Goal: Task Accomplishment & Management: Use online tool/utility

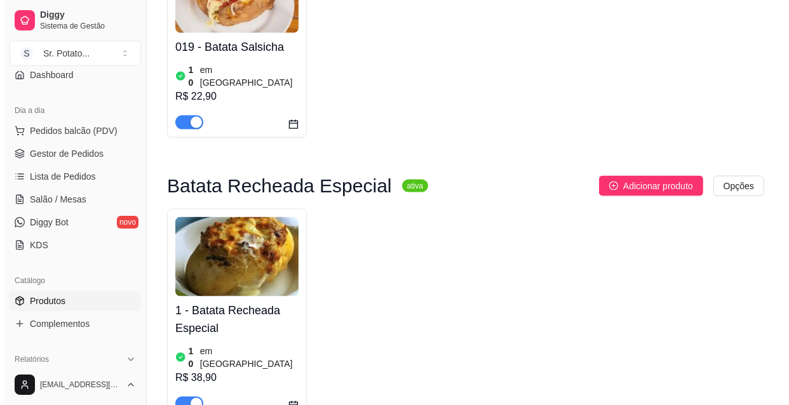
scroll to position [1559, 0]
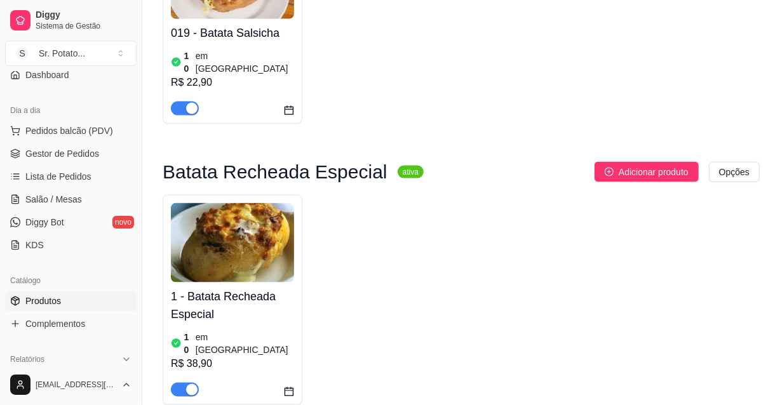
click at [288, 203] on img at bounding box center [232, 242] width 123 height 79
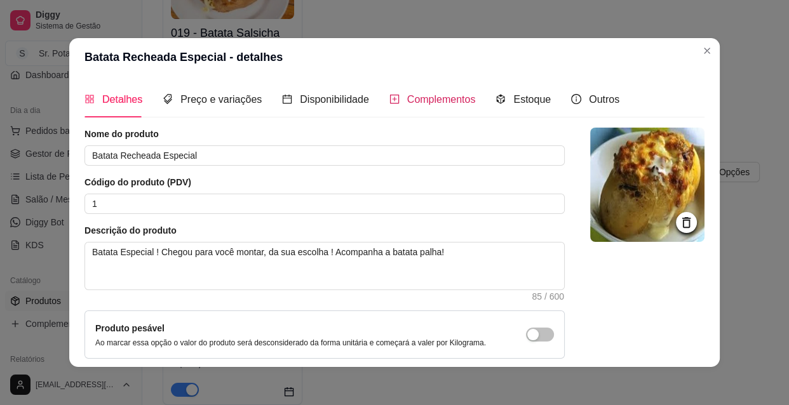
click at [422, 95] on span "Complementos" at bounding box center [441, 99] width 69 height 11
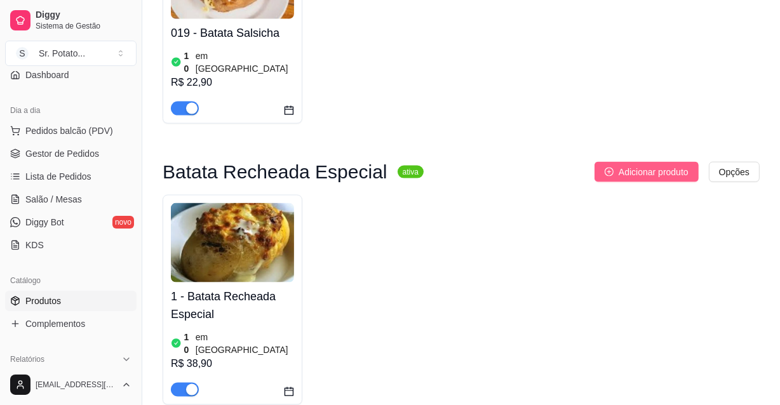
click at [651, 165] on span "Adicionar produto" at bounding box center [654, 172] width 70 height 14
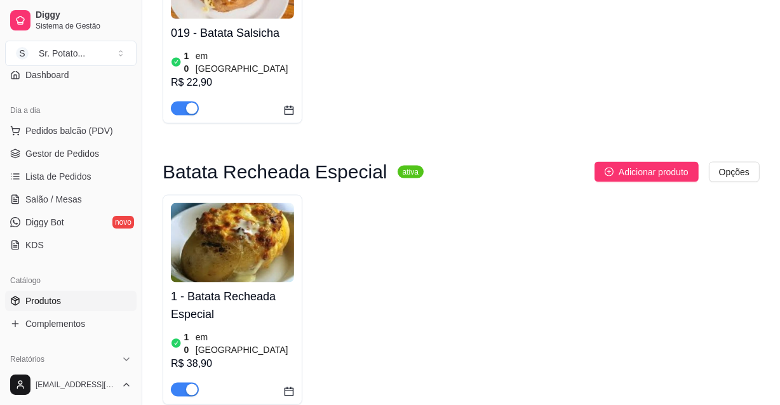
click at [245, 203] on img at bounding box center [232, 242] width 123 height 79
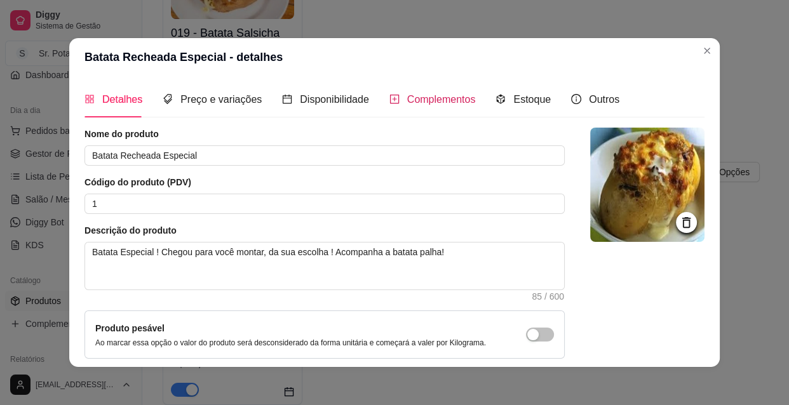
click at [425, 96] on span "Complementos" at bounding box center [441, 99] width 69 height 11
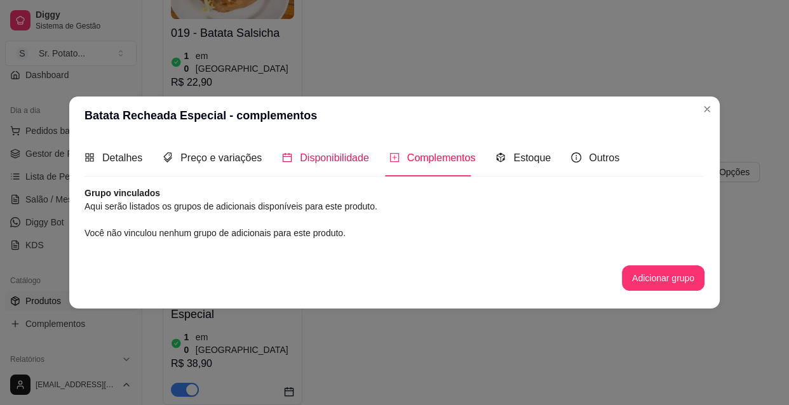
click at [340, 154] on span "Disponibilidade" at bounding box center [334, 157] width 69 height 11
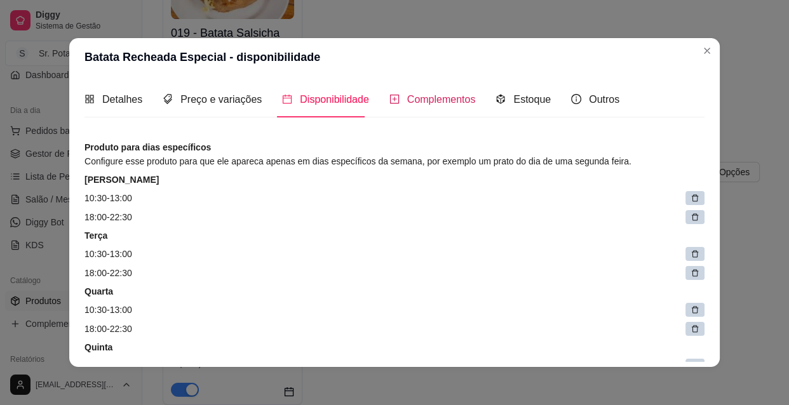
click at [422, 98] on span "Complementos" at bounding box center [441, 99] width 69 height 11
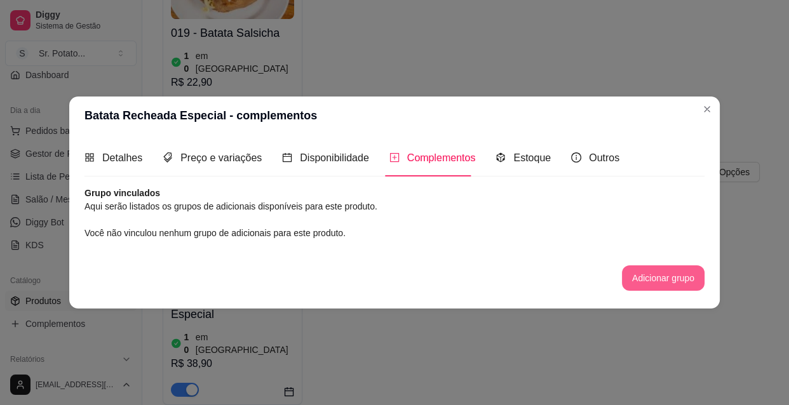
click at [662, 281] on button "Adicionar grupo" at bounding box center [663, 278] width 83 height 25
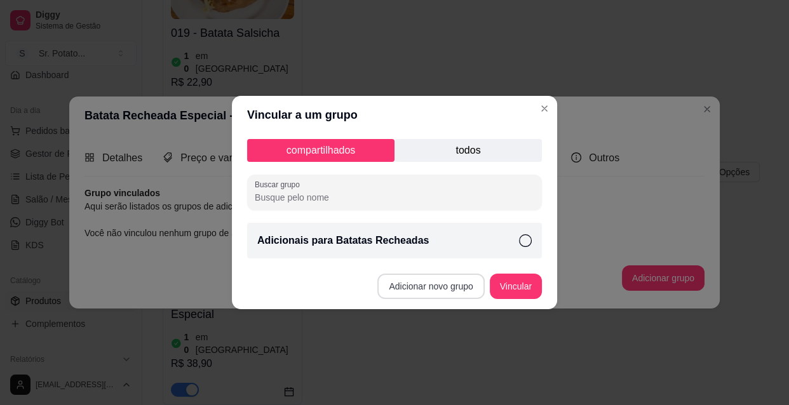
click at [448, 292] on button "Adicionar novo grupo" at bounding box center [430, 286] width 107 height 25
click at [422, 291] on button "Adicionar novo grupo" at bounding box center [430, 286] width 107 height 25
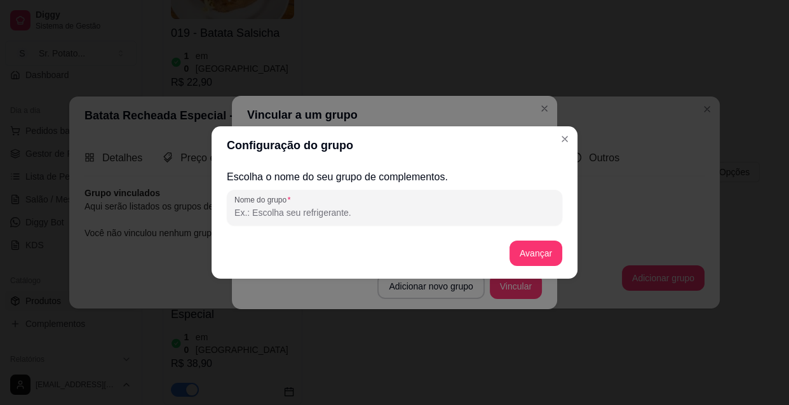
click at [294, 207] on input "Nome do grupo" at bounding box center [394, 212] width 320 height 13
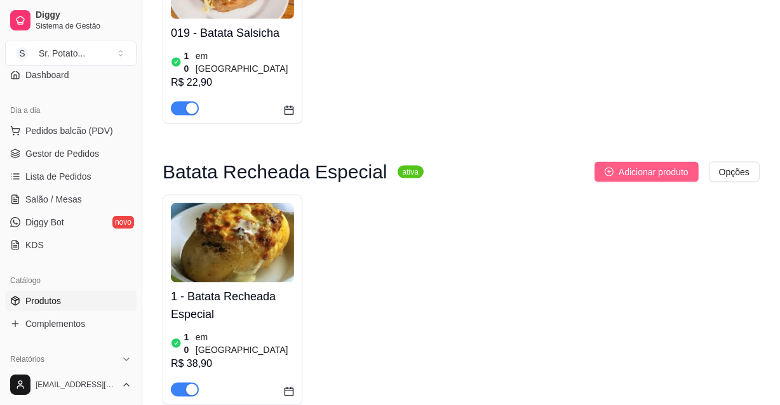
click at [629, 165] on span "Adicionar produto" at bounding box center [654, 172] width 70 height 14
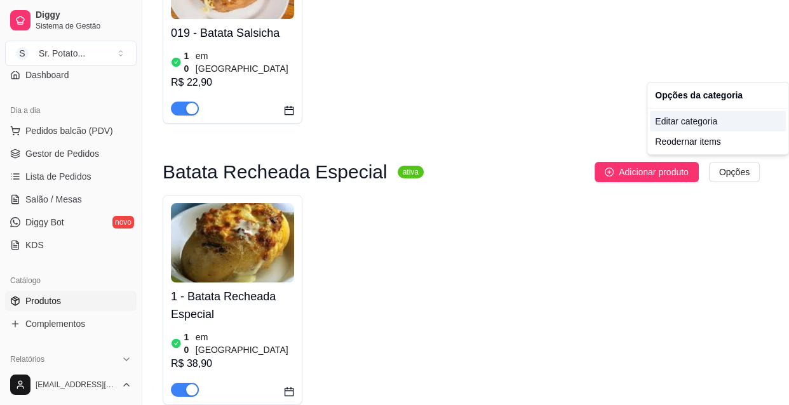
click at [708, 120] on div "Editar categoria" at bounding box center [718, 121] width 136 height 20
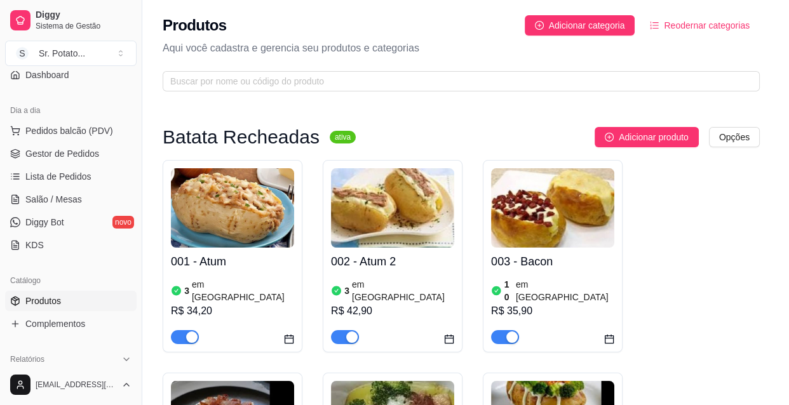
scroll to position [1425, 0]
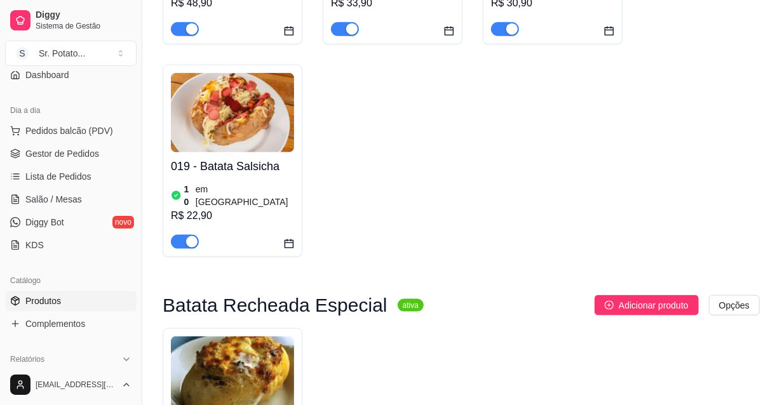
click at [241, 337] on img at bounding box center [232, 376] width 123 height 79
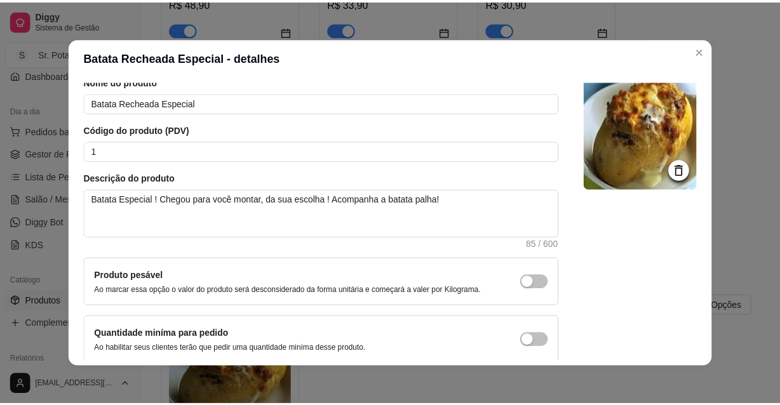
scroll to position [0, 0]
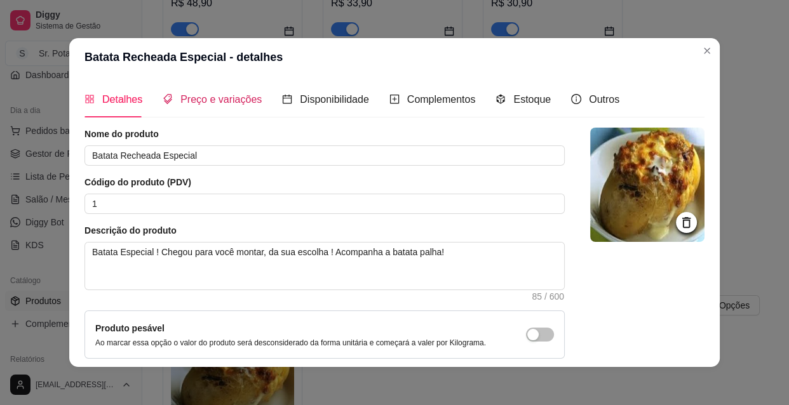
click at [208, 105] on span "Preço e variações" at bounding box center [220, 99] width 81 height 11
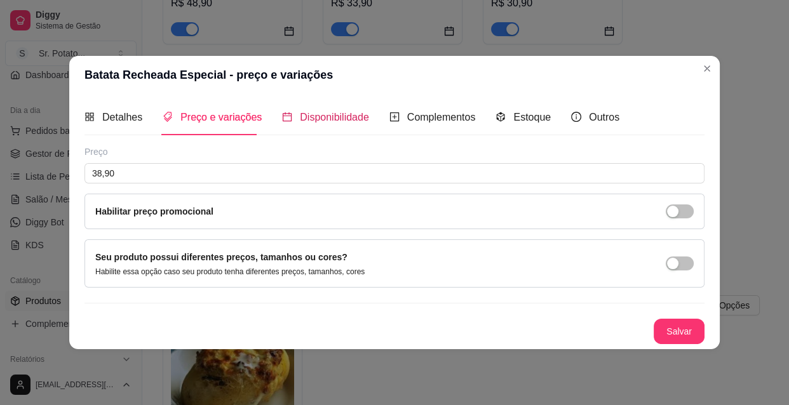
click at [289, 122] on div "Disponibilidade" at bounding box center [325, 117] width 87 height 16
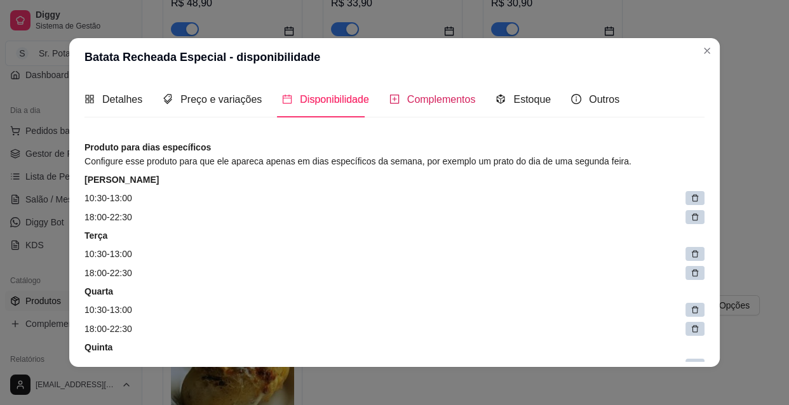
click at [407, 101] on span "Complementos" at bounding box center [441, 99] width 69 height 11
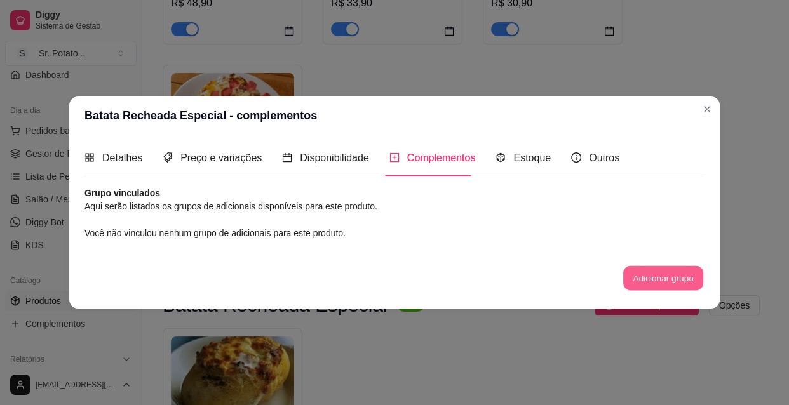
click at [645, 279] on button "Adicionar grupo" at bounding box center [663, 278] width 80 height 25
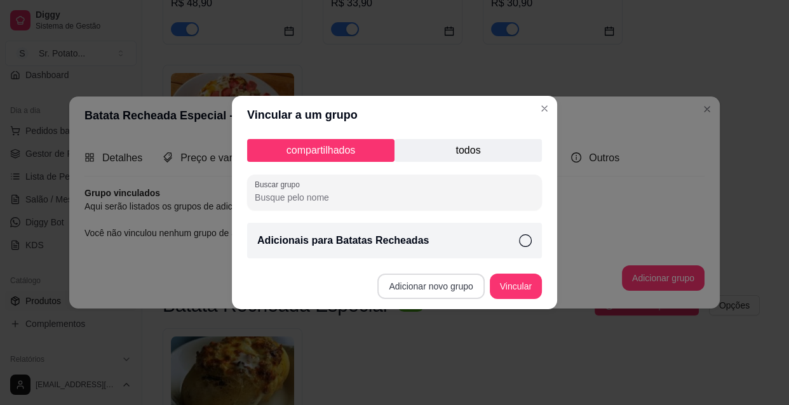
click at [464, 283] on button "Adicionar novo grupo" at bounding box center [430, 286] width 107 height 25
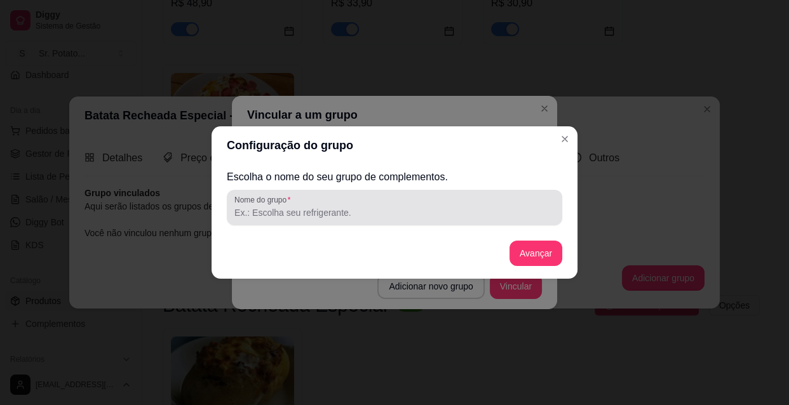
click at [347, 216] on input "Nome do grupo" at bounding box center [394, 212] width 320 height 13
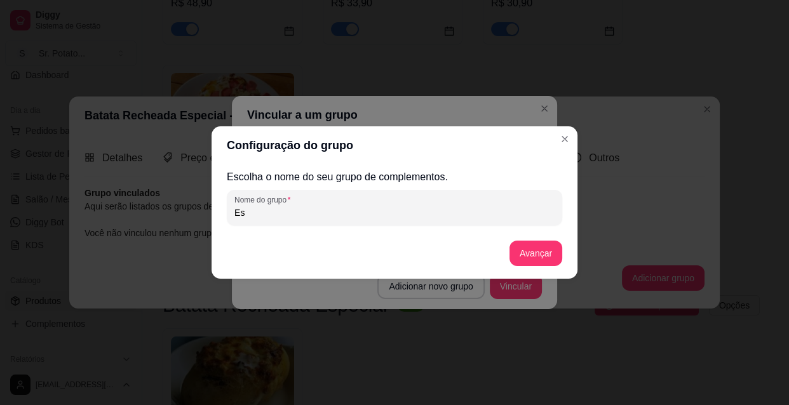
type input "E"
type input "1 º opção :"
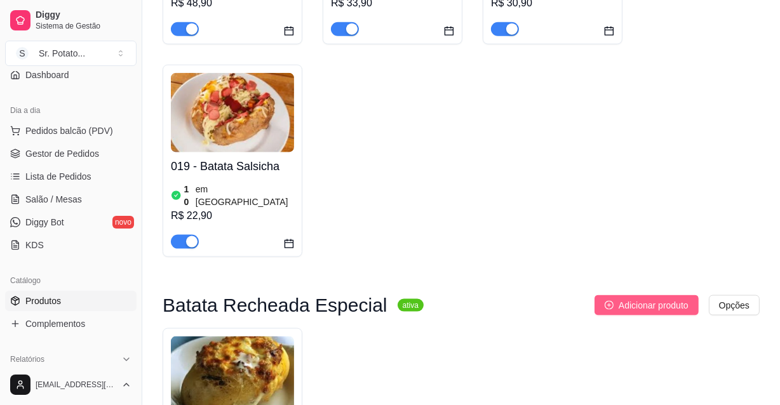
click at [622, 299] on span "Adicionar produto" at bounding box center [654, 306] width 70 height 14
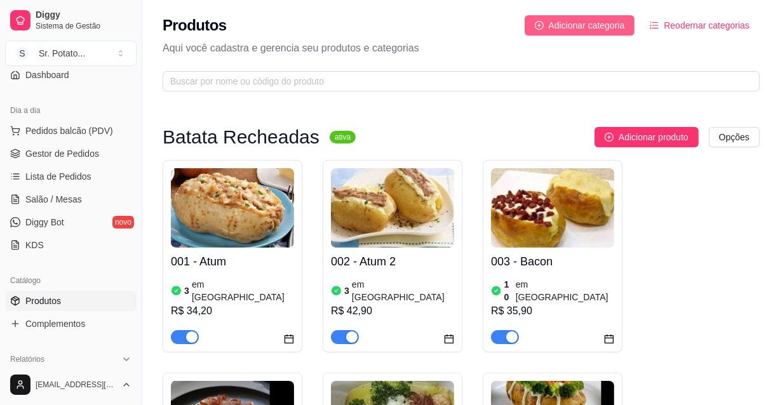
click at [593, 26] on span "Adicionar categoria" at bounding box center [587, 25] width 76 height 14
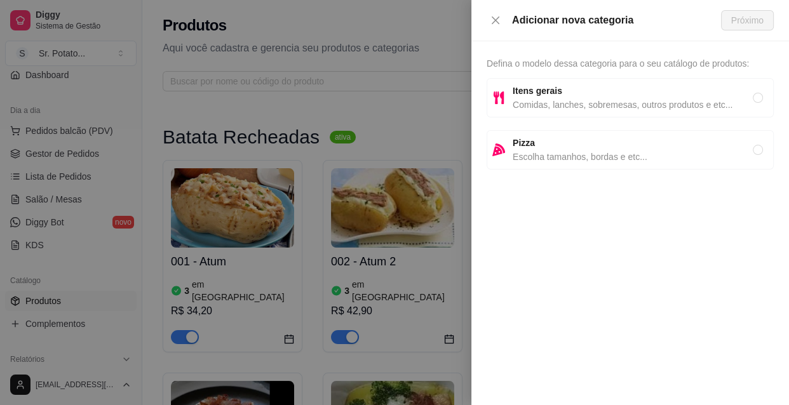
click at [555, 100] on span "Comidas, lanches, sobremesas, outros produtos e etc..." at bounding box center [633, 105] width 240 height 14
radio input "true"
click at [757, 22] on span "Próximo" at bounding box center [747, 20] width 32 height 14
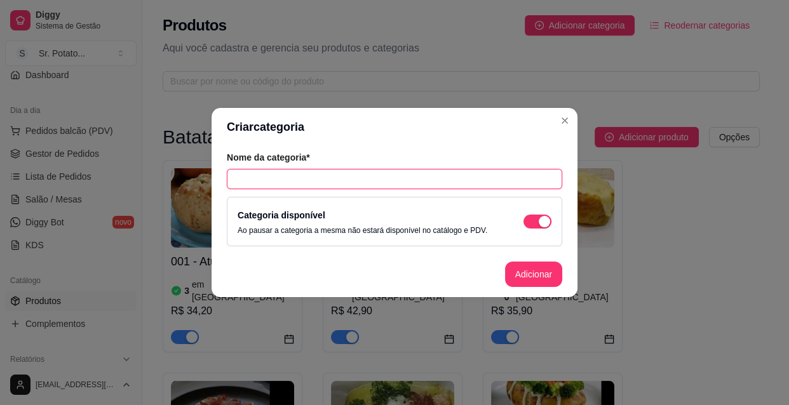
click at [272, 182] on input "text" at bounding box center [394, 179] width 335 height 20
type input "m"
type input "Monte sua Batata Recheada Especial"
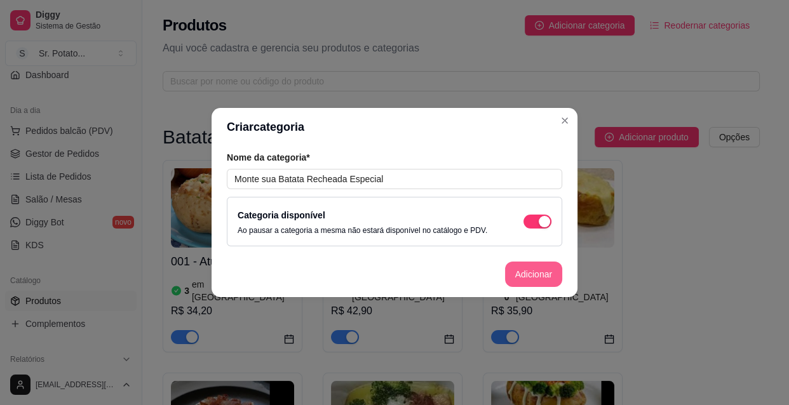
click at [519, 267] on button "Adicionar" at bounding box center [533, 274] width 57 height 25
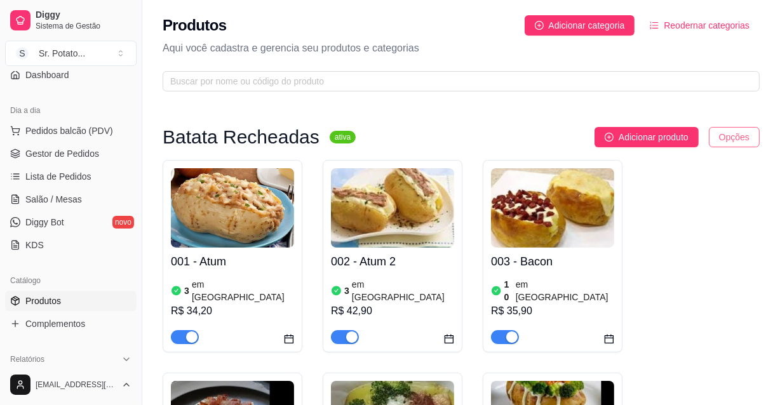
click at [729, 135] on html "Diggy Sistema de Gestão S Sr. Potato ... Loja aberta Período gratuito até 11/09…" at bounding box center [390, 202] width 780 height 405
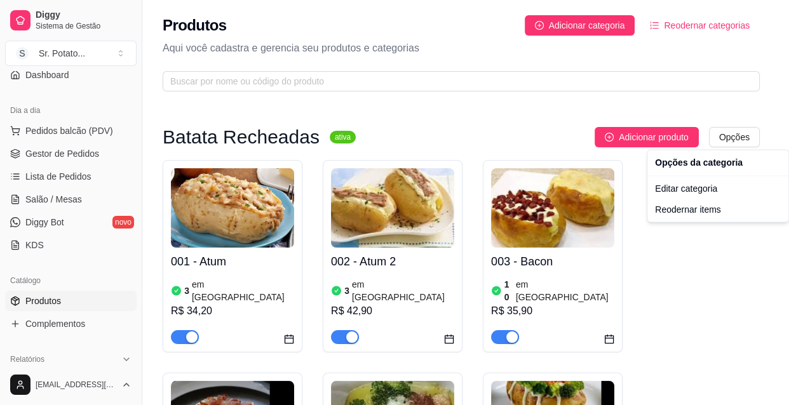
click at [676, 135] on html "Diggy Sistema de Gestão S Sr. Potato ... Loja aberta Período gratuito até 11/09…" at bounding box center [394, 202] width 789 height 405
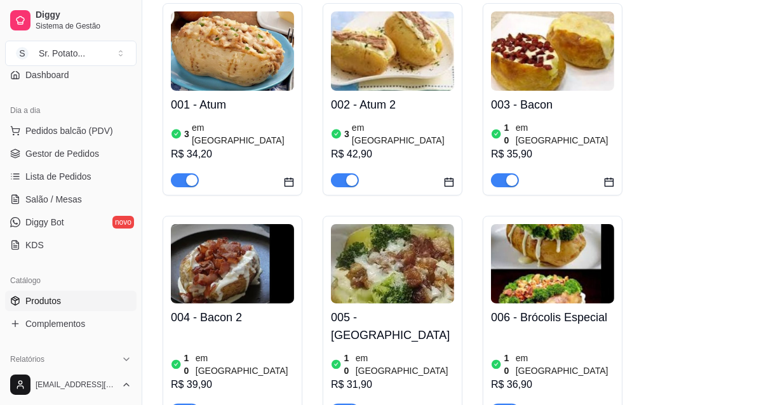
scroll to position [57, 0]
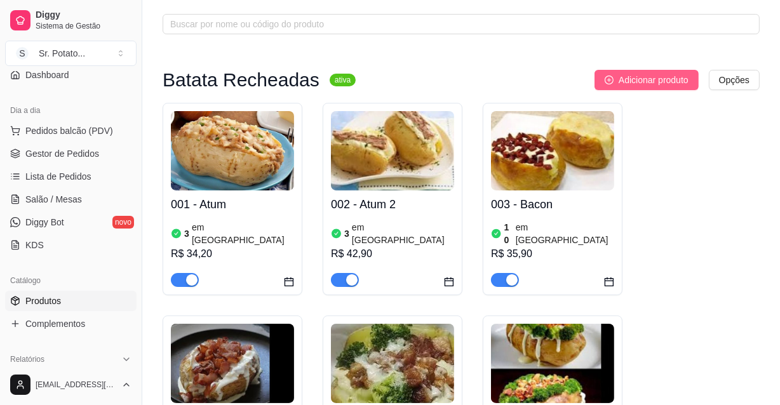
click at [651, 76] on span "Adicionar produto" at bounding box center [654, 80] width 70 height 14
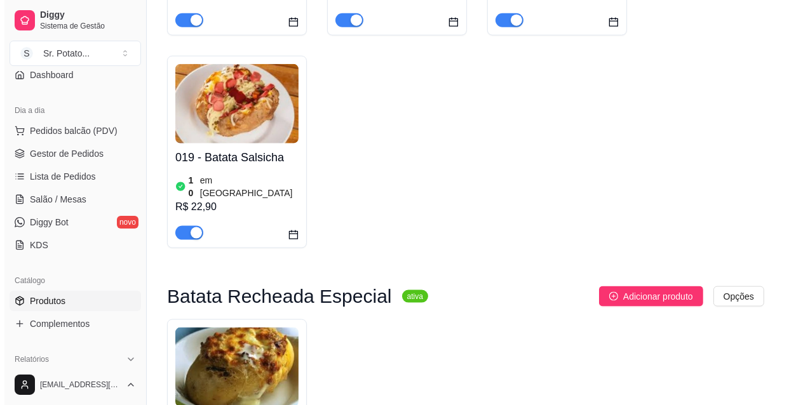
scroll to position [1443, 0]
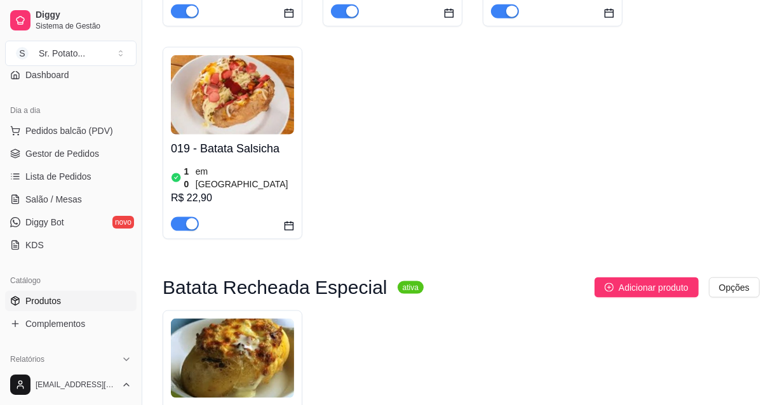
drag, startPoint x: 264, startPoint y: 248, endPoint x: 429, endPoint y: 259, distance: 165.5
click at [240, 319] on img at bounding box center [232, 358] width 123 height 79
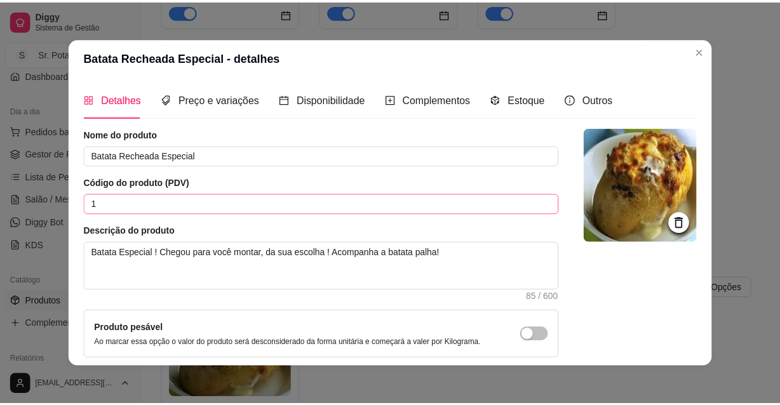
scroll to position [111, 0]
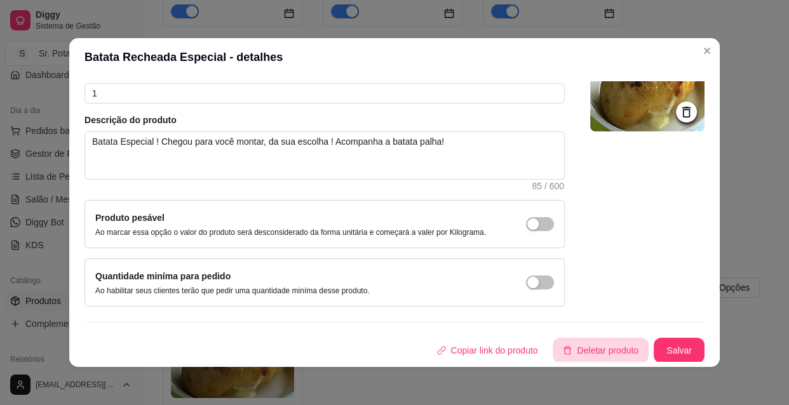
click at [581, 345] on button "Deletar produto" at bounding box center [601, 350] width 96 height 25
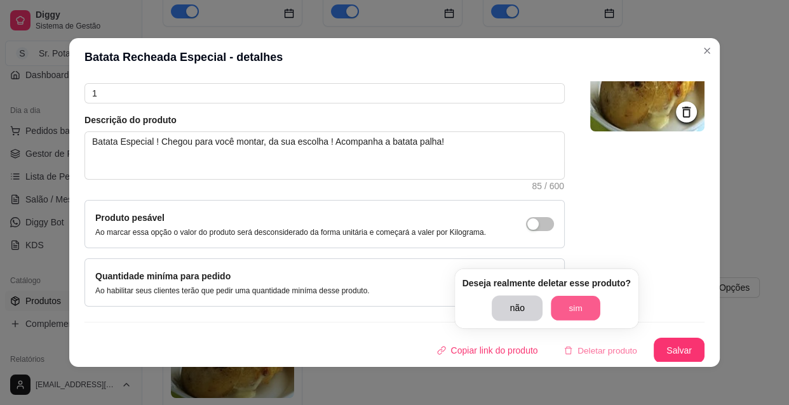
click at [569, 300] on button "sim" at bounding box center [576, 308] width 50 height 25
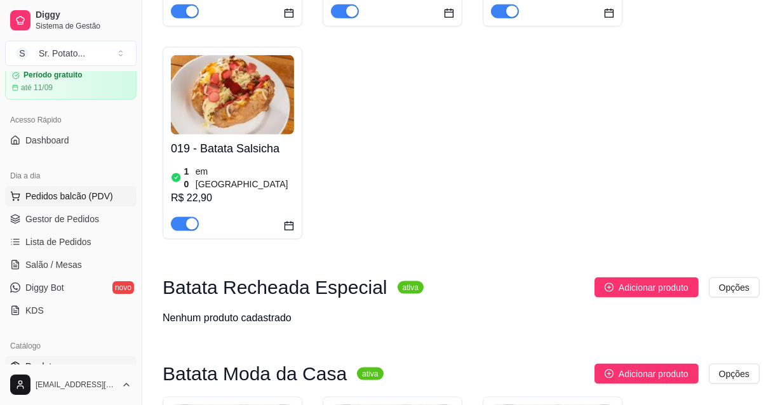
scroll to position [0, 0]
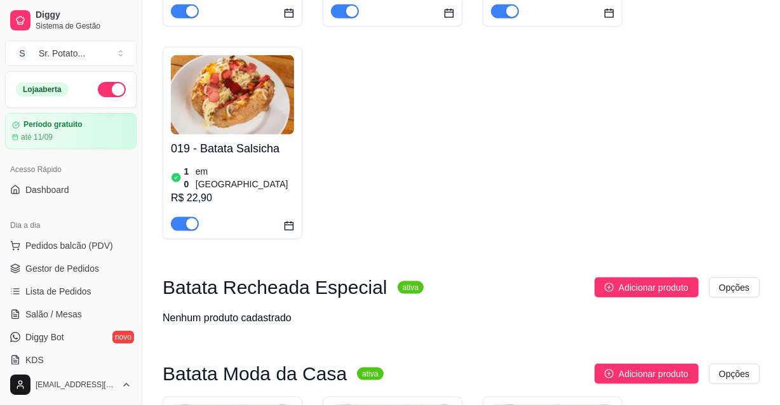
click at [102, 89] on button "button" at bounding box center [112, 89] width 28 height 15
click at [51, 87] on div "Loja aberta" at bounding box center [42, 90] width 53 height 14
click at [112, 89] on span at bounding box center [118, 89] width 13 height 13
click at [112, 88] on span at bounding box center [118, 89] width 13 height 13
click at [98, 89] on button "button" at bounding box center [112, 89] width 28 height 15
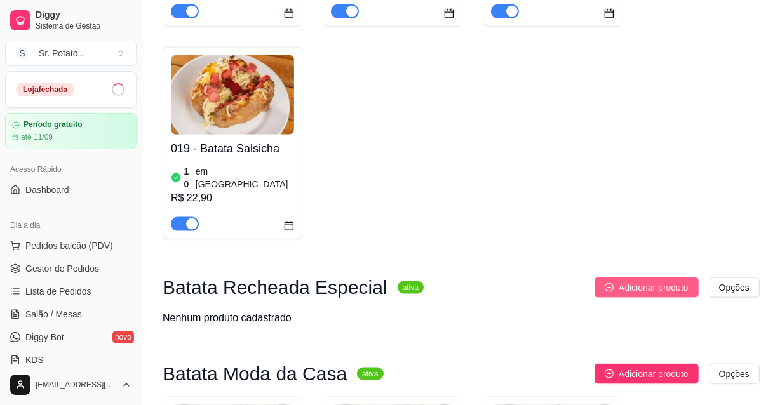
click at [645, 281] on span "Adicionar produto" at bounding box center [654, 288] width 70 height 14
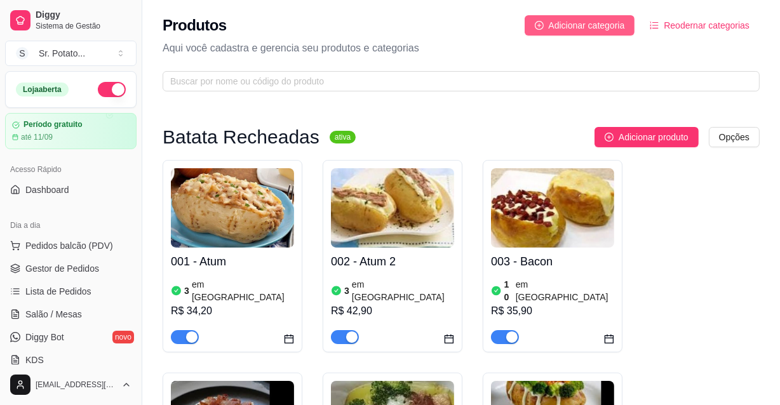
click at [596, 19] on span "Adicionar categoria" at bounding box center [587, 25] width 76 height 14
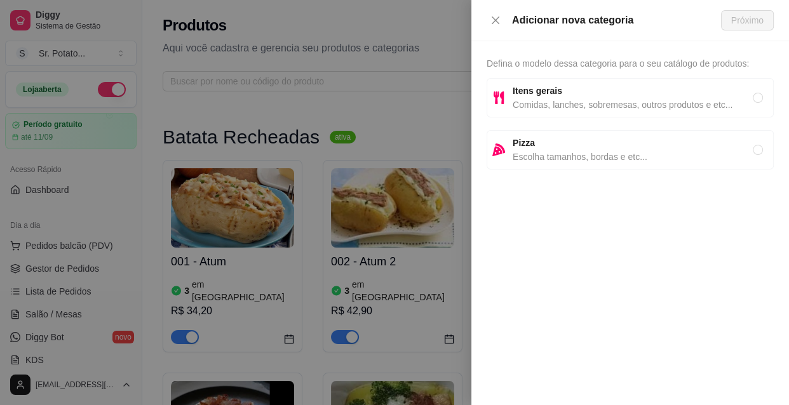
click at [722, 100] on span "Comidas, lanches, sobremesas, outros produtos e etc..." at bounding box center [633, 105] width 240 height 14
radio input "true"
click at [751, 20] on span "Próximo" at bounding box center [747, 20] width 32 height 14
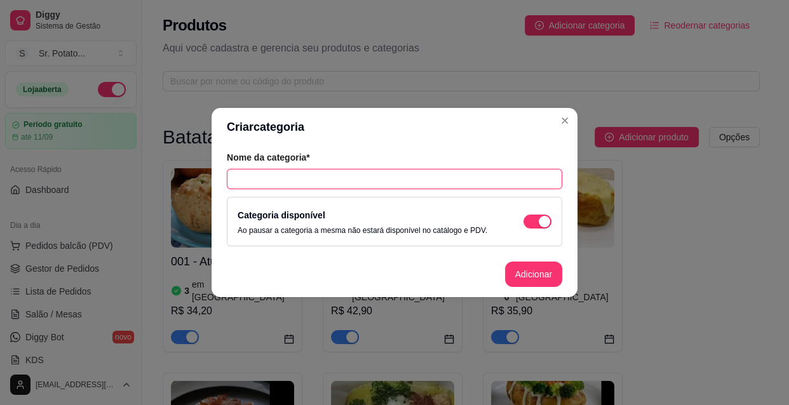
click at [400, 178] on input "text" at bounding box center [394, 179] width 335 height 20
type input "Monte a sua Batata Recheada Especial"
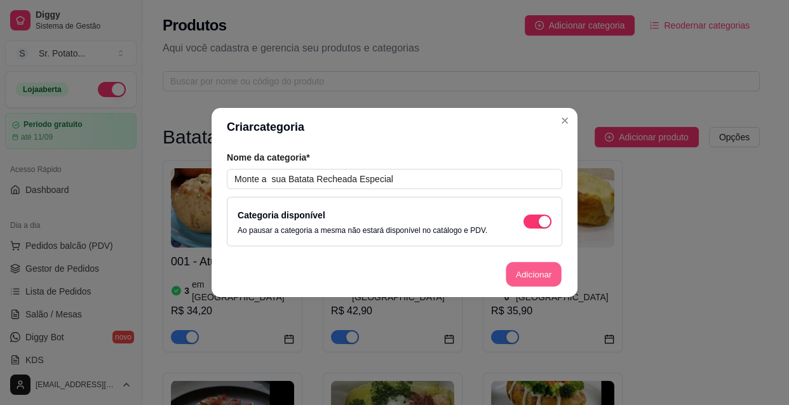
click at [546, 276] on button "Adicionar" at bounding box center [534, 274] width 56 height 25
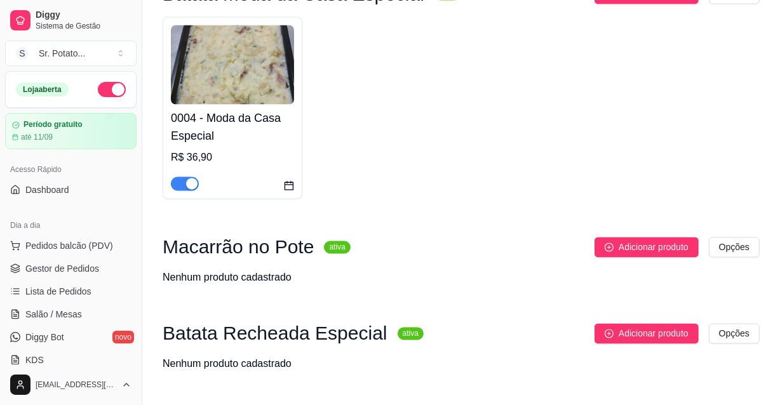
scroll to position [2090, 0]
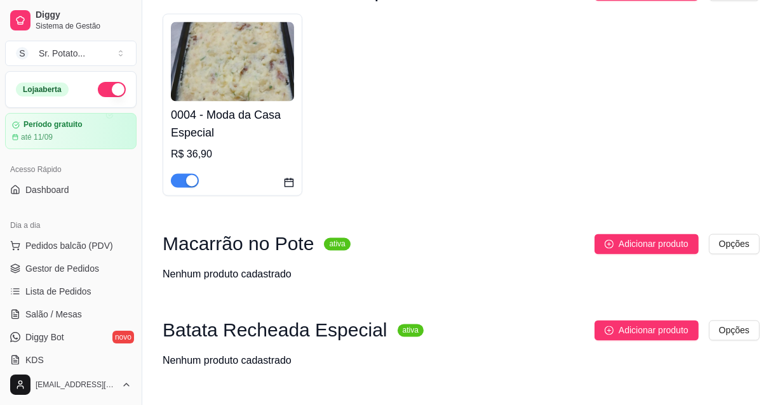
click at [318, 323] on h3 "Batata Recheada Especial" at bounding box center [275, 330] width 225 height 15
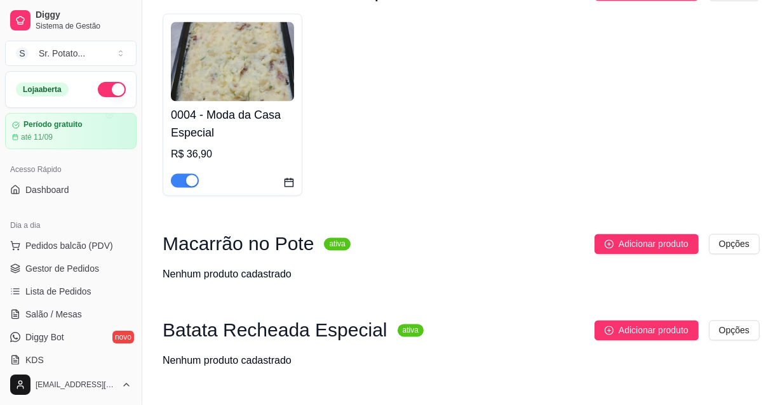
click at [283, 323] on h3 "Batata Recheada Especial" at bounding box center [275, 330] width 225 height 15
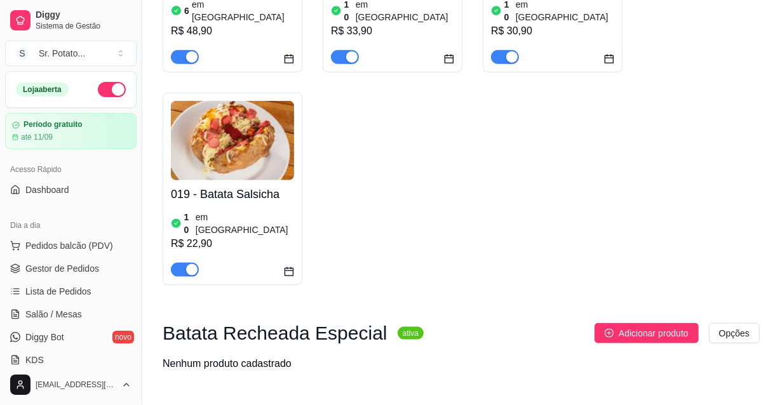
scroll to position [1397, 0]
drag, startPoint x: 674, startPoint y: 229, endPoint x: 732, endPoint y: 196, distance: 66.3
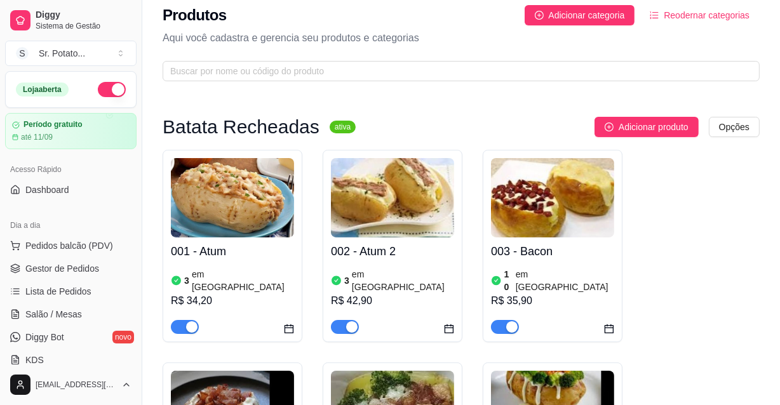
scroll to position [0, 0]
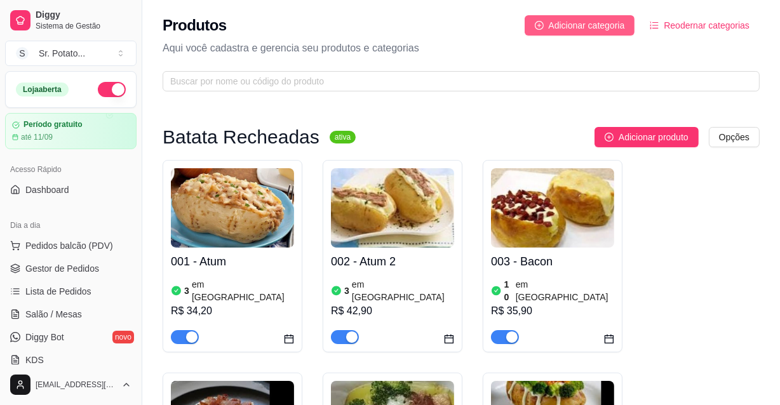
click at [607, 28] on span "Adicionar categoria" at bounding box center [587, 25] width 76 height 14
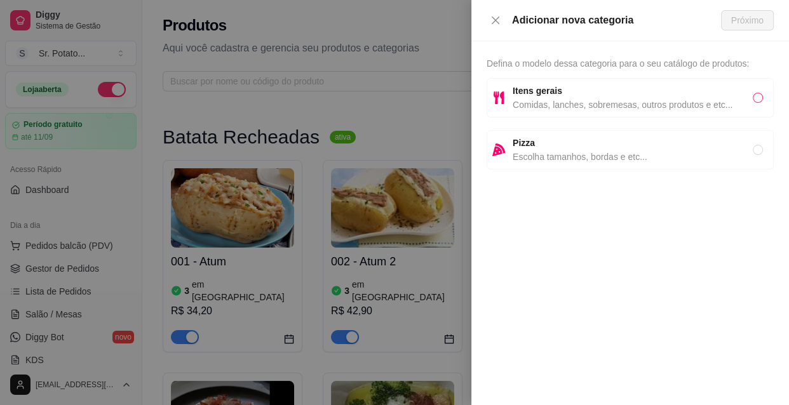
click at [758, 95] on input "radio" at bounding box center [758, 98] width 10 height 10
radio input "true"
click at [756, 23] on span "Próximo" at bounding box center [747, 20] width 32 height 14
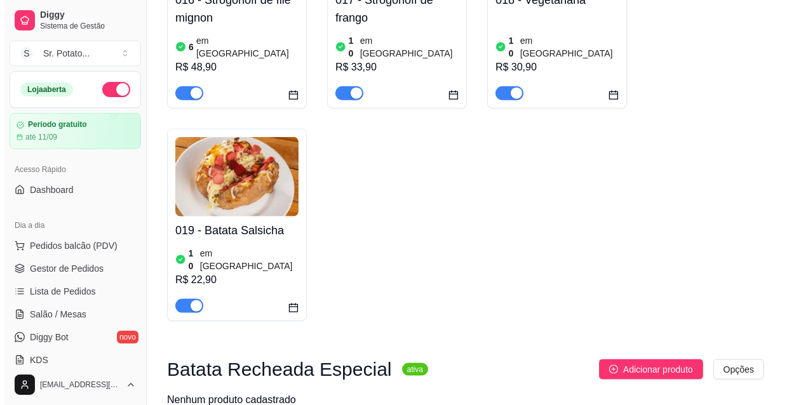
scroll to position [1385, 0]
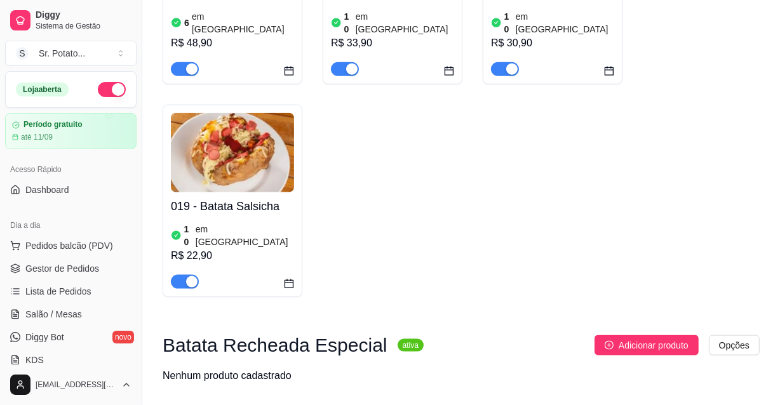
click at [398, 339] on sup "ativa" at bounding box center [411, 345] width 26 height 13
click at [259, 368] on div "Nenhum produto cadastrado" at bounding box center [227, 375] width 129 height 15
click at [643, 339] on span "Adicionar produto" at bounding box center [654, 346] width 70 height 14
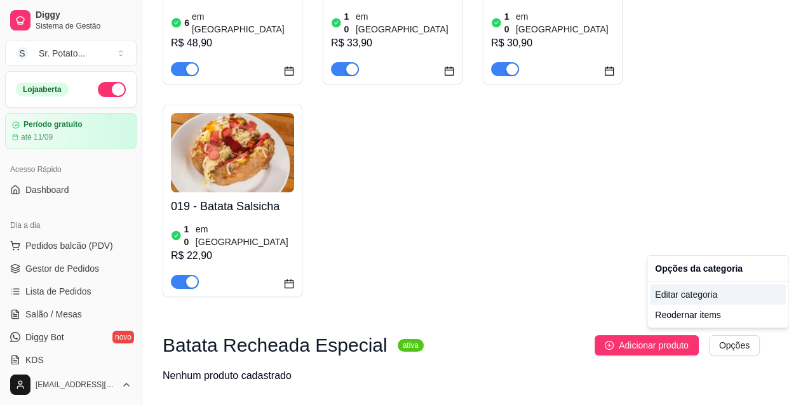
click at [698, 293] on div "Editar categoria" at bounding box center [718, 295] width 136 height 20
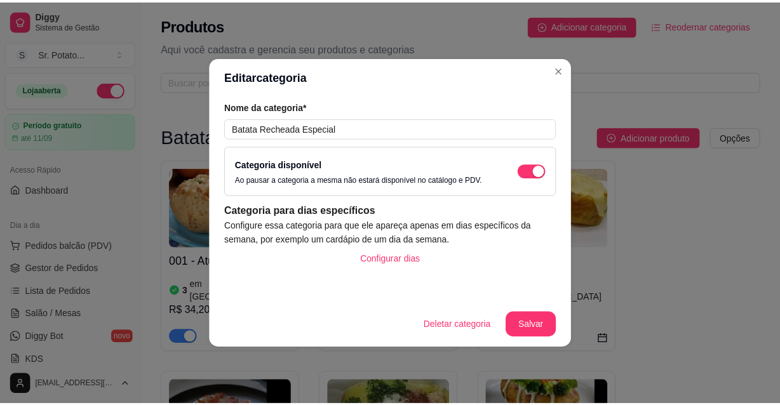
scroll to position [1425, 0]
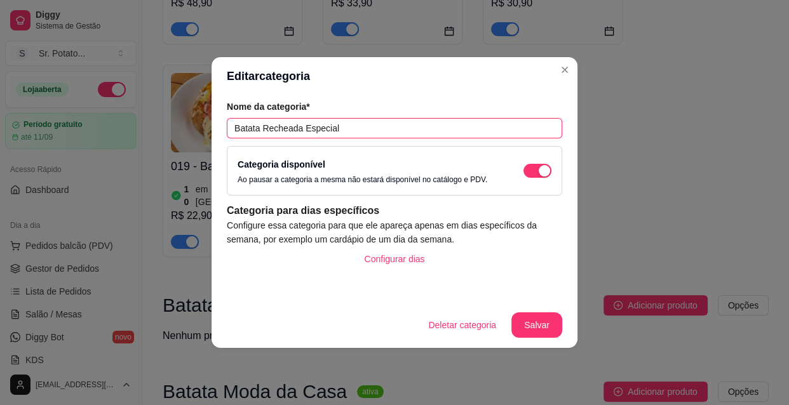
click at [358, 127] on input "Batata Recheada Especial" at bounding box center [394, 128] width 335 height 20
type input "B"
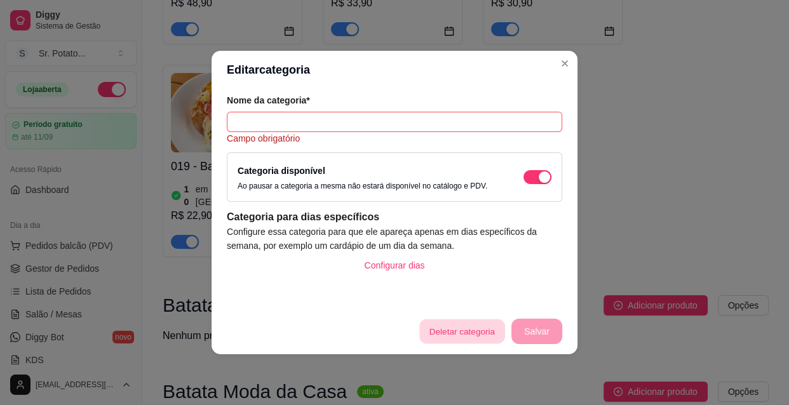
click at [469, 332] on button "Deletar categoria" at bounding box center [461, 332] width 85 height 25
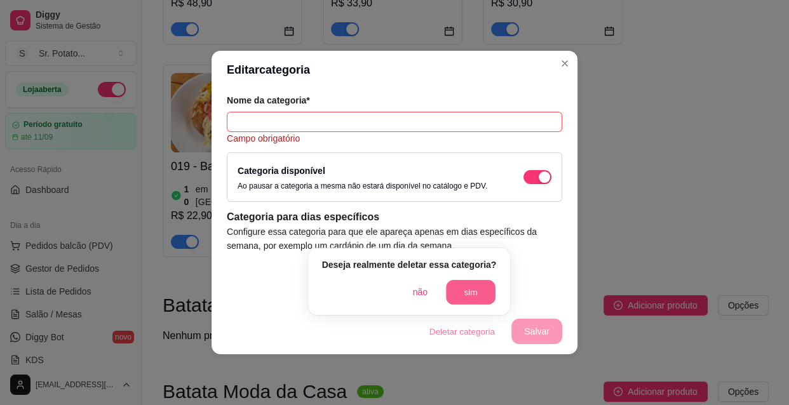
click at [474, 293] on button "sim" at bounding box center [471, 292] width 50 height 25
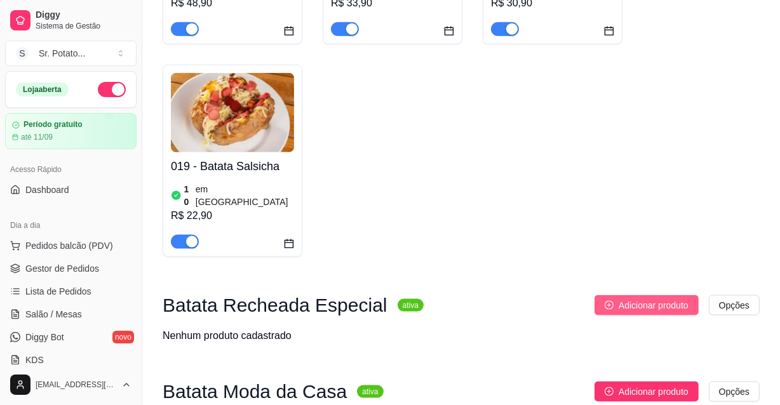
click at [686, 299] on span "Adicionar produto" at bounding box center [654, 306] width 70 height 14
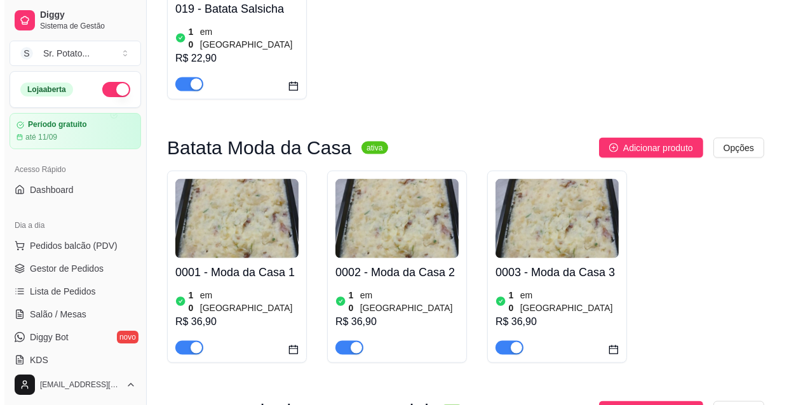
scroll to position [1599, 0]
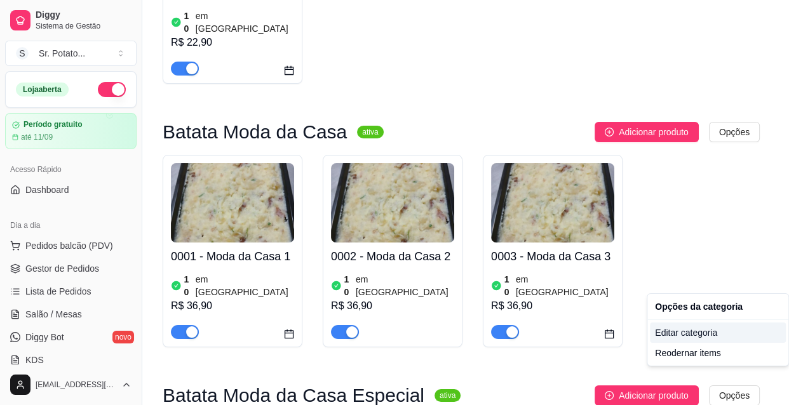
click at [707, 333] on div "Editar categoria" at bounding box center [718, 333] width 136 height 20
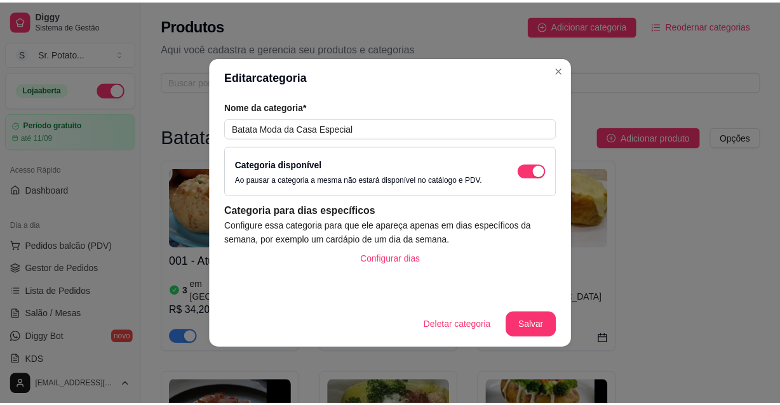
scroll to position [1677, 0]
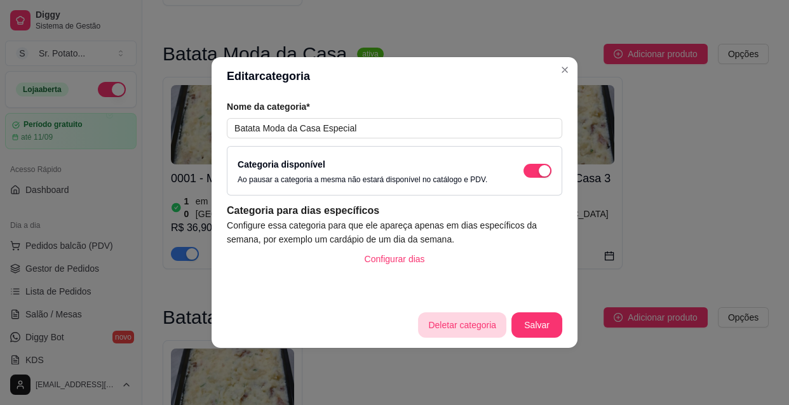
click at [472, 328] on button "Deletar categoria" at bounding box center [462, 325] width 88 height 25
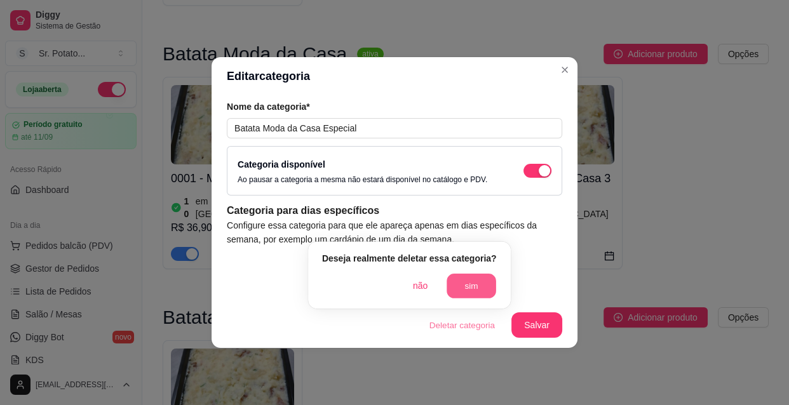
click at [476, 285] on button "sim" at bounding box center [472, 286] width 50 height 25
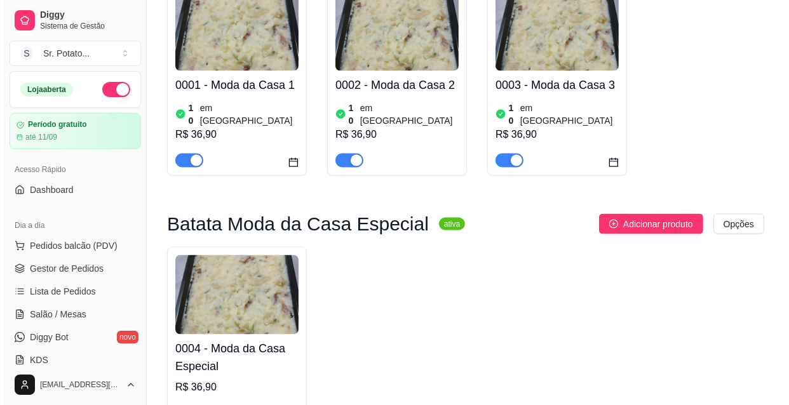
scroll to position [1734, 0]
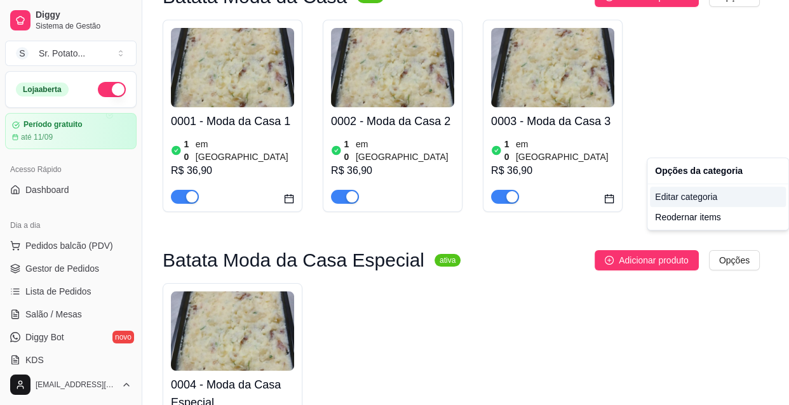
click at [690, 198] on div "Editar categoria" at bounding box center [718, 197] width 136 height 20
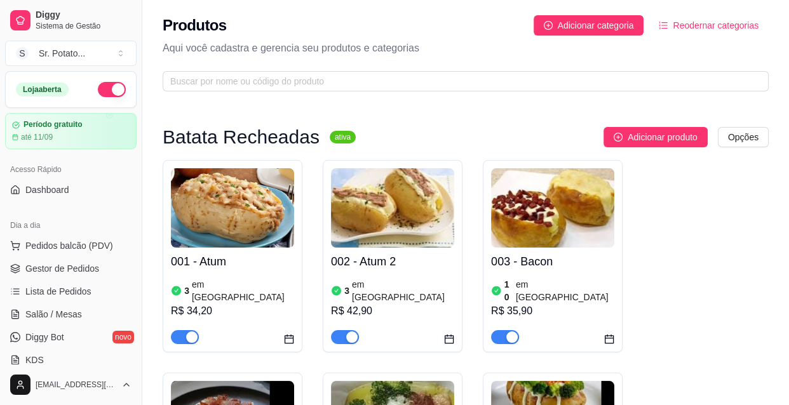
scroll to position [1677, 0]
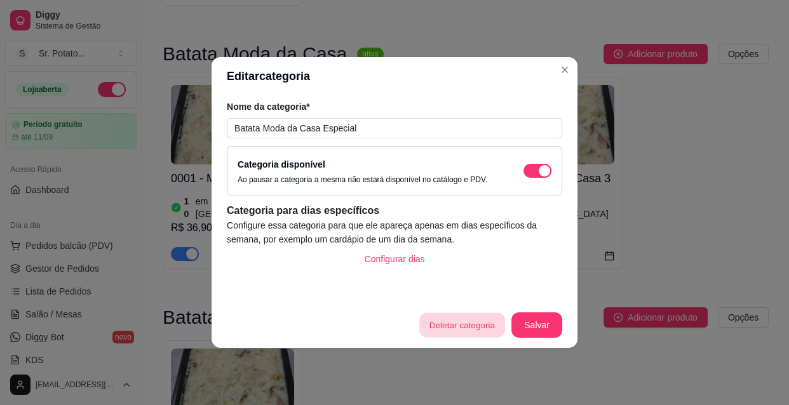
click at [478, 324] on button "Deletar categoria" at bounding box center [461, 325] width 85 height 25
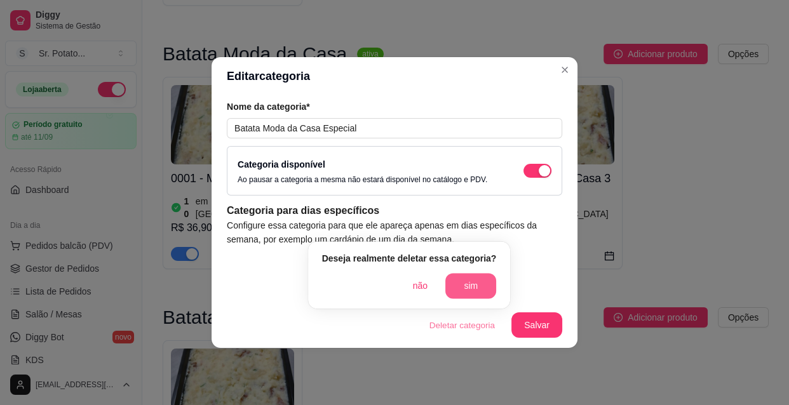
click at [473, 288] on button "sim" at bounding box center [470, 285] width 51 height 25
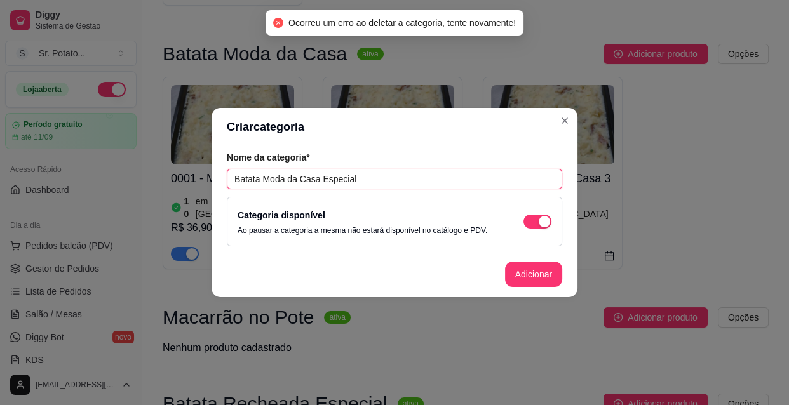
click at [379, 182] on input "Batata Moda da Casa Especial" at bounding box center [394, 179] width 335 height 20
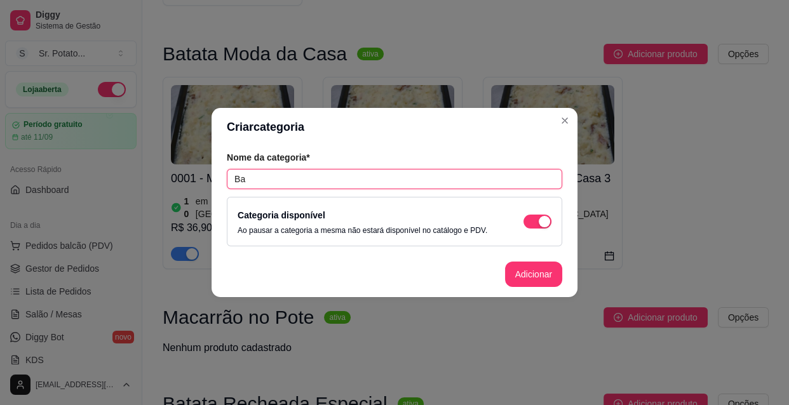
type input "B"
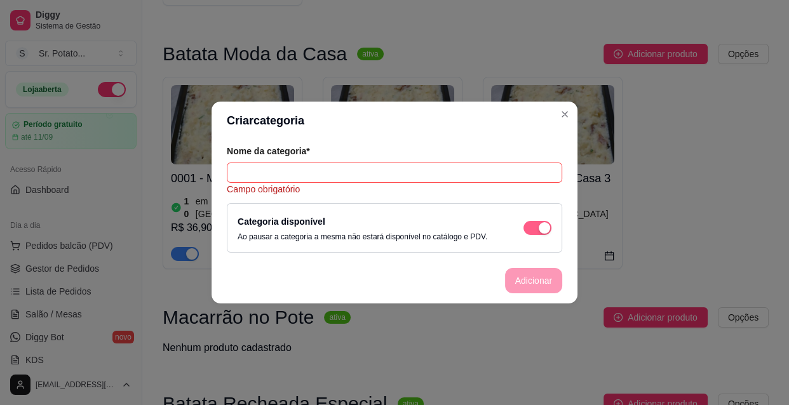
click at [540, 228] on div "button" at bounding box center [544, 227] width 11 height 11
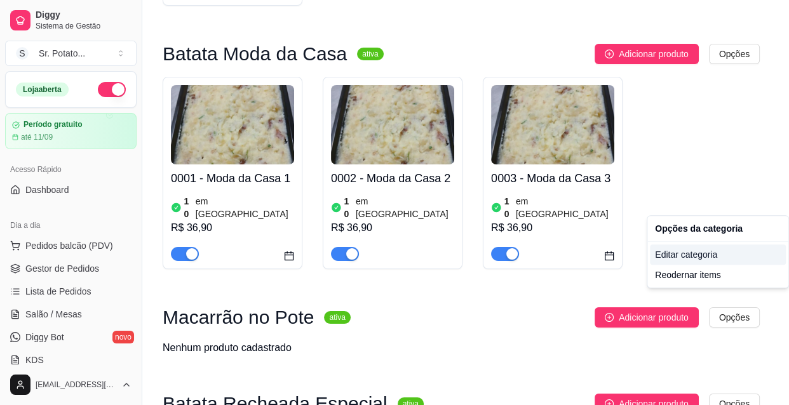
click at [693, 254] on div "Editar categoria" at bounding box center [718, 255] width 136 height 20
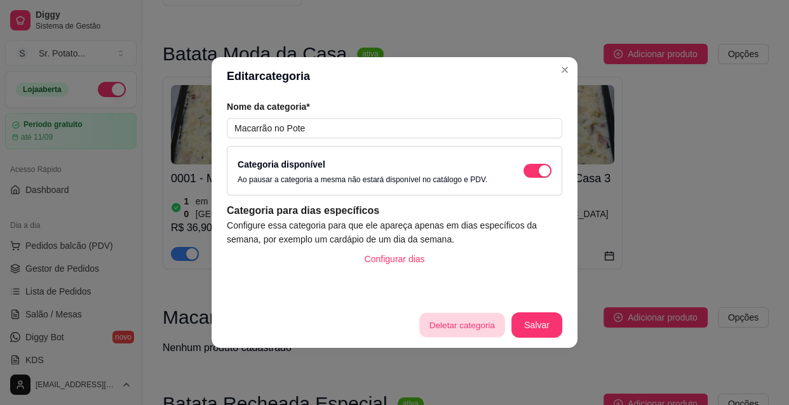
click at [474, 324] on button "Deletar categoria" at bounding box center [461, 325] width 85 height 25
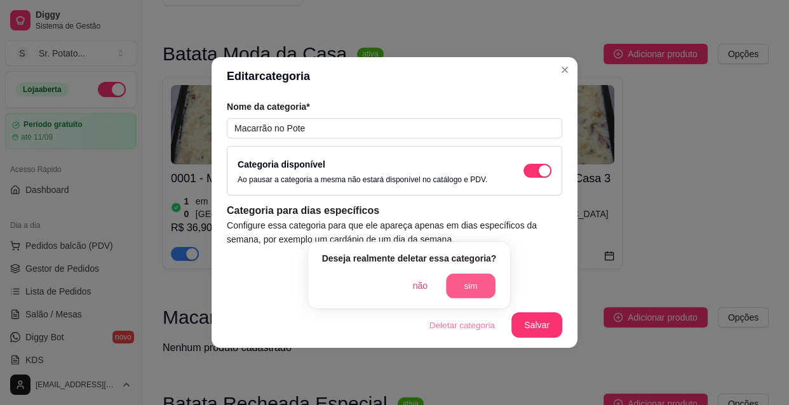
click at [471, 281] on button "sim" at bounding box center [471, 286] width 50 height 25
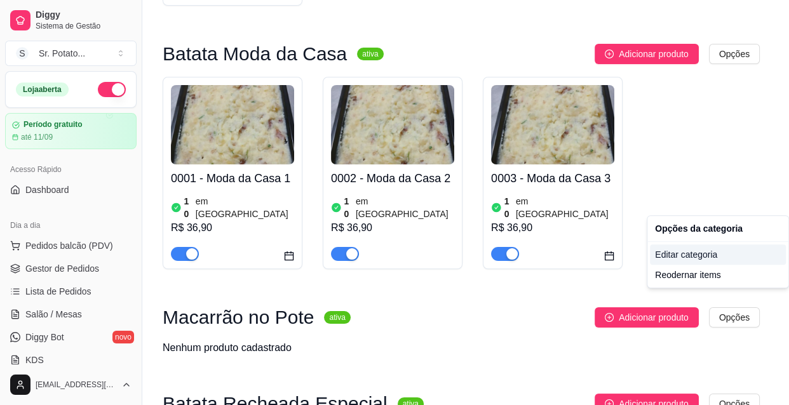
click at [687, 253] on div "Editar categoria" at bounding box center [718, 255] width 136 height 20
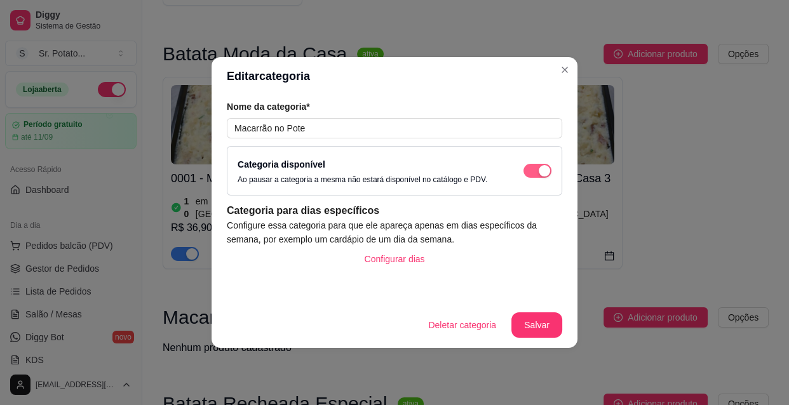
click at [544, 172] on div "button" at bounding box center [544, 170] width 11 height 11
click at [462, 326] on button "Deletar categoria" at bounding box center [461, 325] width 85 height 25
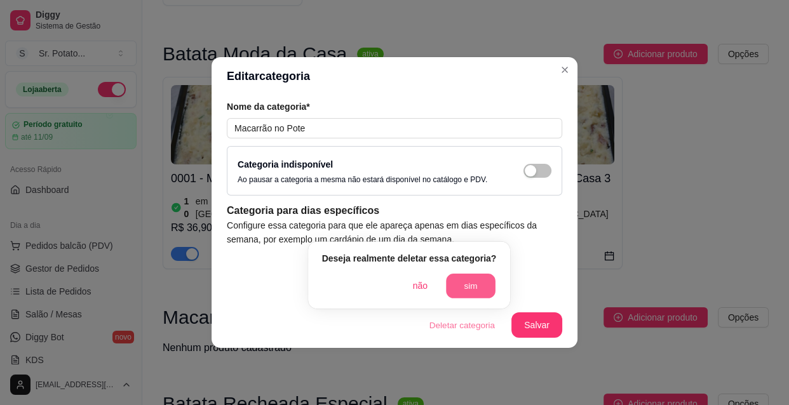
click at [466, 277] on button "sim" at bounding box center [471, 286] width 50 height 25
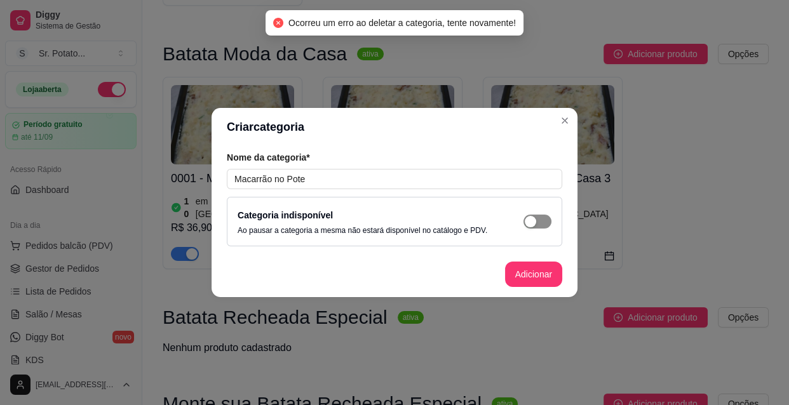
click at [532, 224] on div "button" at bounding box center [530, 221] width 11 height 11
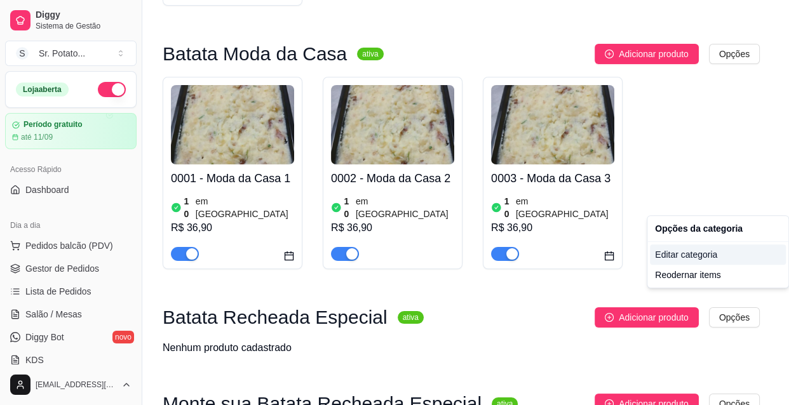
click at [707, 254] on div "Editar categoria" at bounding box center [718, 255] width 136 height 20
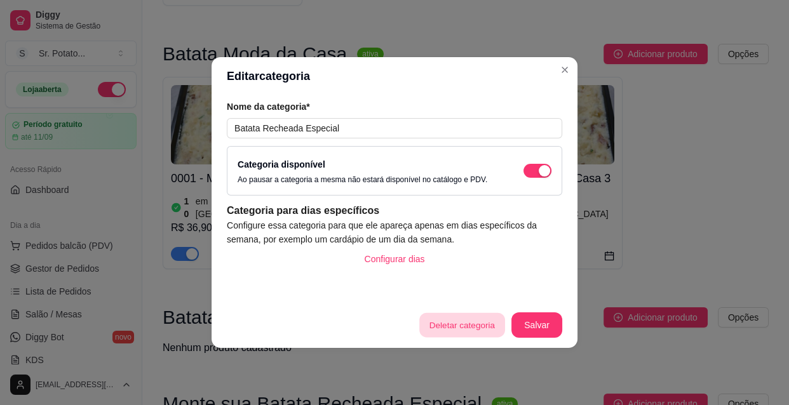
click at [464, 320] on button "Deletar categoria" at bounding box center [461, 325] width 85 height 25
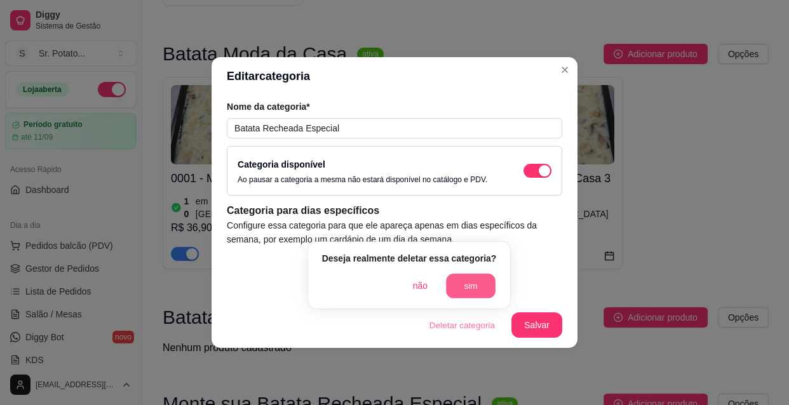
click at [468, 285] on button "sim" at bounding box center [471, 286] width 50 height 25
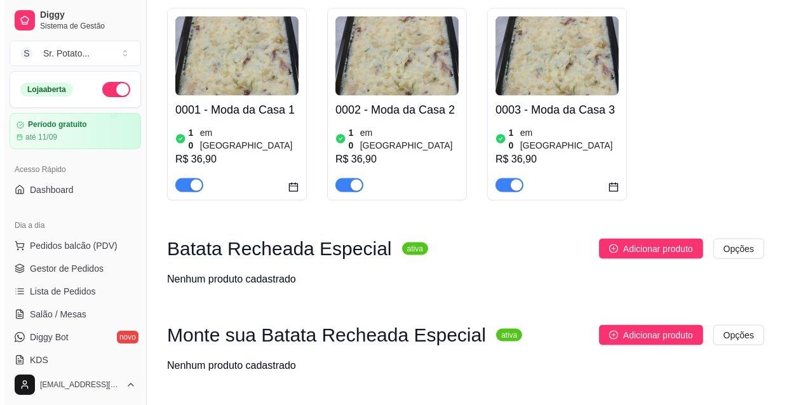
scroll to position [1749, 0]
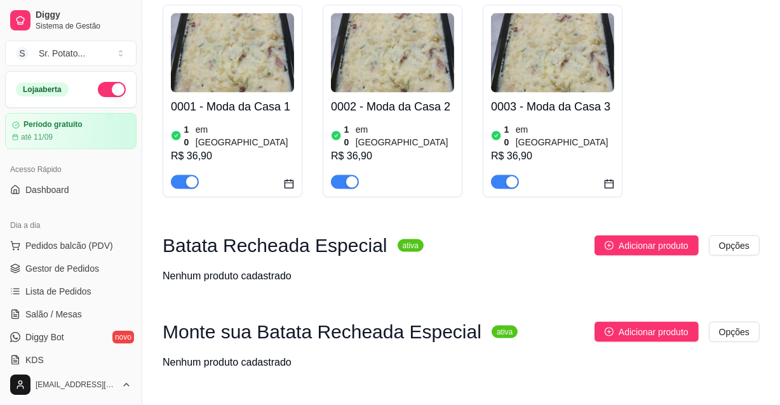
drag, startPoint x: 739, startPoint y: 306, endPoint x: 613, endPoint y: 337, distance: 130.2
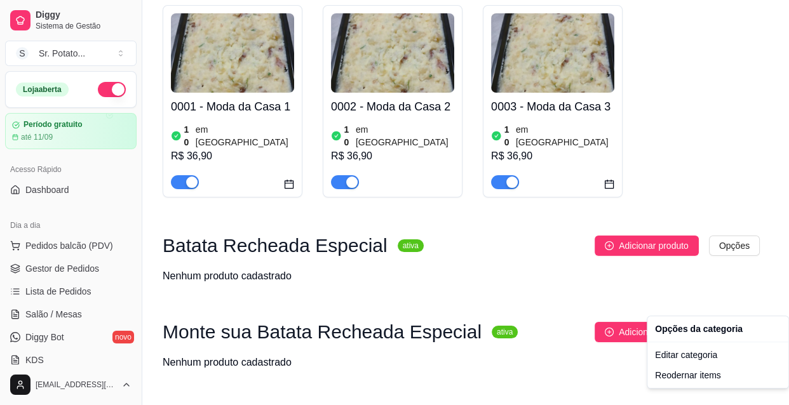
click at [702, 358] on div "Editar categoria" at bounding box center [718, 355] width 136 height 20
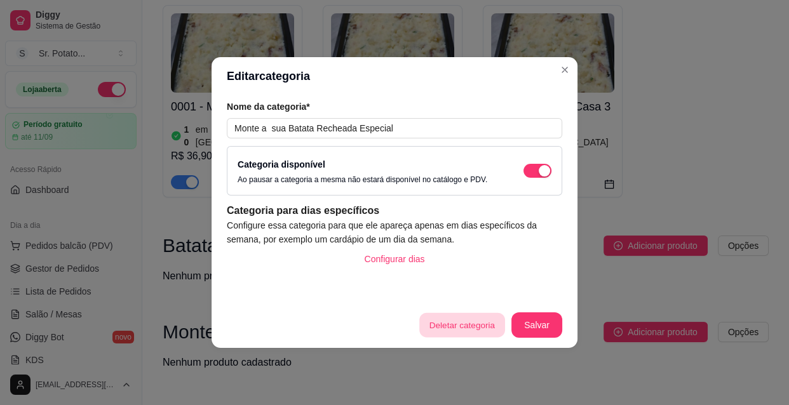
click at [487, 324] on button "Deletar categoria" at bounding box center [461, 325] width 85 height 25
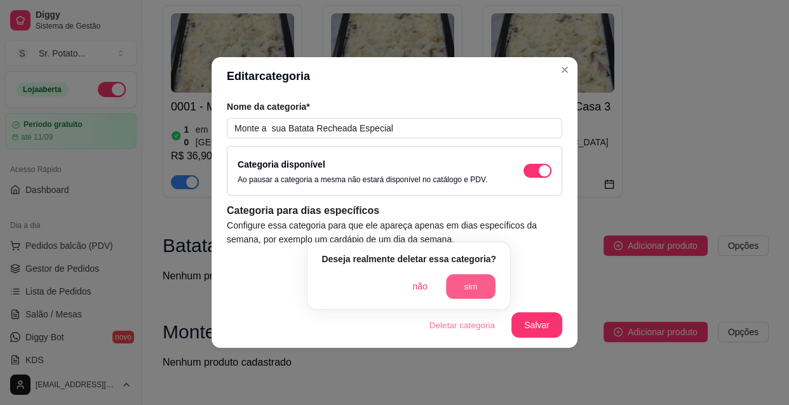
click at [474, 283] on button "sim" at bounding box center [471, 286] width 50 height 25
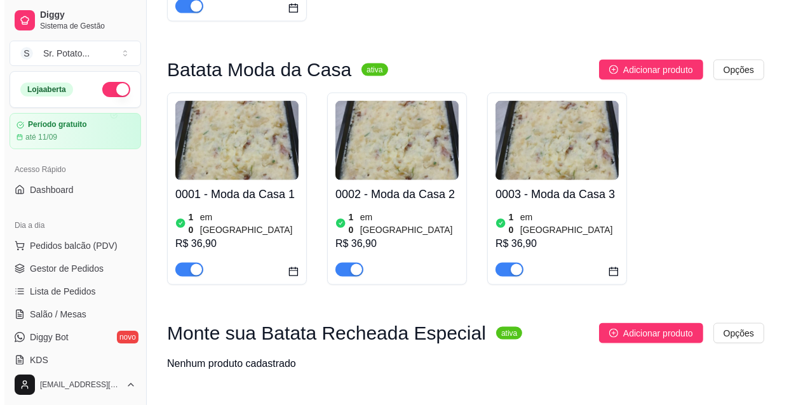
scroll to position [1663, 0]
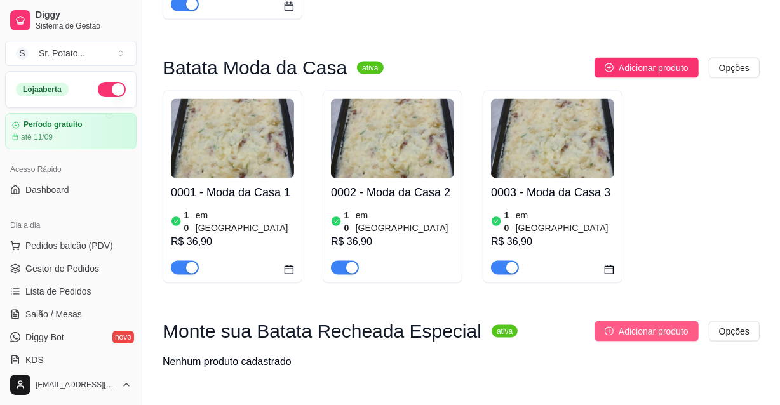
click at [659, 325] on span "Adicionar produto" at bounding box center [654, 332] width 70 height 14
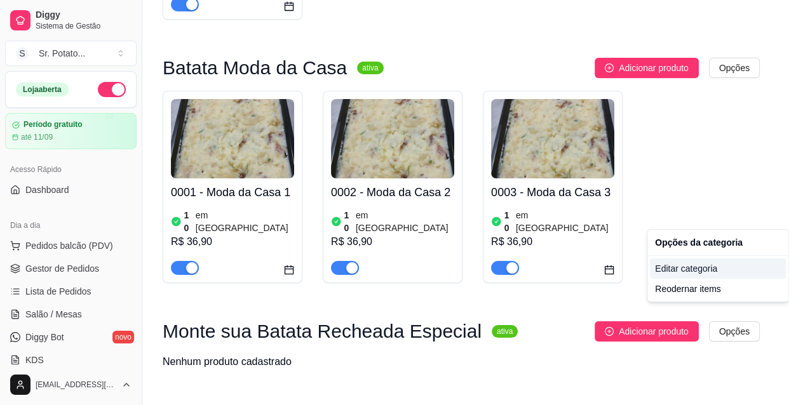
click at [705, 269] on div "Editar categoria" at bounding box center [718, 269] width 136 height 20
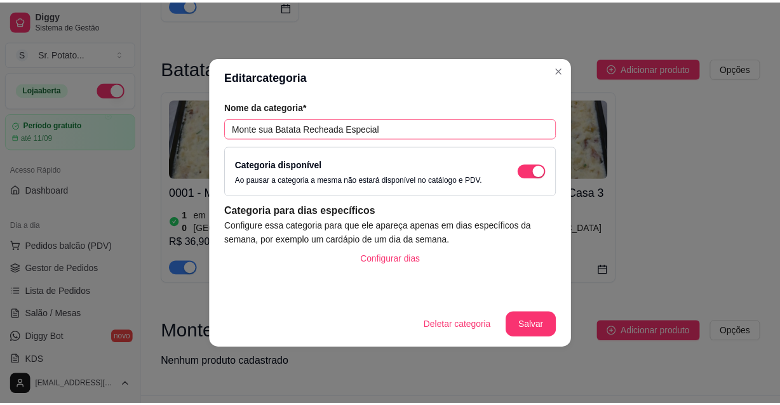
scroll to position [1576, 0]
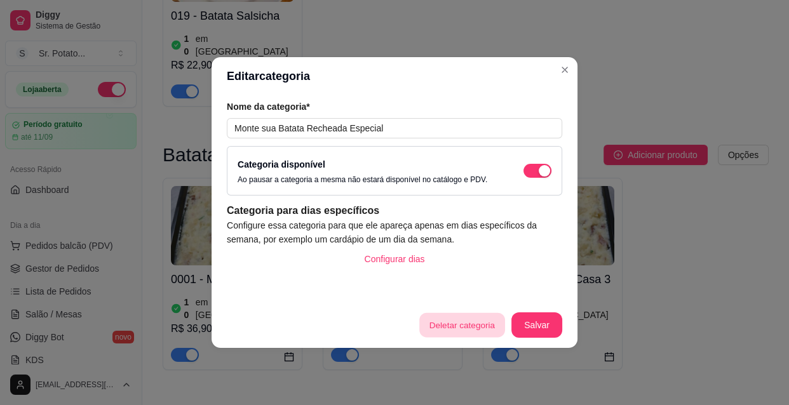
click at [486, 326] on button "Deletar categoria" at bounding box center [461, 325] width 85 height 25
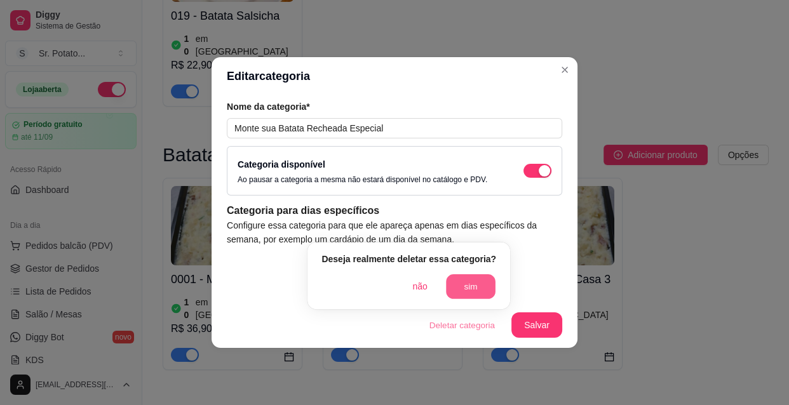
click at [468, 283] on button "sim" at bounding box center [471, 286] width 50 height 25
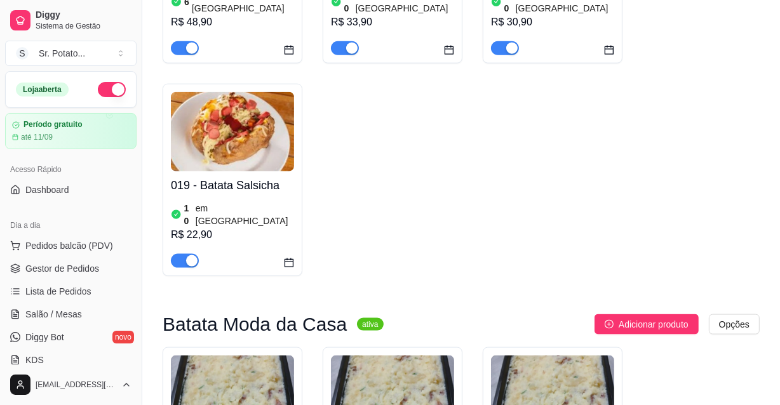
scroll to position [1490, 0]
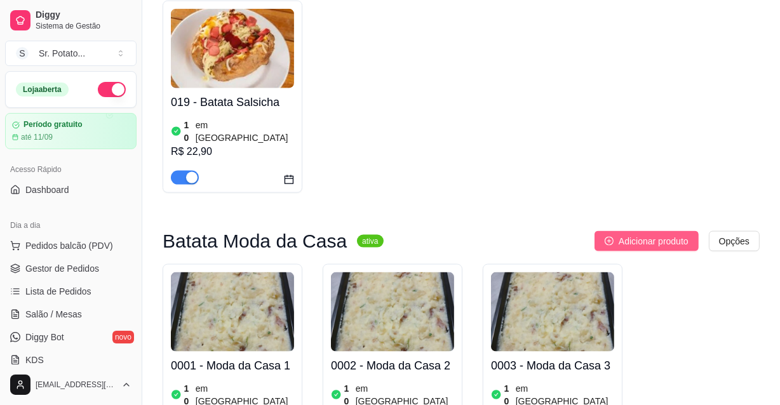
click at [637, 234] on span "Adicionar produto" at bounding box center [654, 241] width 70 height 14
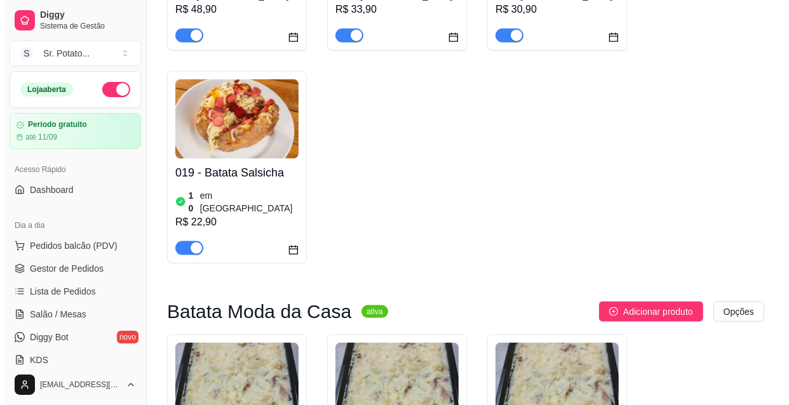
scroll to position [1432, 0]
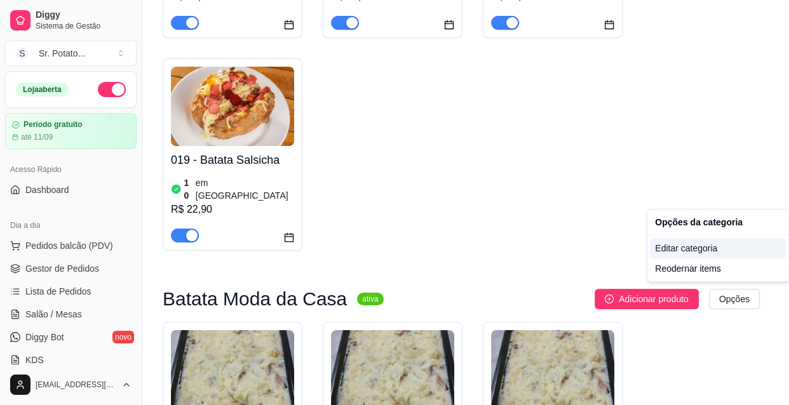
click at [692, 248] on div "Editar categoria" at bounding box center [718, 248] width 136 height 20
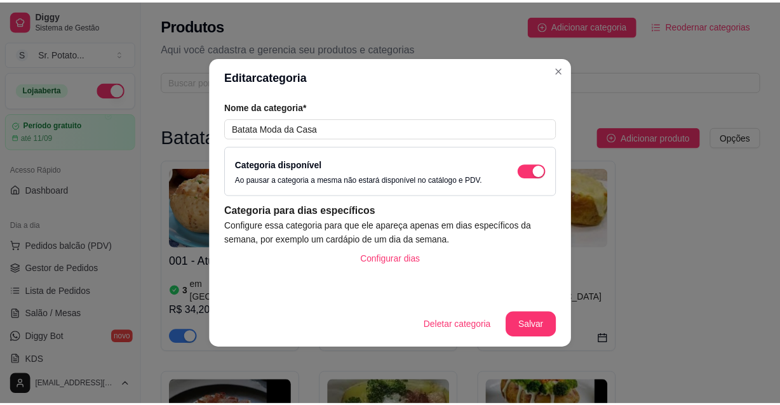
scroll to position [1425, 0]
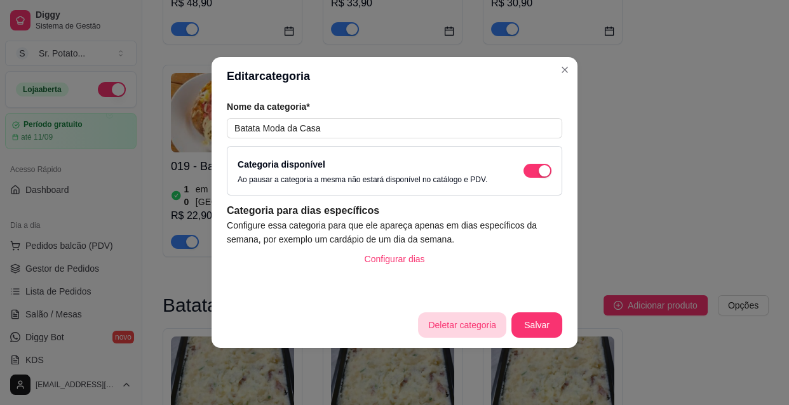
click at [481, 327] on button "Deletar categoria" at bounding box center [462, 325] width 88 height 25
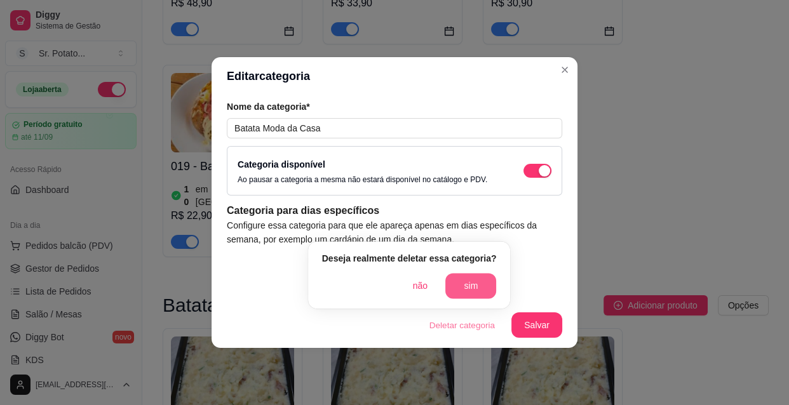
click at [469, 284] on button "sim" at bounding box center [470, 285] width 51 height 25
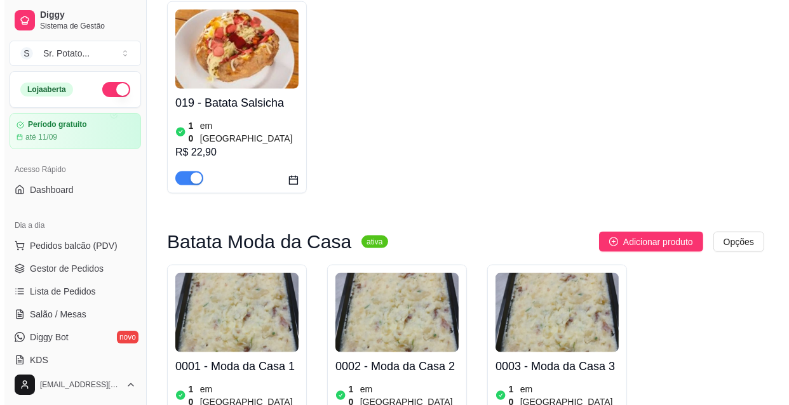
scroll to position [1490, 0]
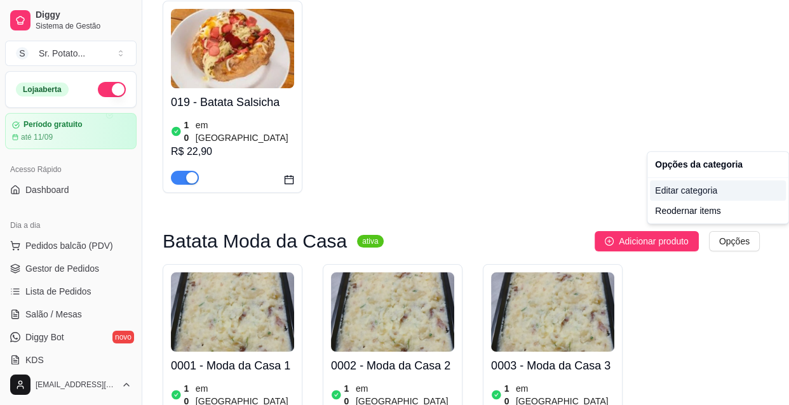
click at [682, 190] on div "Editar categoria" at bounding box center [718, 190] width 136 height 20
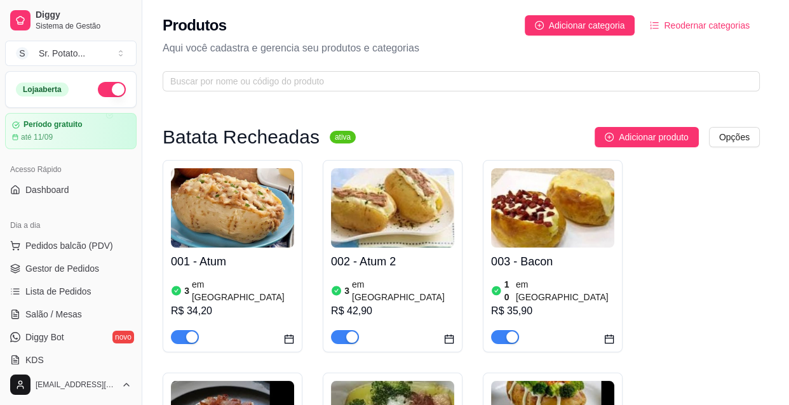
scroll to position [1425, 0]
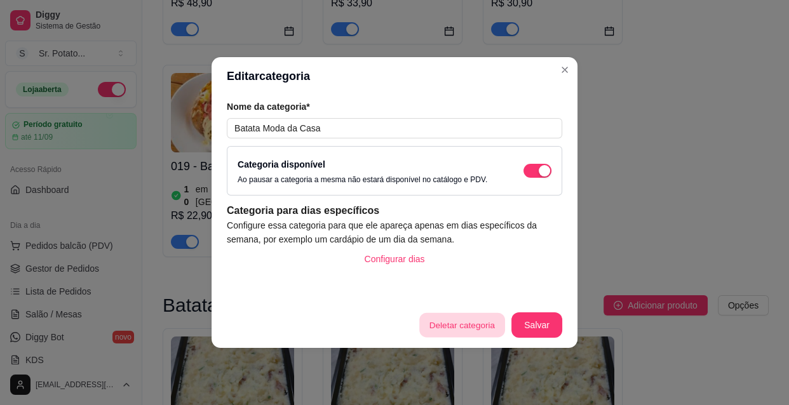
click at [438, 325] on button "Deletar categoria" at bounding box center [461, 325] width 85 height 25
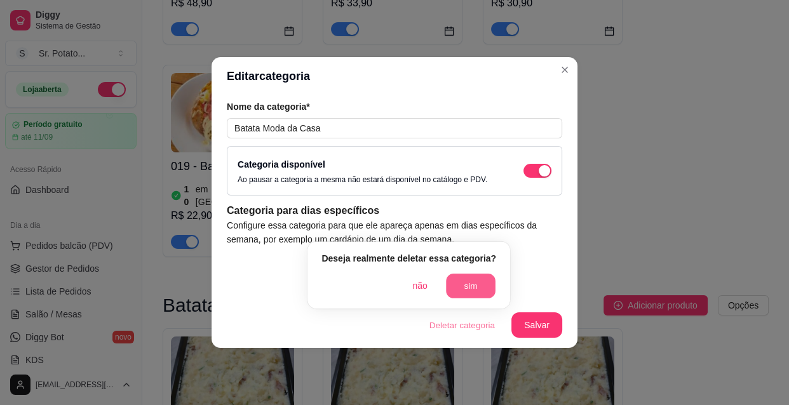
click at [483, 290] on button "sim" at bounding box center [471, 286] width 50 height 25
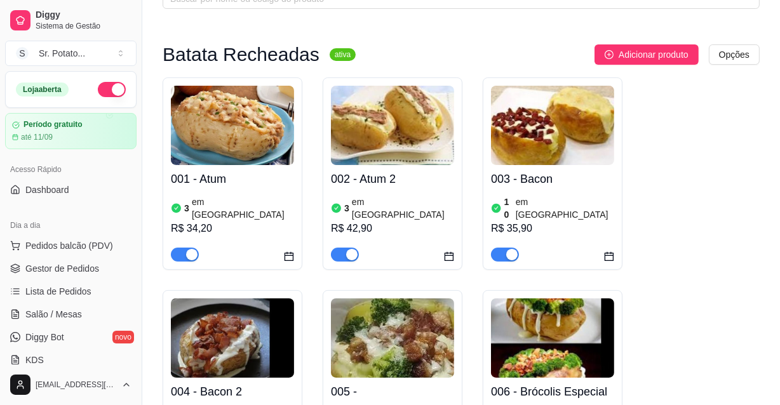
scroll to position [0, 0]
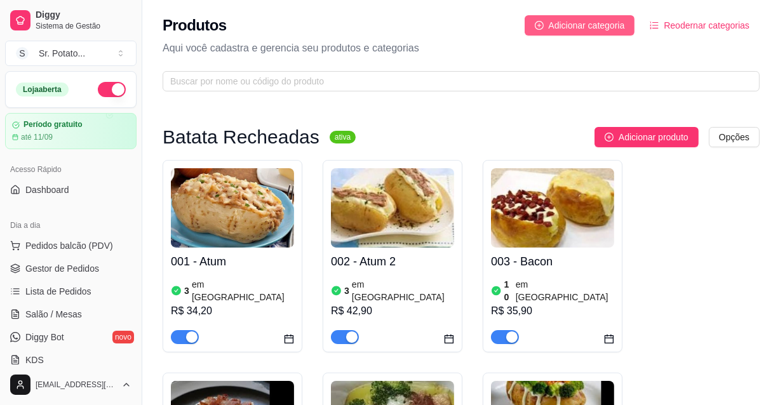
click at [597, 22] on span "Adicionar categoria" at bounding box center [587, 25] width 76 height 14
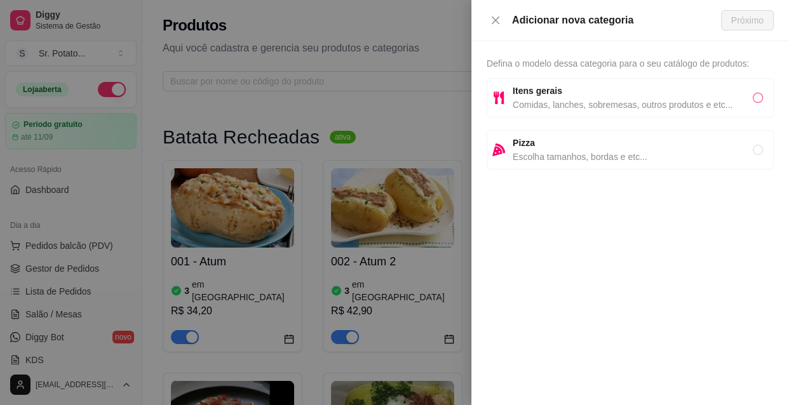
click at [758, 98] on input "radio" at bounding box center [758, 98] width 10 height 10
radio input "true"
click at [751, 22] on span "Próximo" at bounding box center [747, 20] width 32 height 14
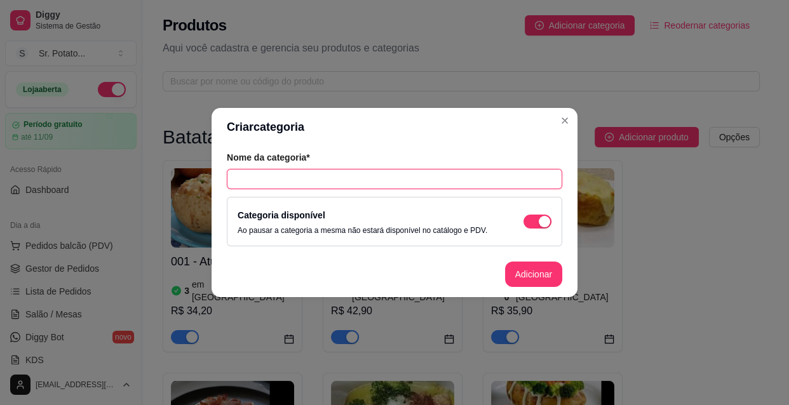
click at [256, 178] on input "text" at bounding box center [394, 179] width 335 height 20
type input "Monte a sua Batata Recheada Especial"
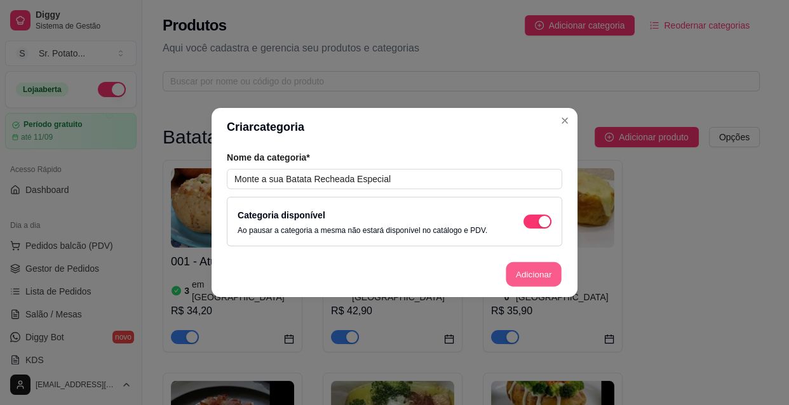
click at [523, 276] on button "Adicionar" at bounding box center [534, 274] width 56 height 25
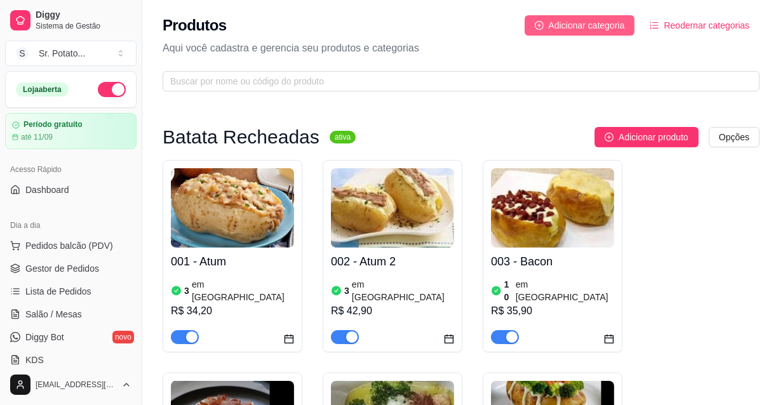
click at [607, 24] on span "Adicionar categoria" at bounding box center [587, 25] width 76 height 14
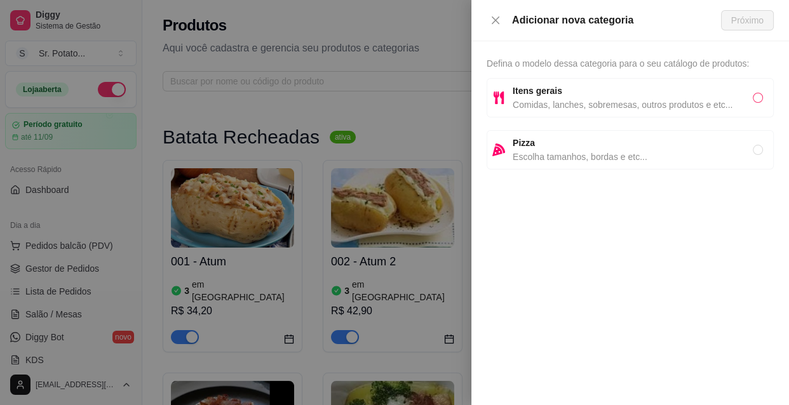
click at [759, 95] on input "radio" at bounding box center [758, 98] width 10 height 10
radio input "true"
click at [760, 16] on span "Próximo" at bounding box center [747, 20] width 32 height 14
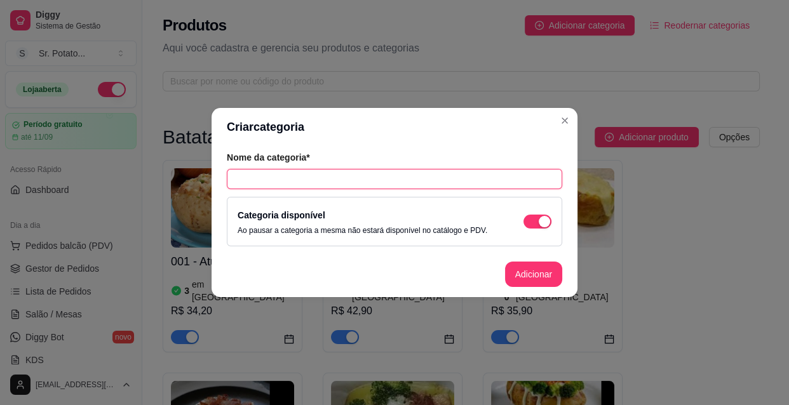
click at [281, 177] on input "text" at bounding box center [394, 179] width 335 height 20
type input "Monte a sua Batata Recheada Especial"
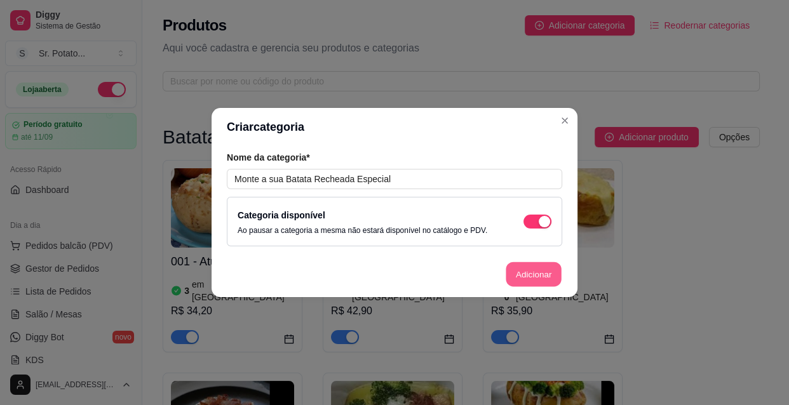
click at [522, 270] on button "Adicionar" at bounding box center [534, 274] width 56 height 25
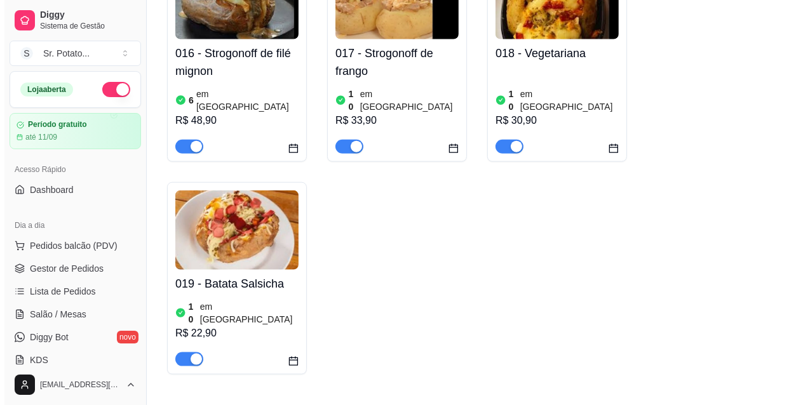
scroll to position [1324, 0]
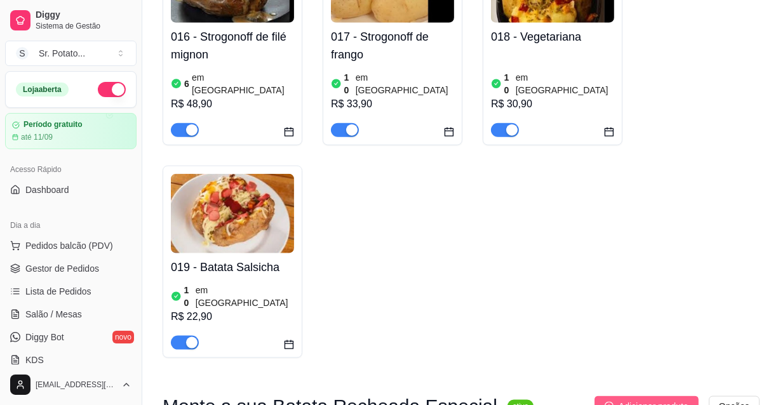
click at [652, 400] on span "Adicionar produto" at bounding box center [654, 407] width 70 height 14
click at [661, 400] on span "Adicionar produto" at bounding box center [654, 407] width 70 height 14
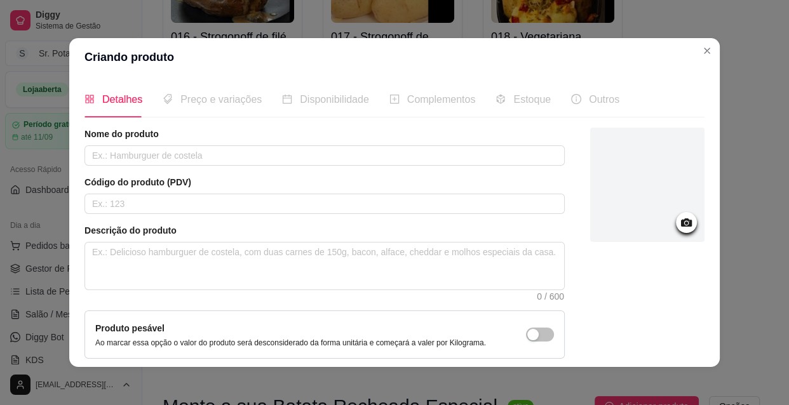
click at [681, 221] on icon at bounding box center [686, 223] width 11 height 8
click at [679, 218] on icon at bounding box center [686, 222] width 15 height 15
click at [679, 229] on icon at bounding box center [686, 222] width 15 height 15
click at [685, 222] on circle at bounding box center [686, 223] width 3 height 3
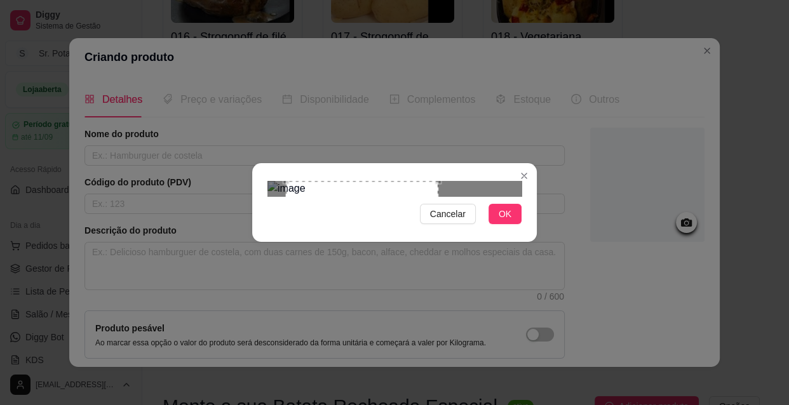
click at [332, 208] on div "Use the arrow keys to move the crop selection area" at bounding box center [362, 236] width 152 height 111
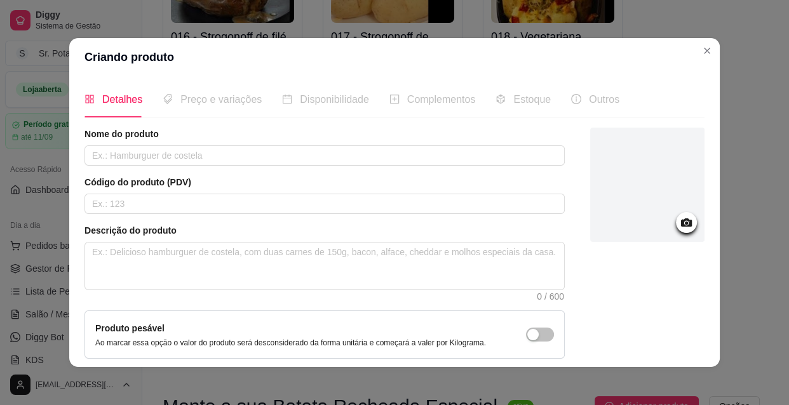
click at [681, 222] on icon at bounding box center [686, 223] width 11 height 8
click at [681, 219] on icon at bounding box center [686, 223] width 11 height 8
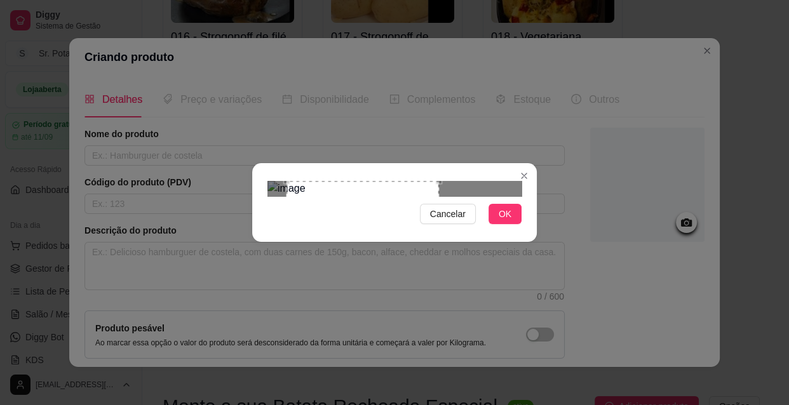
click at [364, 196] on div "Use the arrow keys to move the crop selection area" at bounding box center [362, 236] width 152 height 111
click at [498, 224] on button "OK" at bounding box center [504, 214] width 33 height 20
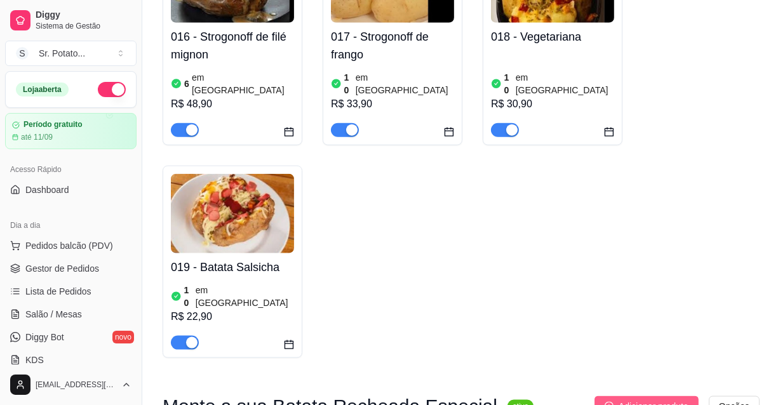
click at [670, 400] on span "Adicionar produto" at bounding box center [654, 407] width 70 height 14
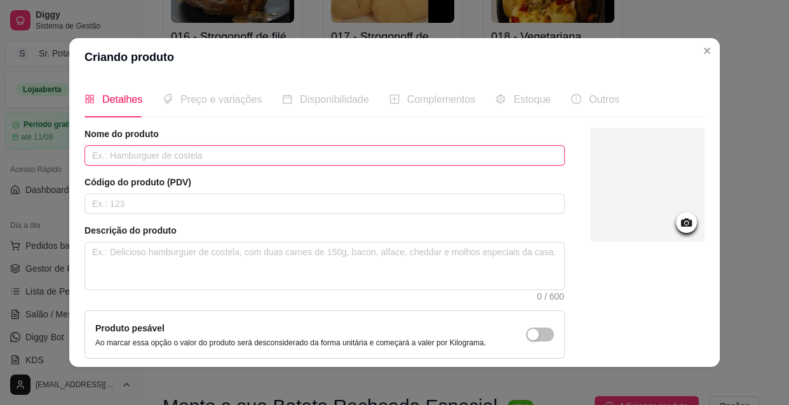
click at [220, 154] on input "text" at bounding box center [324, 155] width 480 height 20
type input "B"
type input "Sua batata especial"
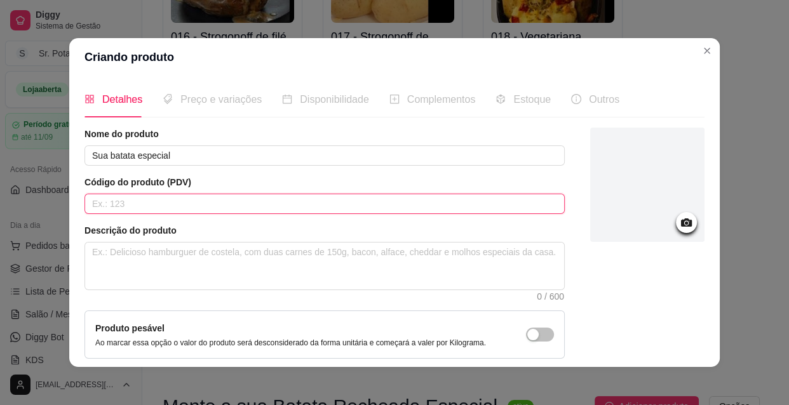
click at [129, 203] on input "text" at bounding box center [324, 204] width 480 height 20
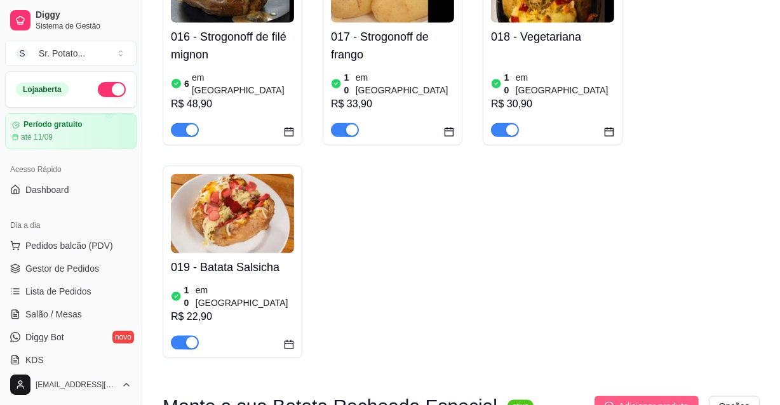
click at [664, 400] on span "Adicionar produto" at bounding box center [654, 407] width 70 height 14
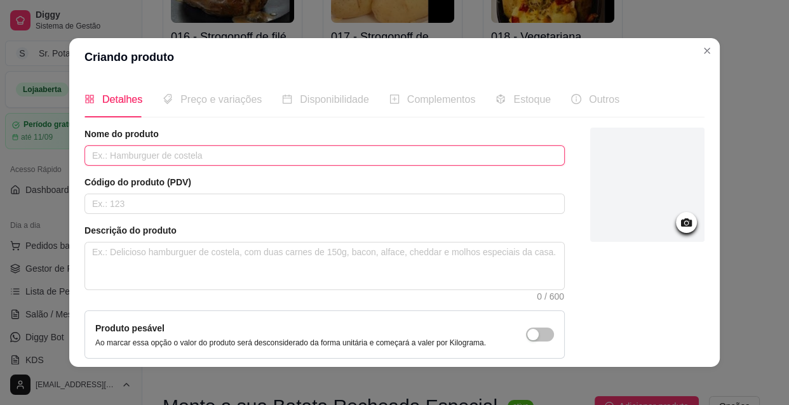
click at [241, 154] on input "text" at bounding box center [324, 155] width 480 height 20
type input "Sua Potato especial"
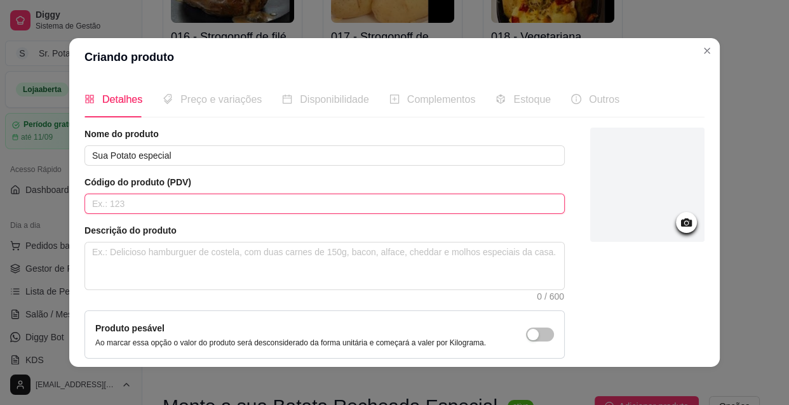
click at [154, 203] on input "text" at bounding box center [324, 204] width 480 height 20
type input "020"
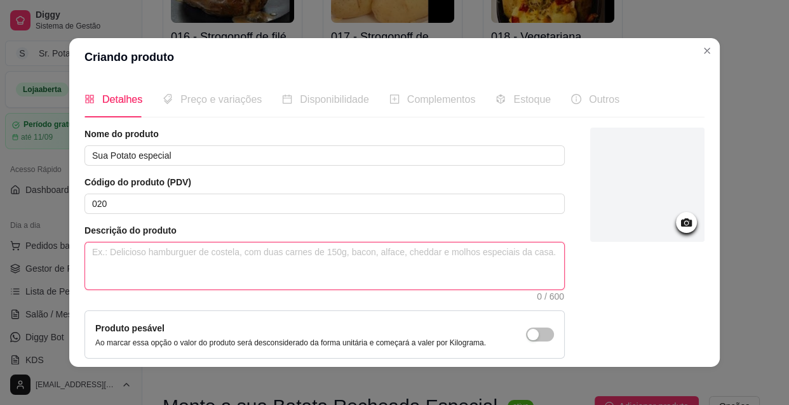
click at [105, 257] on textarea at bounding box center [324, 266] width 479 height 47
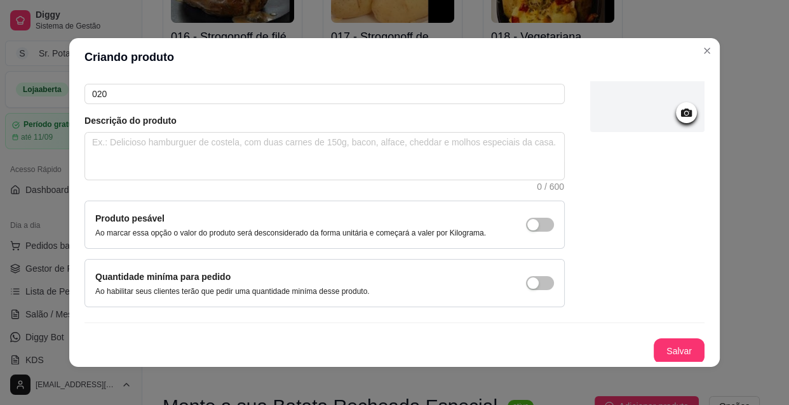
scroll to position [111, 0]
click at [667, 352] on button "Salvar" at bounding box center [679, 351] width 50 height 25
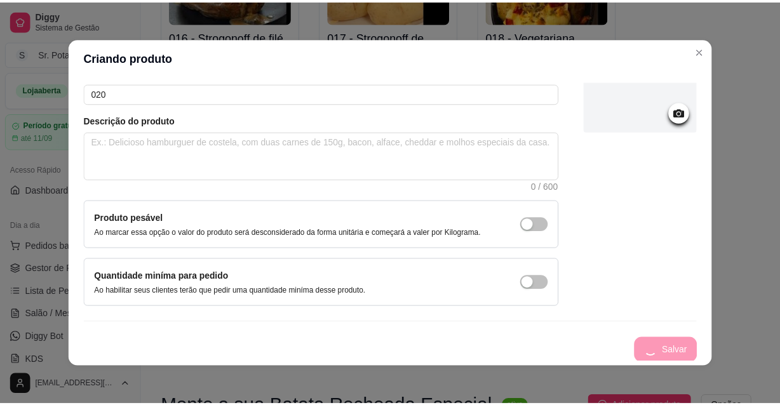
scroll to position [0, 0]
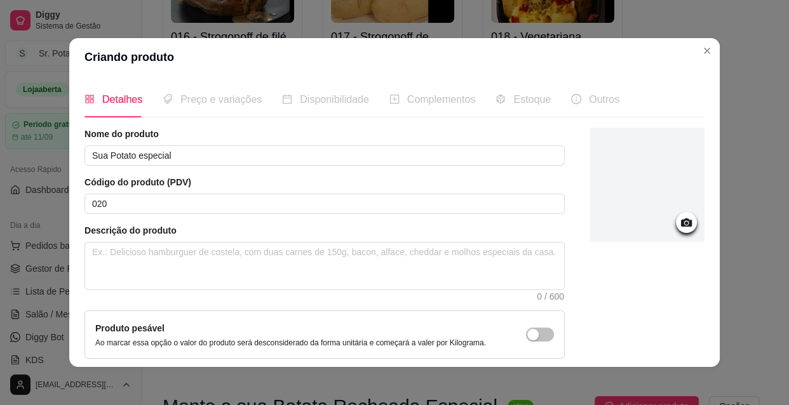
click at [212, 105] on span "Preço e variações" at bounding box center [220, 99] width 81 height 11
click at [332, 98] on span "Disponibilidade" at bounding box center [334, 99] width 69 height 11
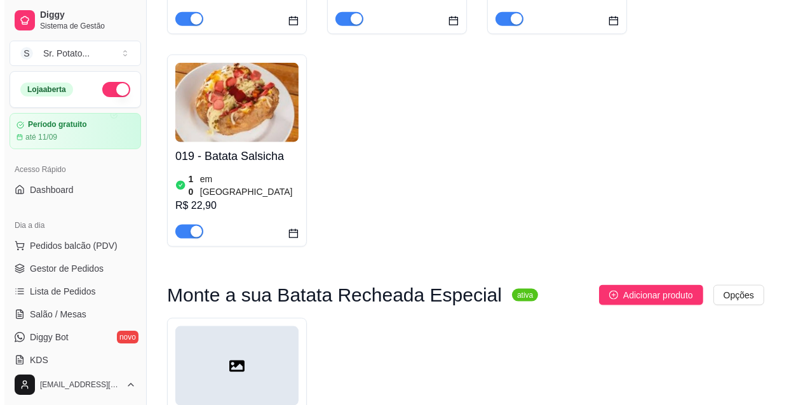
scroll to position [1440, 0]
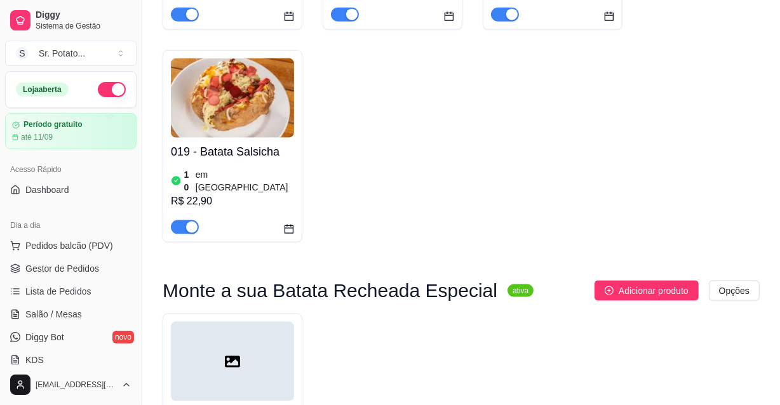
click at [276, 322] on div at bounding box center [232, 361] width 123 height 79
click at [661, 284] on span "Adicionar produto" at bounding box center [654, 291] width 70 height 14
drag, startPoint x: 259, startPoint y: 263, endPoint x: 219, endPoint y: 288, distance: 47.9
click at [219, 322] on div at bounding box center [232, 361] width 123 height 79
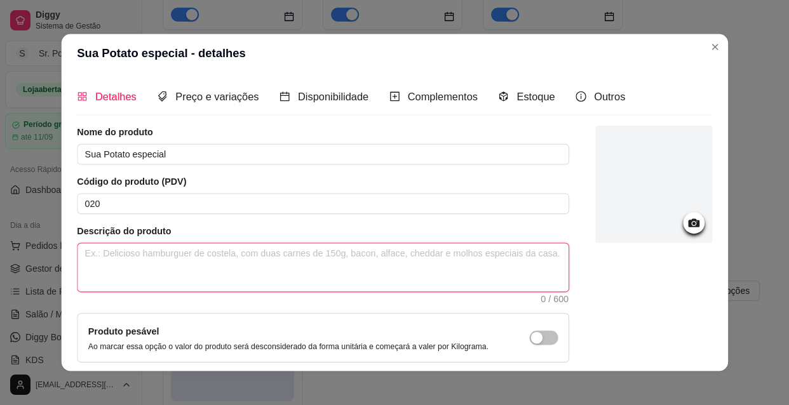
click at [219, 288] on textarea at bounding box center [322, 268] width 491 height 48
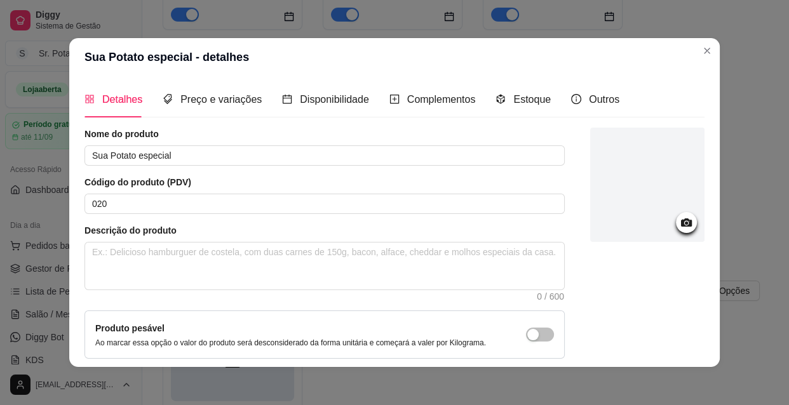
click at [681, 220] on icon at bounding box center [686, 223] width 11 height 8
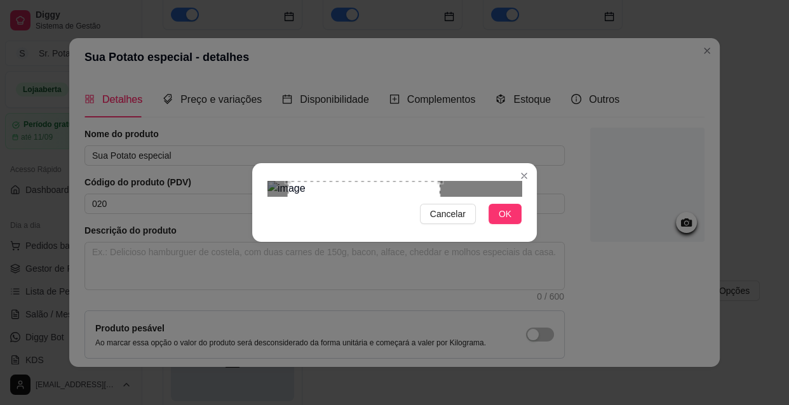
click at [391, 196] on div "Use the arrow keys to move the crop selection area" at bounding box center [364, 236] width 152 height 111
click at [498, 224] on button "OK" at bounding box center [504, 214] width 33 height 20
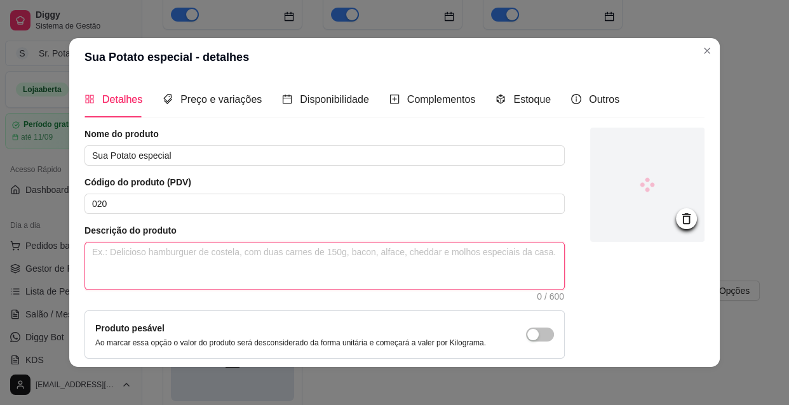
click at [158, 255] on textarea at bounding box center [324, 266] width 479 height 47
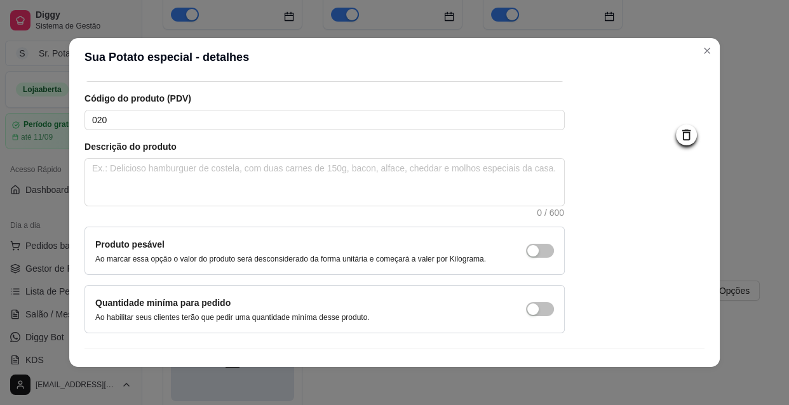
scroll to position [111, 0]
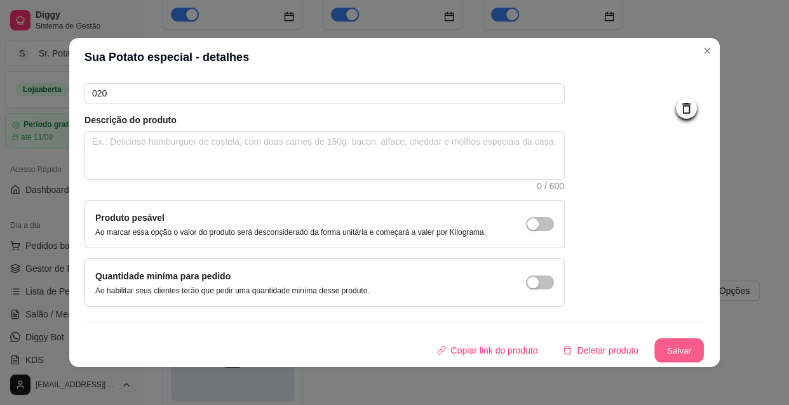
click at [680, 349] on button "Salvar" at bounding box center [679, 351] width 50 height 25
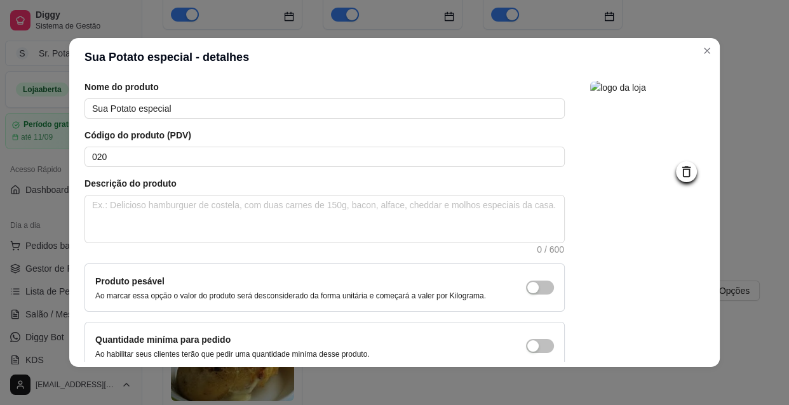
scroll to position [0, 0]
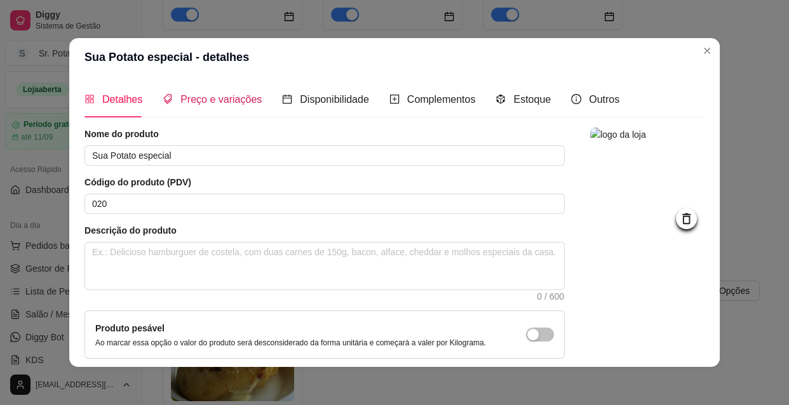
click at [239, 105] on span "Preço e variações" at bounding box center [220, 99] width 81 height 11
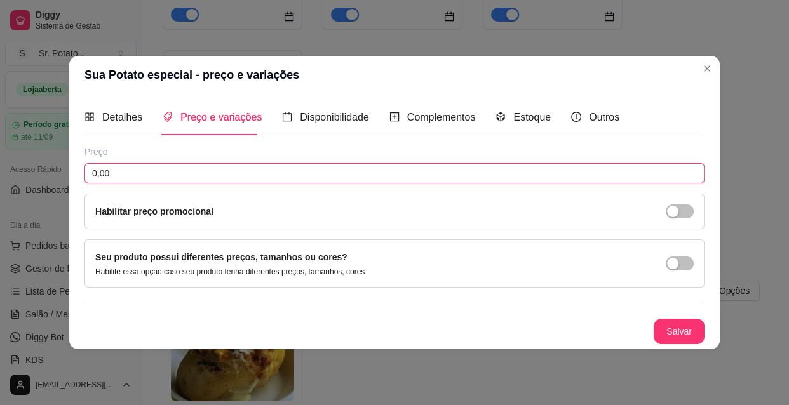
click at [140, 178] on input "0,00" at bounding box center [394, 173] width 620 height 20
type input "38,90"
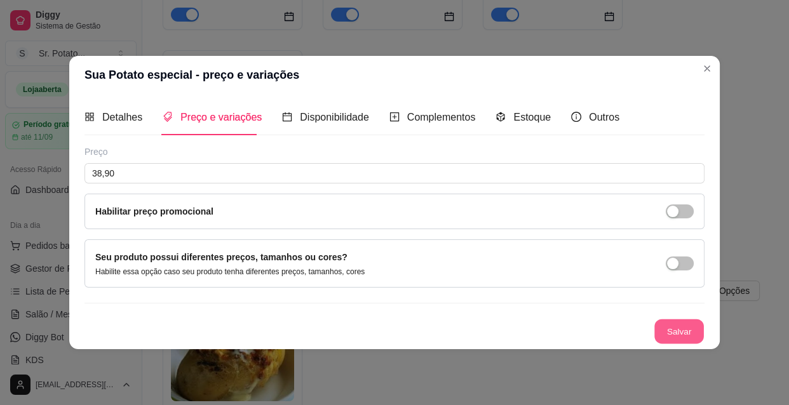
click at [675, 328] on button "Salvar" at bounding box center [679, 332] width 50 height 25
click at [351, 117] on span "Disponibilidade" at bounding box center [334, 117] width 69 height 11
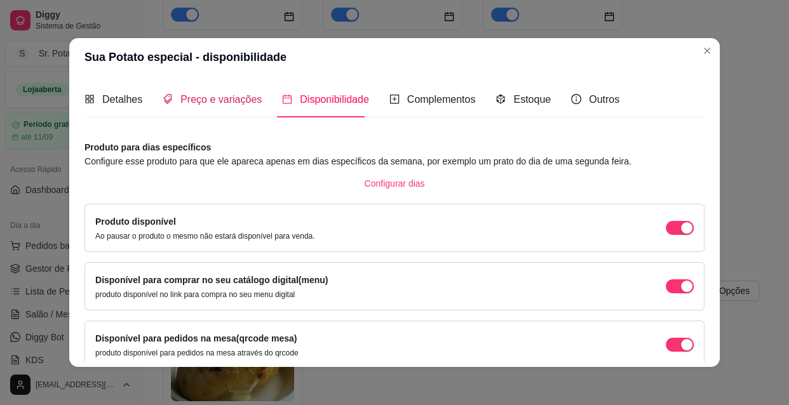
click at [238, 100] on span "Preço e variações" at bounding box center [220, 99] width 81 height 11
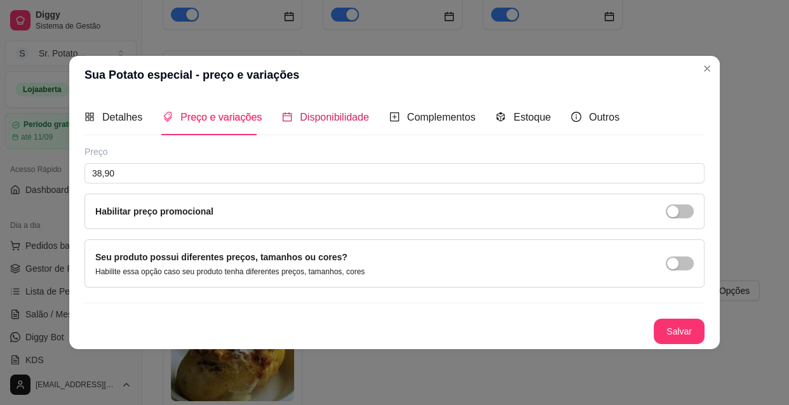
click at [317, 116] on span "Disponibilidade" at bounding box center [334, 117] width 69 height 11
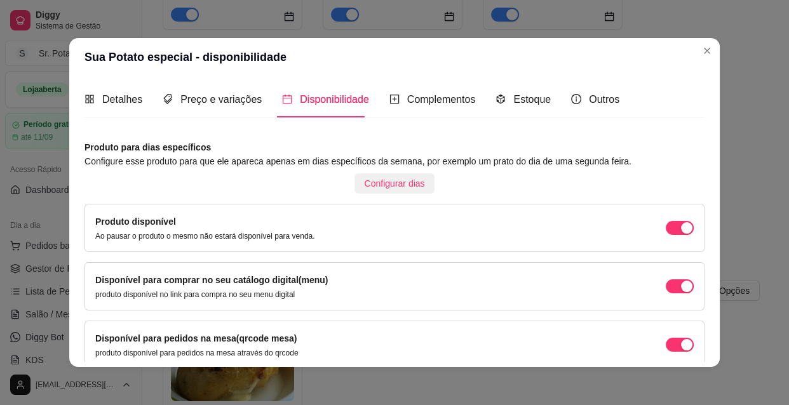
click at [387, 184] on span "Configurar dias" at bounding box center [395, 184] width 60 height 14
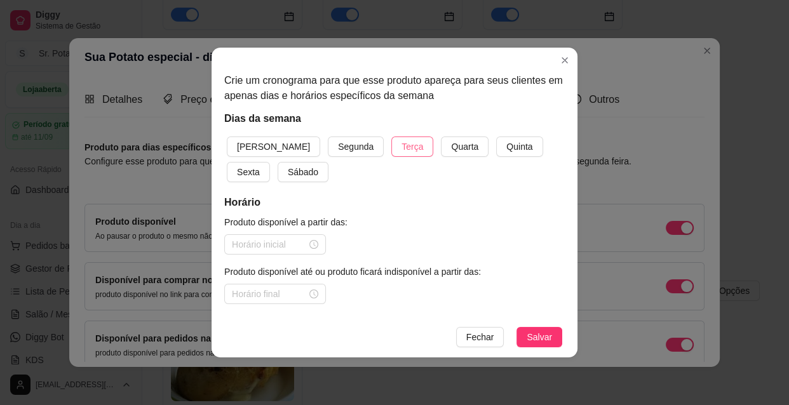
click at [401, 146] on span "Terça" at bounding box center [412, 147] width 22 height 14
click at [451, 147] on span "Quarta" at bounding box center [464, 147] width 27 height 14
click at [506, 145] on span "Quinta" at bounding box center [519, 147] width 26 height 14
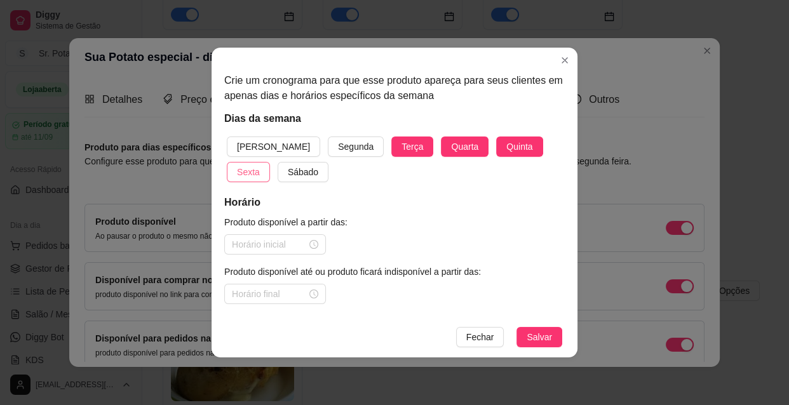
click at [260, 165] on span "Sexta" at bounding box center [248, 172] width 23 height 14
click at [278, 173] on button "Sábado" at bounding box center [303, 172] width 51 height 20
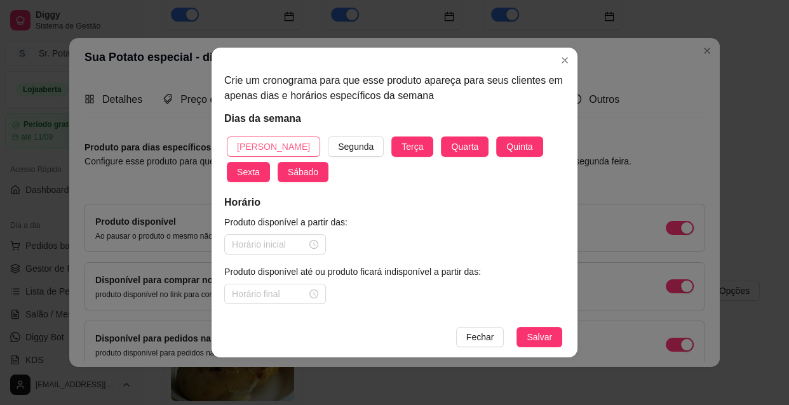
click at [268, 145] on span "[PERSON_NAME]" at bounding box center [273, 147] width 73 height 14
click at [316, 245] on div at bounding box center [275, 245] width 86 height 14
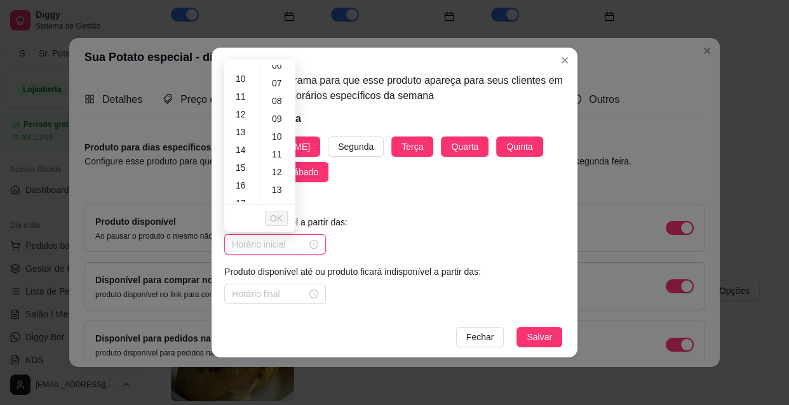
scroll to position [115, 0]
click at [241, 136] on div "10" at bounding box center [242, 137] width 30 height 18
type input "10:00"
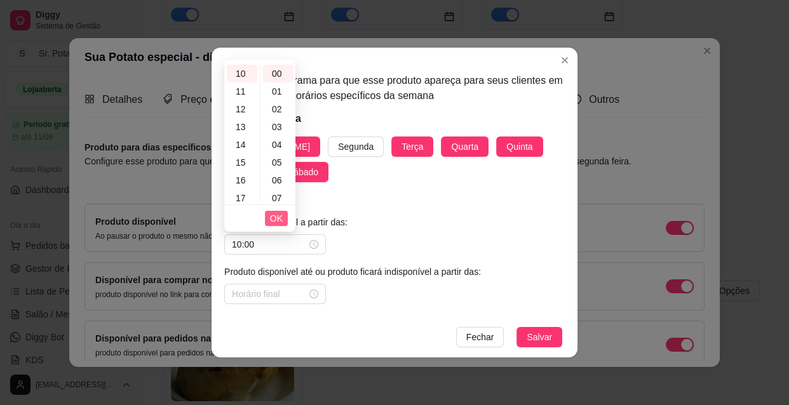
click at [274, 215] on span "OK" at bounding box center [276, 219] width 13 height 14
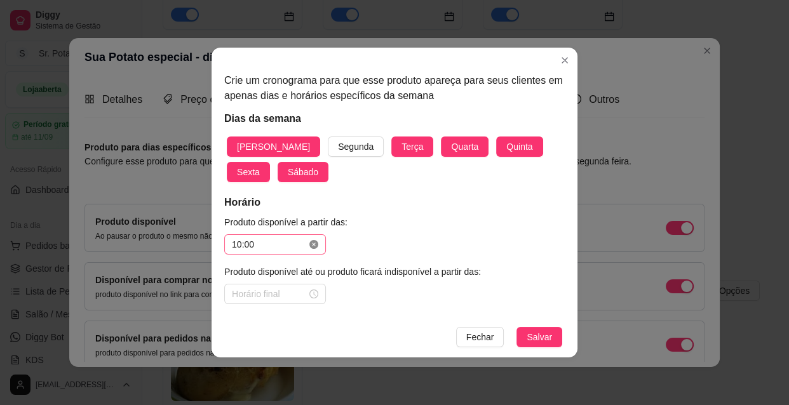
click at [313, 241] on icon "close-circle" at bounding box center [313, 244] width 9 height 9
click at [277, 241] on input at bounding box center [269, 245] width 75 height 14
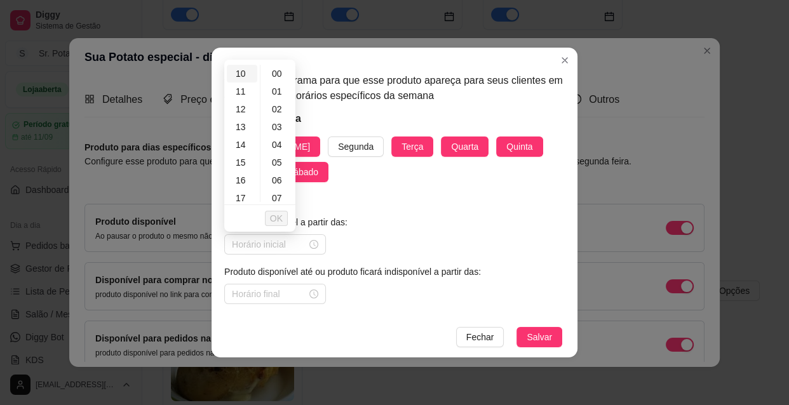
click at [243, 76] on div "10" at bounding box center [242, 74] width 30 height 18
click at [279, 173] on div "30" at bounding box center [278, 176] width 30 height 18
type input "10:30"
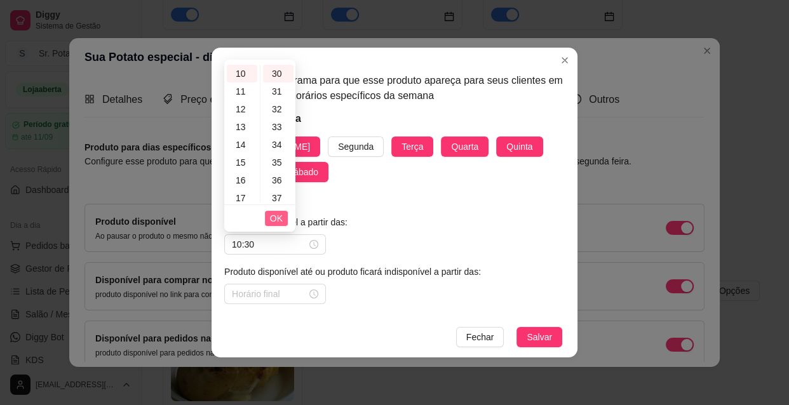
click at [284, 220] on button "OK" at bounding box center [276, 218] width 23 height 15
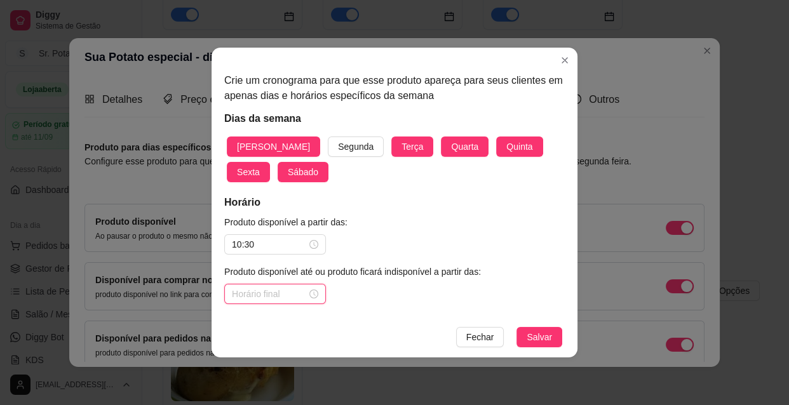
click at [280, 292] on input at bounding box center [269, 294] width 75 height 14
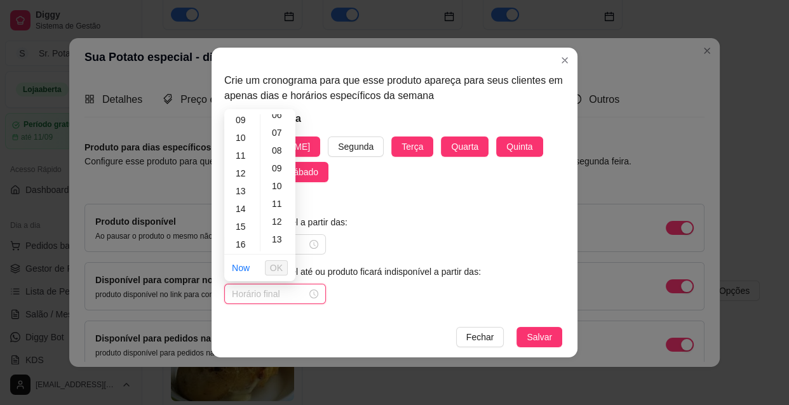
scroll to position [173, 0]
click at [248, 178] on div "13" at bounding box center [242, 182] width 30 height 18
type input "13:00"
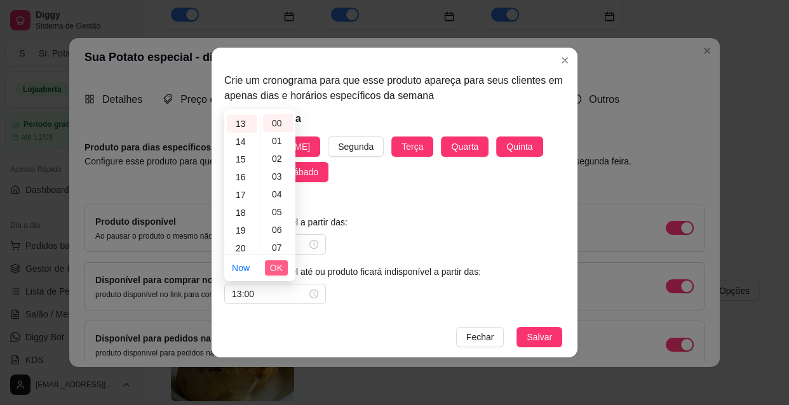
click at [278, 266] on span "OK" at bounding box center [276, 268] width 13 height 14
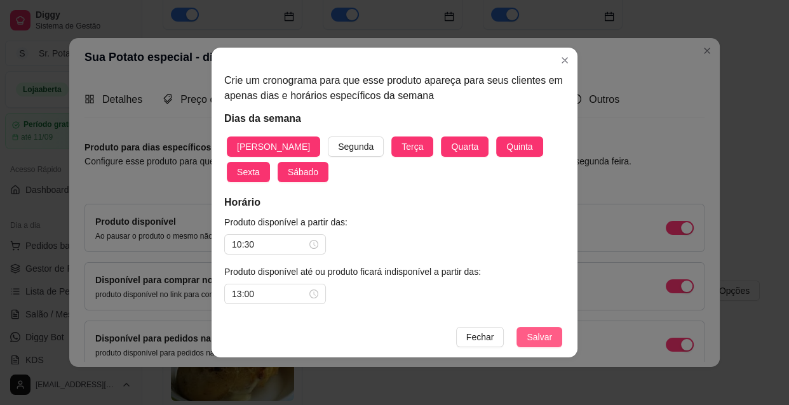
click at [540, 330] on span "Salvar" at bounding box center [539, 337] width 25 height 14
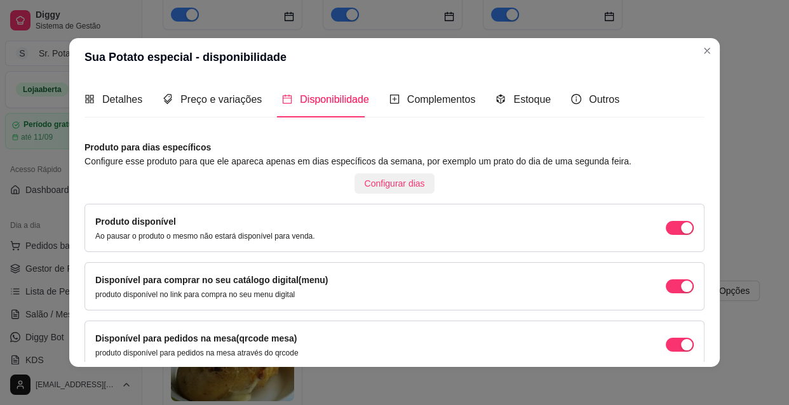
click at [391, 182] on span "Configurar dias" at bounding box center [395, 184] width 60 height 14
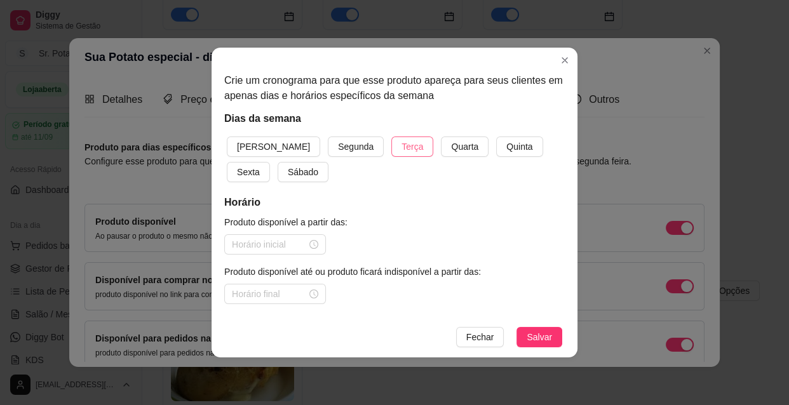
click at [401, 146] on span "Terça" at bounding box center [412, 147] width 22 height 14
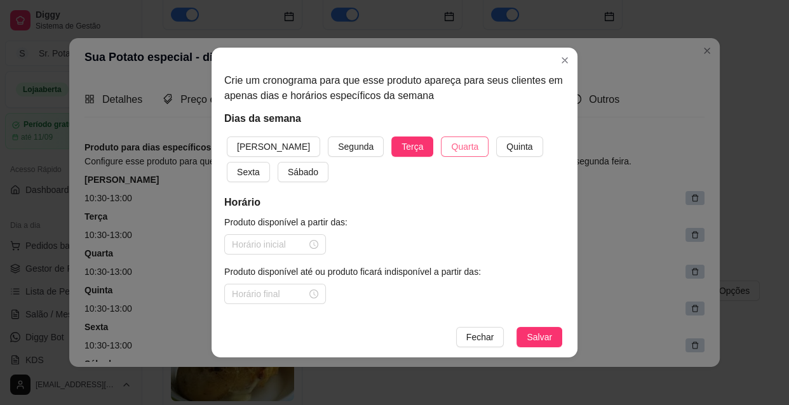
click at [441, 144] on button "Quarta" at bounding box center [465, 147] width 48 height 20
click at [506, 147] on span "Quinta" at bounding box center [519, 147] width 26 height 14
click at [260, 165] on span "Sexta" at bounding box center [248, 172] width 23 height 14
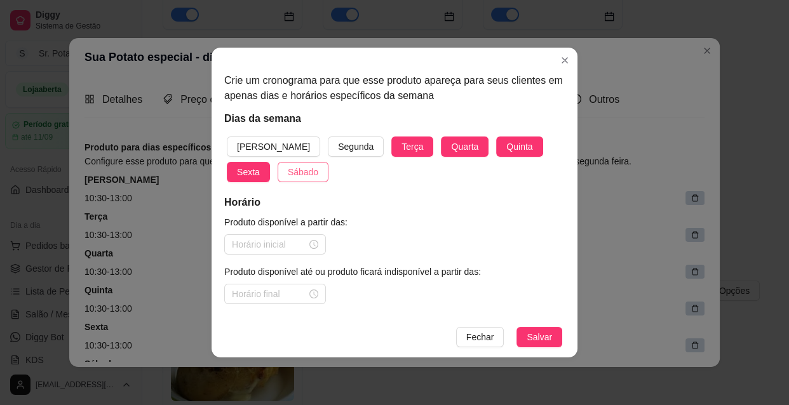
click at [288, 172] on span "Sábado" at bounding box center [303, 172] width 30 height 14
click at [267, 144] on span "[PERSON_NAME]" at bounding box center [273, 147] width 73 height 14
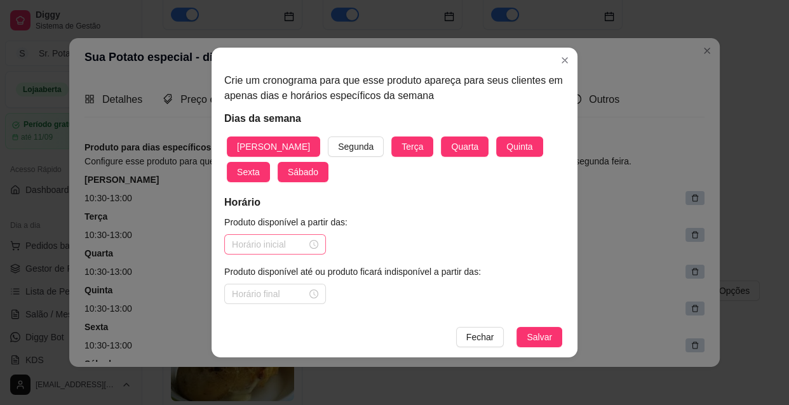
click at [311, 244] on div at bounding box center [275, 245] width 86 height 14
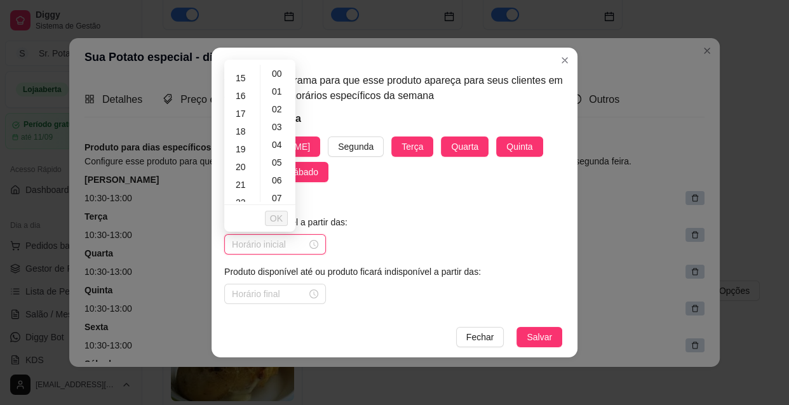
scroll to position [288, 0]
click at [241, 104] on div "18" at bounding box center [242, 106] width 30 height 18
type input "18:00"
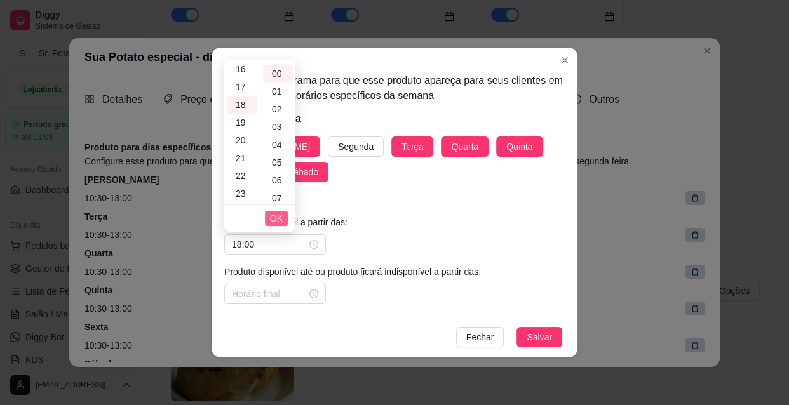
click at [282, 215] on span "OK" at bounding box center [276, 219] width 13 height 14
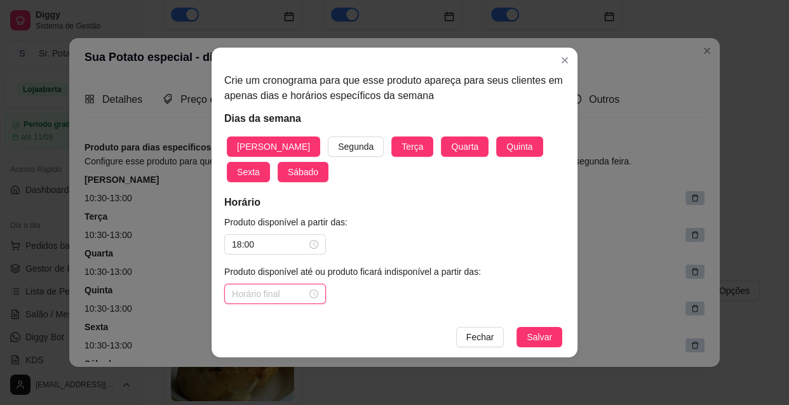
click at [299, 293] on input at bounding box center [269, 294] width 75 height 14
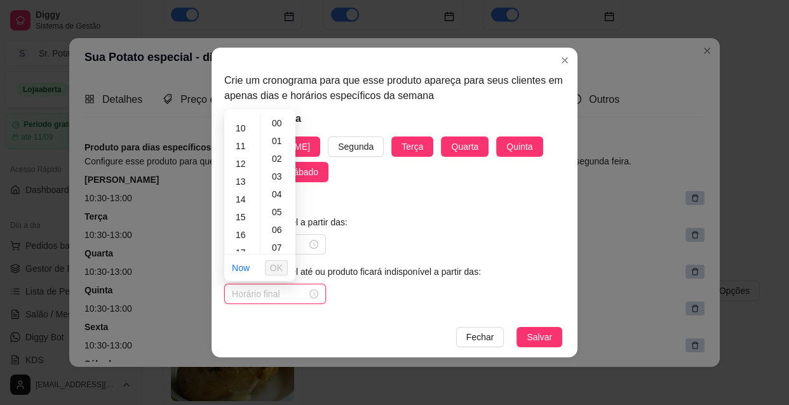
scroll to position [288, 0]
click at [248, 224] on div "22" at bounding box center [242, 226] width 30 height 18
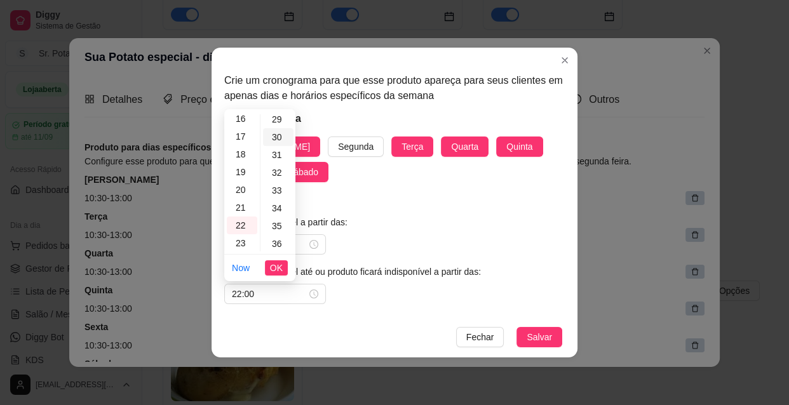
click at [278, 135] on div "30" at bounding box center [278, 137] width 30 height 18
type input "22:30"
click at [279, 267] on span "OK" at bounding box center [276, 268] width 13 height 14
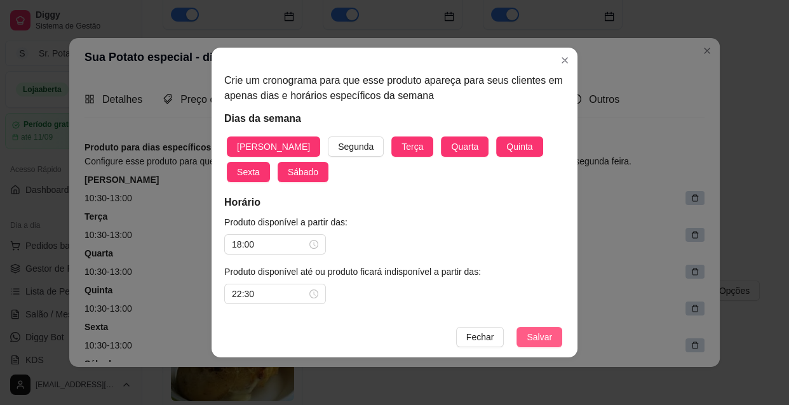
click at [549, 333] on span "Salvar" at bounding box center [539, 337] width 25 height 14
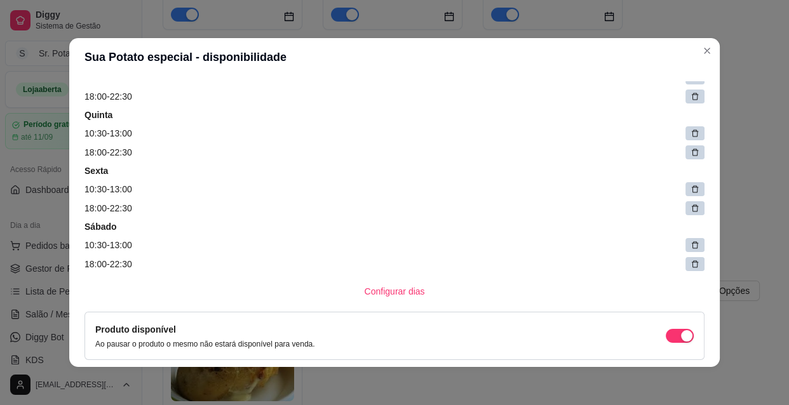
scroll to position [346, 0]
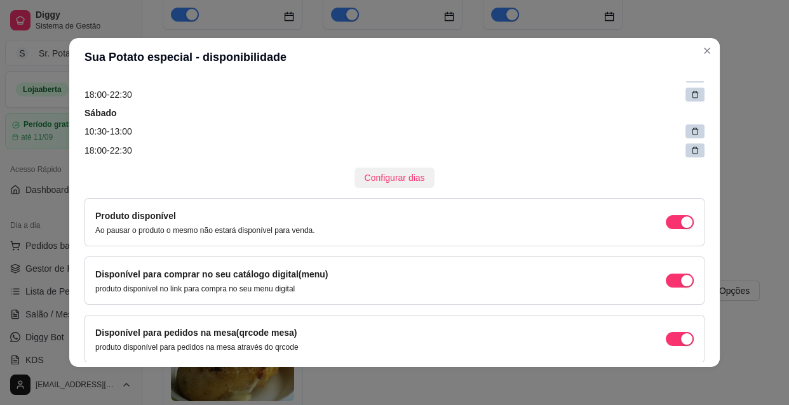
click at [393, 180] on span "Configurar dias" at bounding box center [395, 178] width 60 height 14
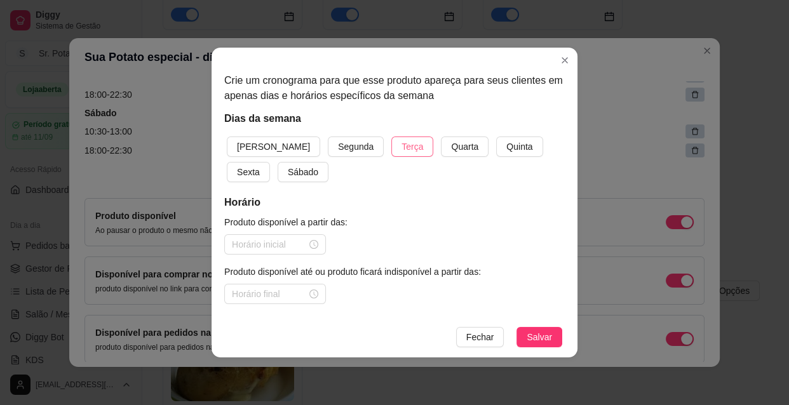
click at [401, 152] on span "Terça" at bounding box center [412, 147] width 22 height 14
click at [451, 147] on span "Quarta" at bounding box center [464, 147] width 27 height 14
click at [496, 154] on button "Quinta" at bounding box center [519, 147] width 46 height 20
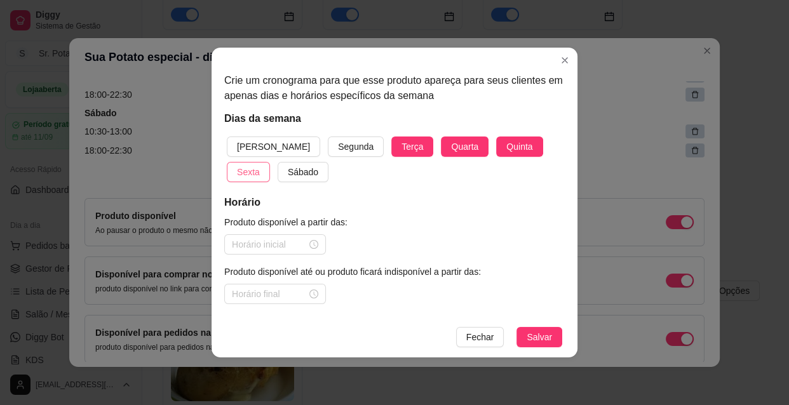
click at [260, 165] on span "Sexta" at bounding box center [248, 172] width 23 height 14
click at [288, 177] on span "Sábado" at bounding box center [303, 172] width 30 height 14
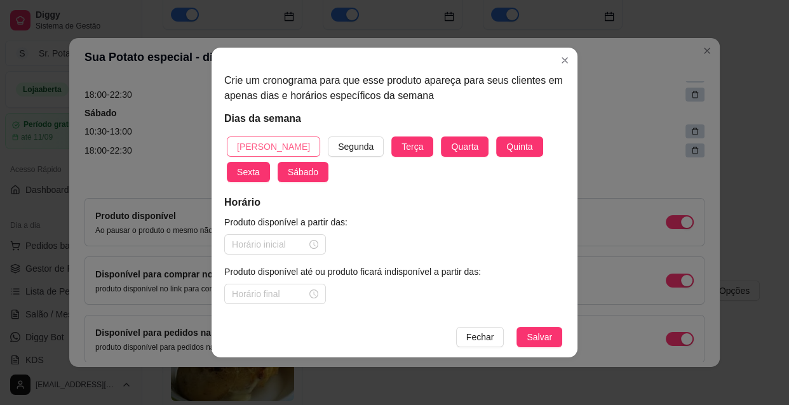
click at [269, 148] on span "[PERSON_NAME]" at bounding box center [273, 147] width 73 height 14
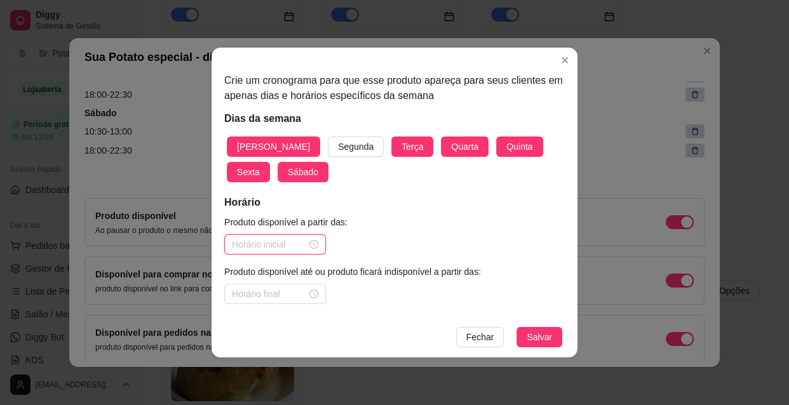
click at [299, 245] on input at bounding box center [269, 245] width 75 height 14
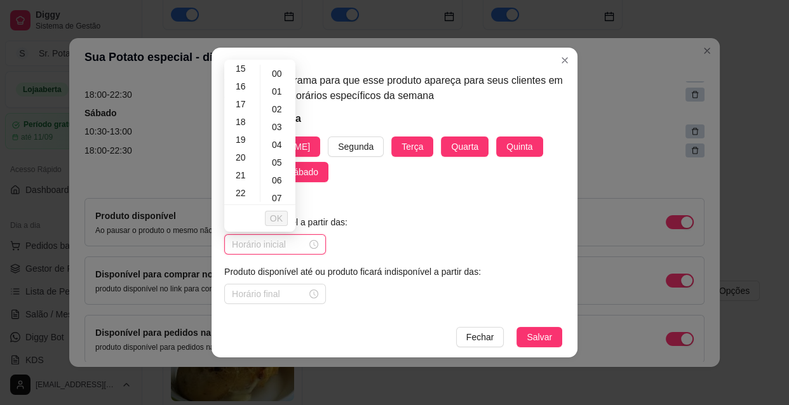
scroll to position [288, 0]
click at [244, 107] on div "18" at bounding box center [242, 106] width 30 height 18
type input "18:00"
click at [277, 215] on span "OK" at bounding box center [276, 219] width 13 height 14
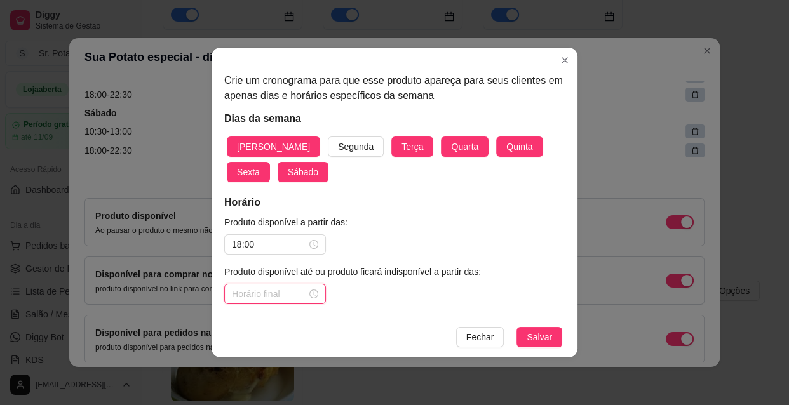
click at [262, 297] on input at bounding box center [269, 294] width 75 height 14
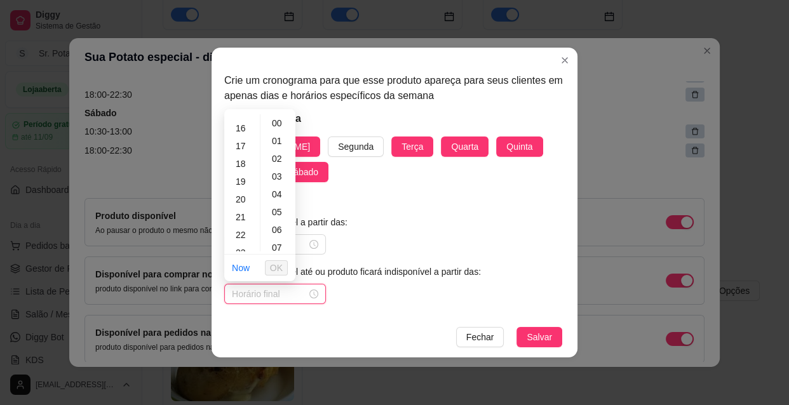
scroll to position [288, 0]
click at [238, 224] on div "22" at bounding box center [242, 226] width 30 height 18
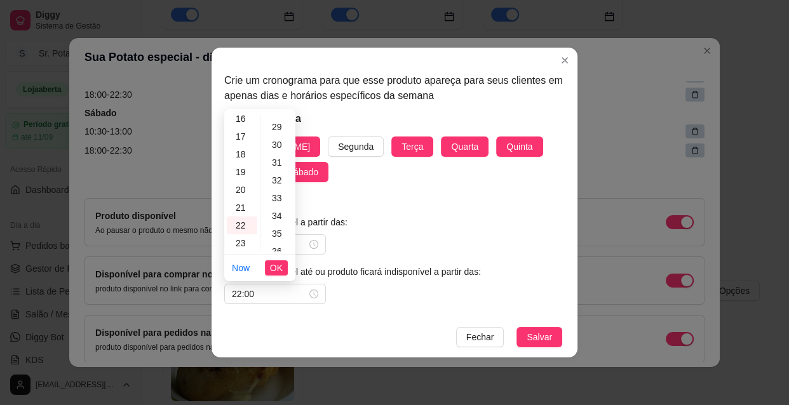
scroll to position [520, 0]
click at [276, 138] on div "30" at bounding box center [278, 137] width 30 height 18
type input "22:30"
click at [278, 262] on span "OK" at bounding box center [276, 268] width 13 height 14
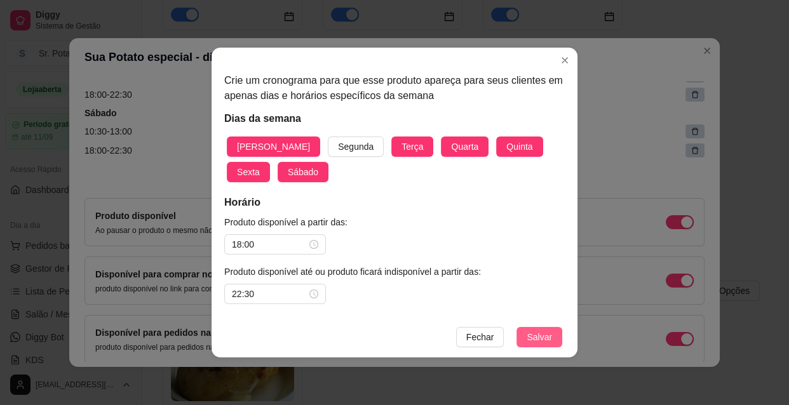
click at [522, 329] on button "Salvar" at bounding box center [539, 337] width 46 height 20
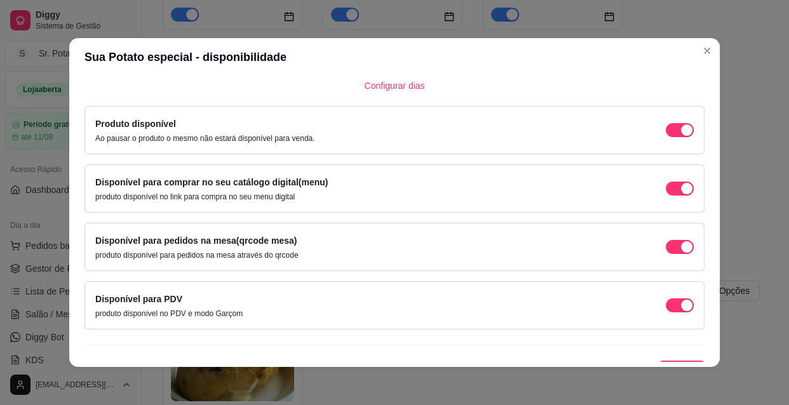
scroll to position [571, 0]
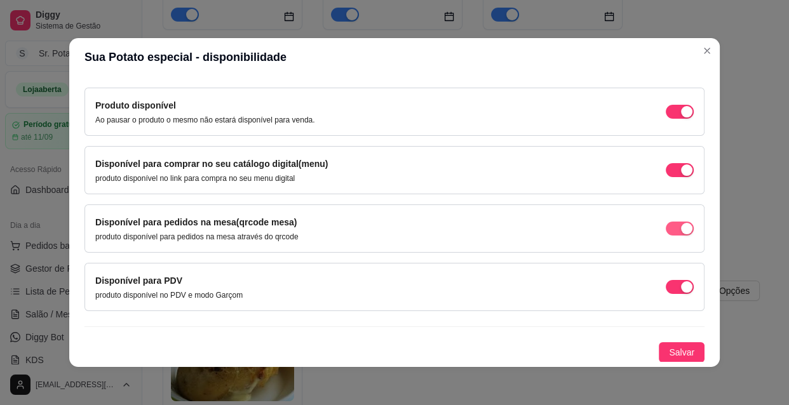
click at [681, 227] on div "button" at bounding box center [686, 228] width 11 height 11
click at [675, 353] on span "Salvar" at bounding box center [681, 353] width 25 height 14
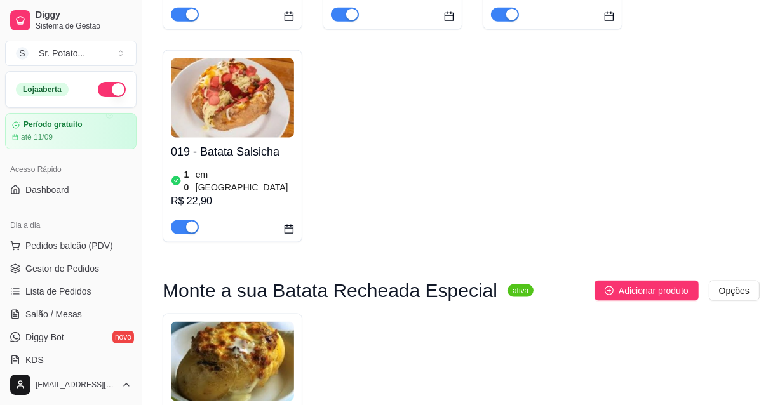
click at [226, 322] on img at bounding box center [232, 361] width 123 height 79
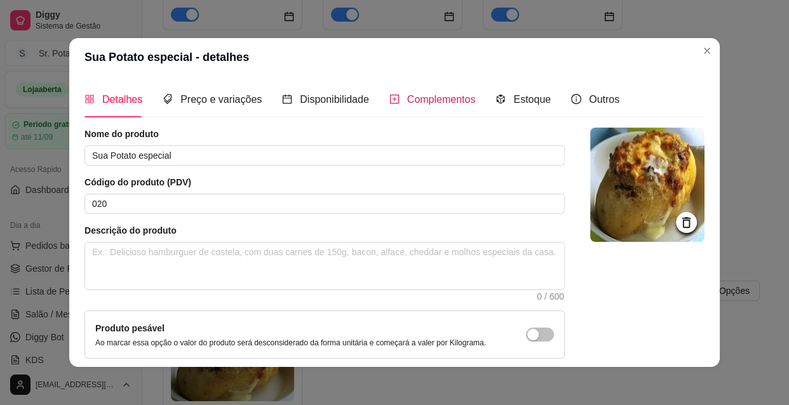
click at [436, 102] on span "Complementos" at bounding box center [441, 99] width 69 height 11
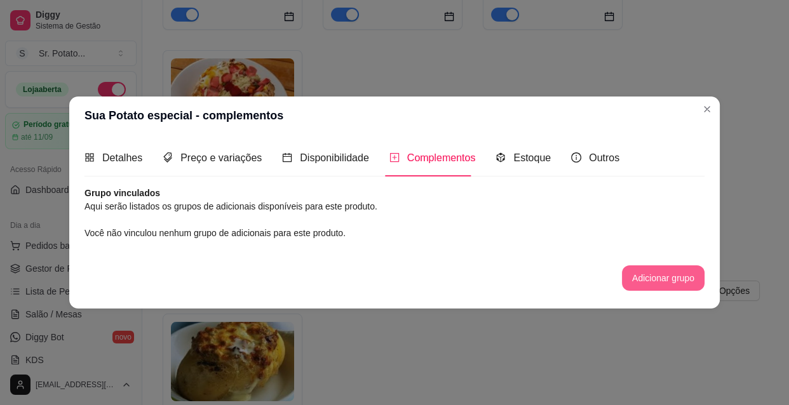
click at [650, 272] on button "Adicionar grupo" at bounding box center [663, 278] width 83 height 25
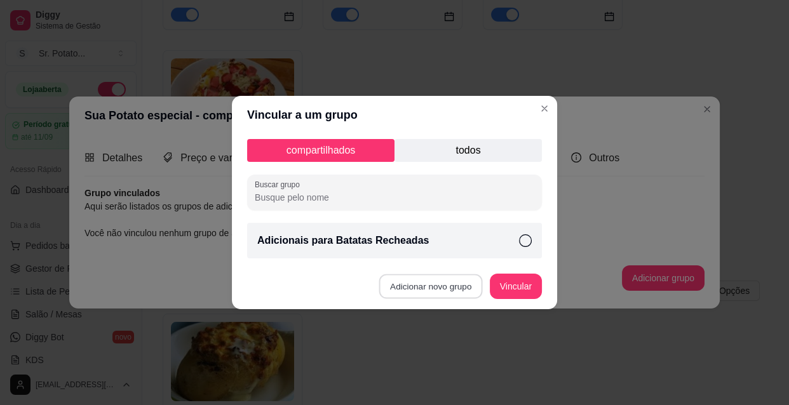
click at [442, 285] on button "Adicionar novo grupo" at bounding box center [431, 286] width 104 height 25
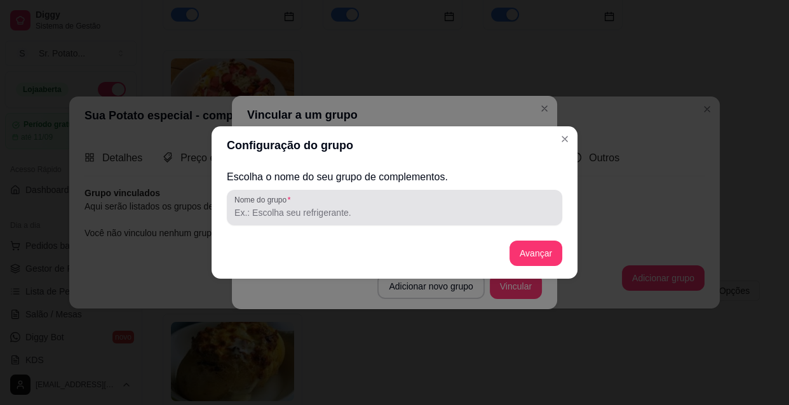
click at [375, 217] on input "Nome do grupo" at bounding box center [394, 212] width 320 height 13
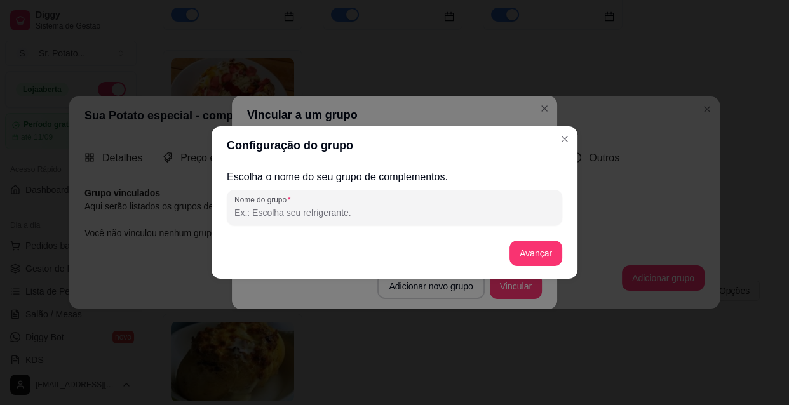
type input "!"
type input "1º opção : Escolha uma proteína"
click at [553, 257] on button "Avançar" at bounding box center [535, 253] width 51 height 25
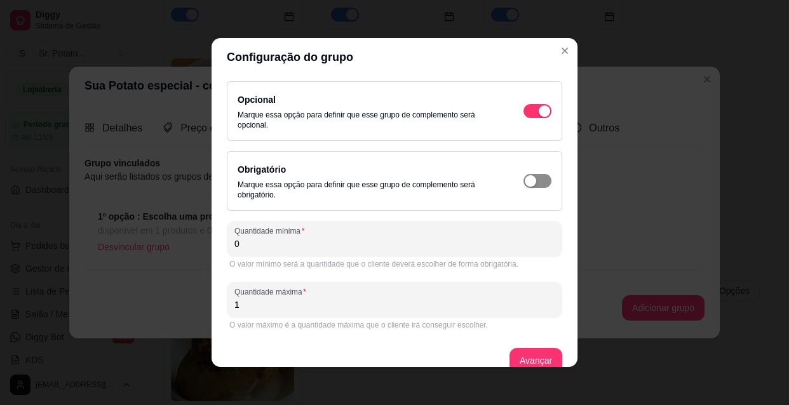
click at [523, 182] on button "button" at bounding box center [537, 181] width 28 height 14
click at [243, 244] on input "0" at bounding box center [394, 244] width 320 height 13
type input "1"
click at [523, 353] on button "Avançar" at bounding box center [535, 361] width 51 height 25
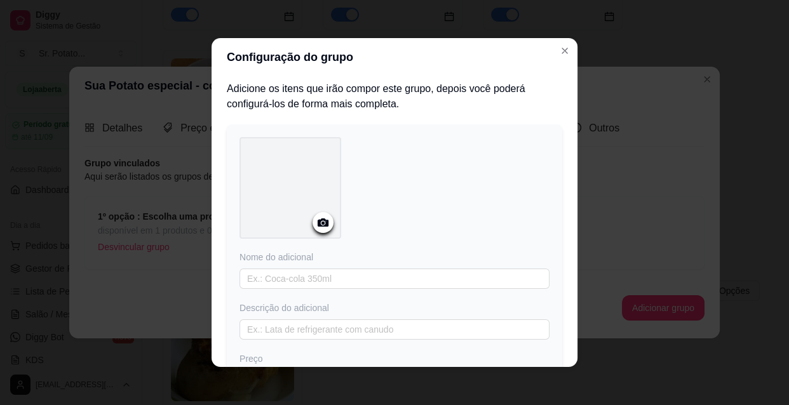
click at [323, 221] on icon at bounding box center [323, 223] width 11 height 8
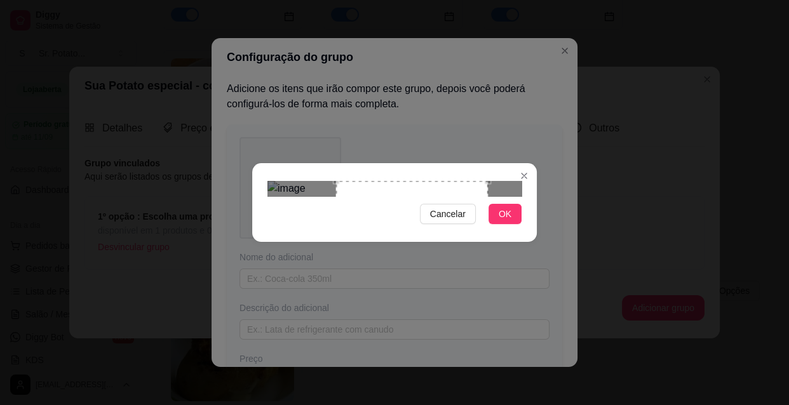
click at [451, 204] on div "Use the arrow keys to move the crop selection area" at bounding box center [412, 257] width 152 height 152
click at [495, 224] on button "OK" at bounding box center [504, 214] width 33 height 20
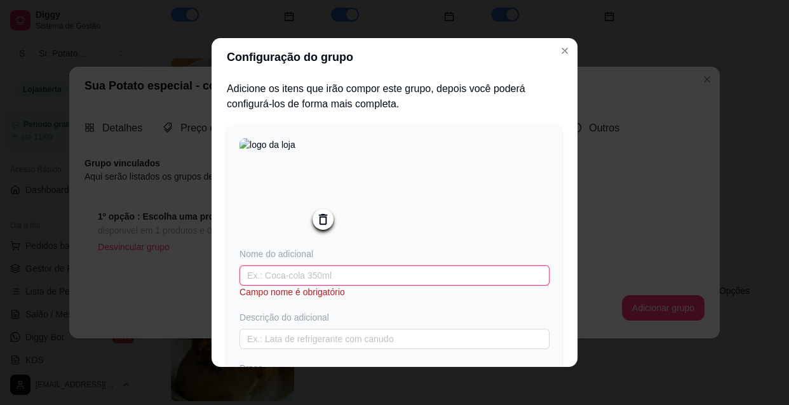
click at [282, 276] on input "text" at bounding box center [394, 276] width 310 height 20
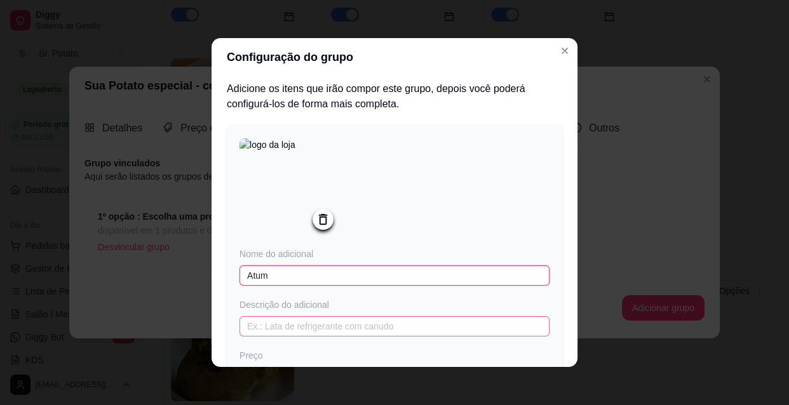
type input "Atum"
click at [274, 328] on input "text" at bounding box center [394, 326] width 310 height 20
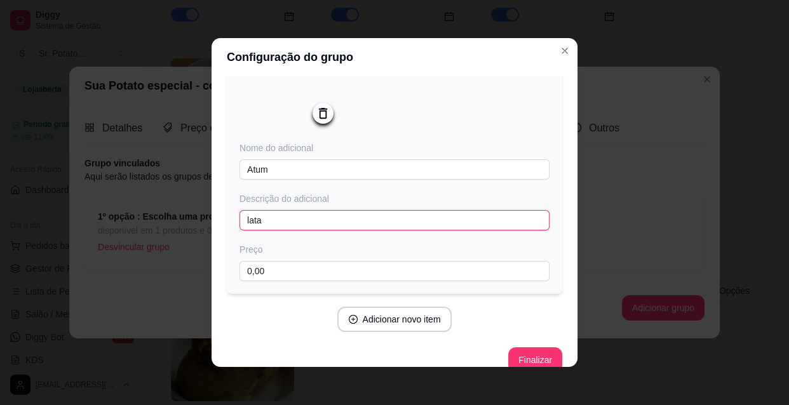
scroll to position [126, 0]
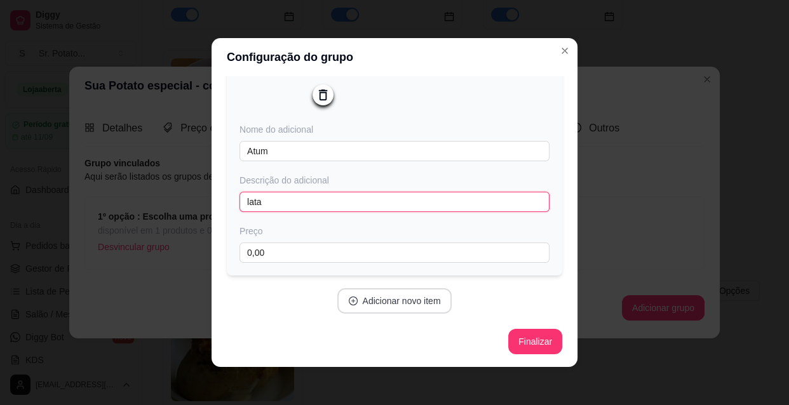
type input "lata"
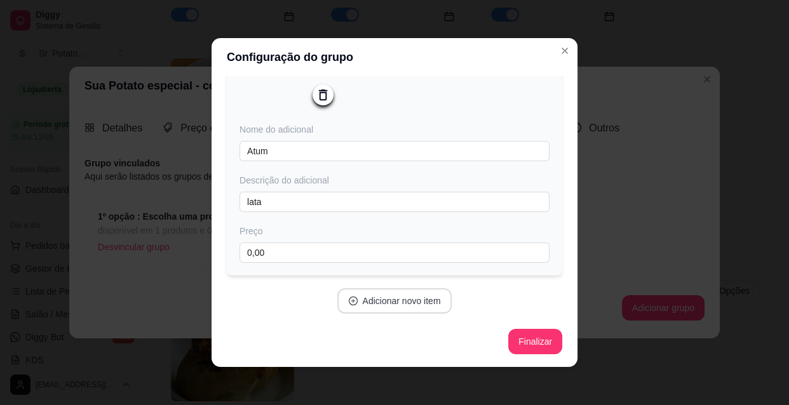
click at [380, 303] on button "Adicionar novo item" at bounding box center [394, 300] width 115 height 25
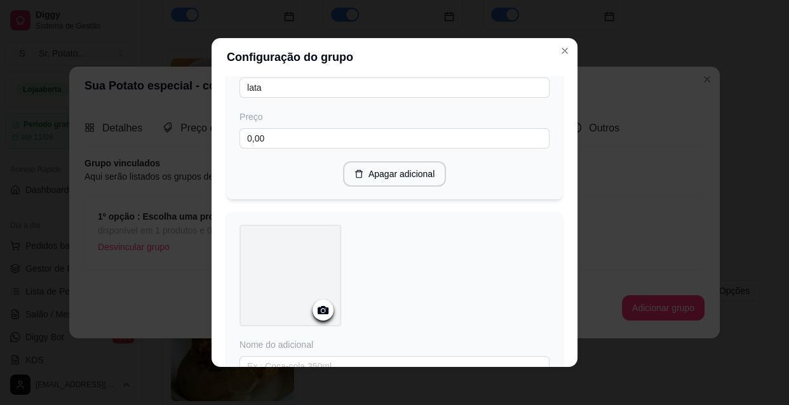
scroll to position [241, 0]
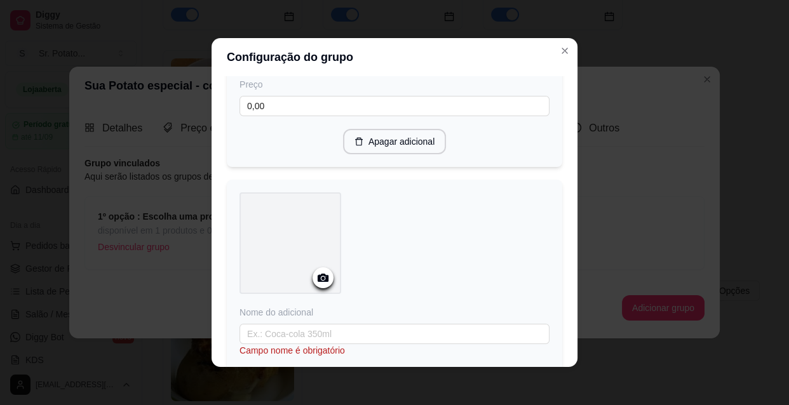
click at [317, 313] on div "Nome do adicional Campo nome é obrigatório Descrição do adicional Preço 0,00" at bounding box center [394, 325] width 310 height 266
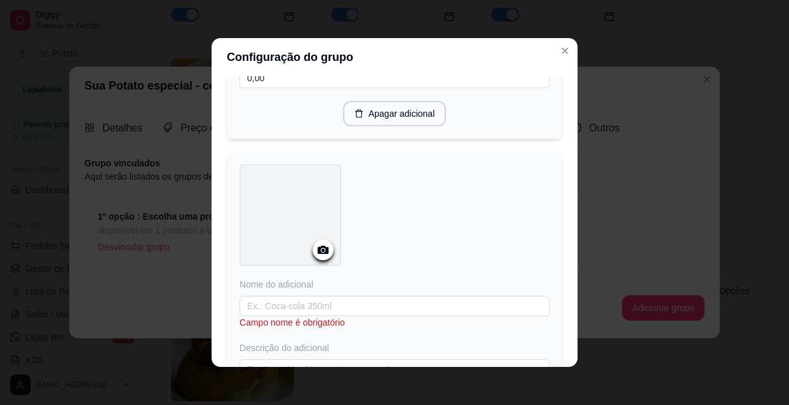
click at [321, 250] on icon at bounding box center [323, 250] width 11 height 8
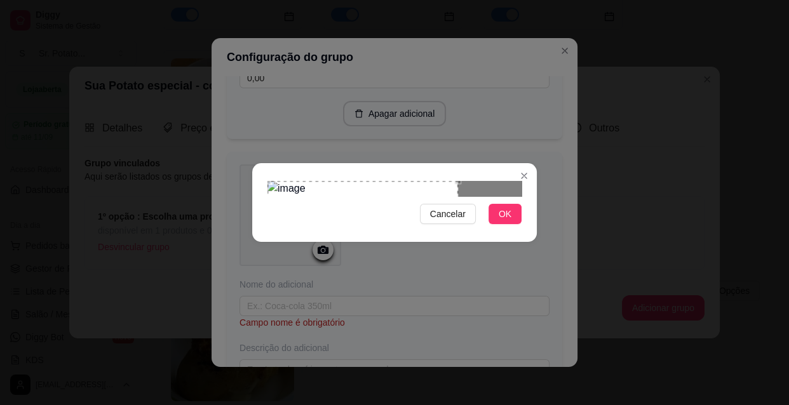
click at [292, 222] on div "Use the arrow keys to move the crop selection area" at bounding box center [362, 242] width 191 height 123
click at [454, 181] on div at bounding box center [394, 188] width 254 height 15
click at [497, 224] on button "OK" at bounding box center [504, 214] width 33 height 20
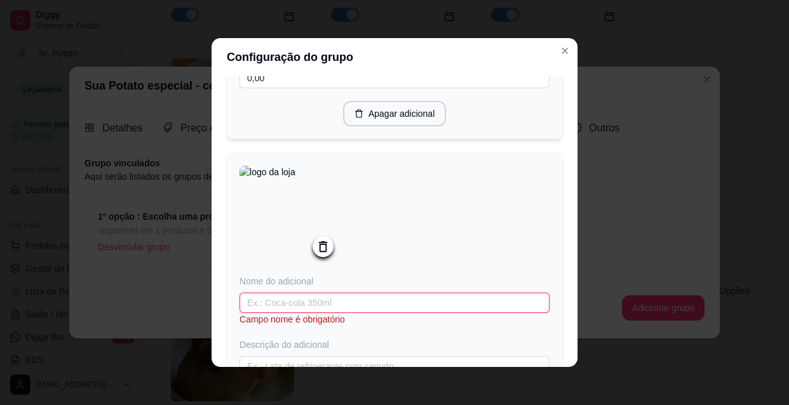
click at [333, 311] on input "text" at bounding box center [394, 303] width 310 height 20
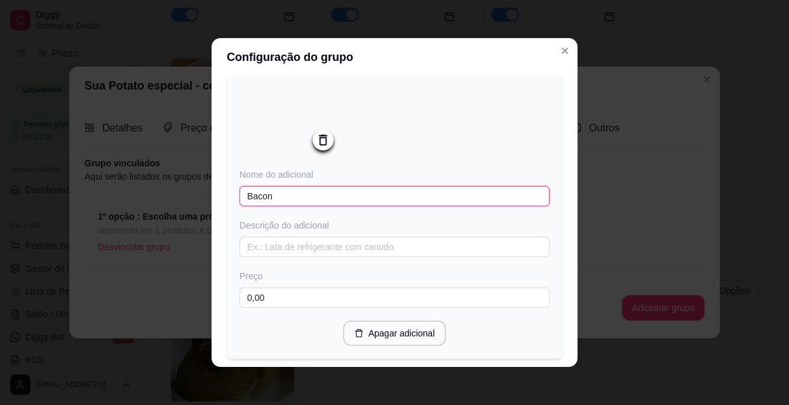
scroll to position [415, 0]
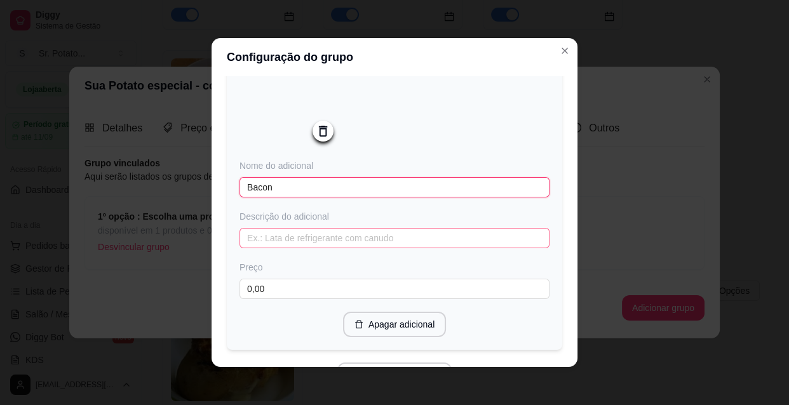
type input "Bacon"
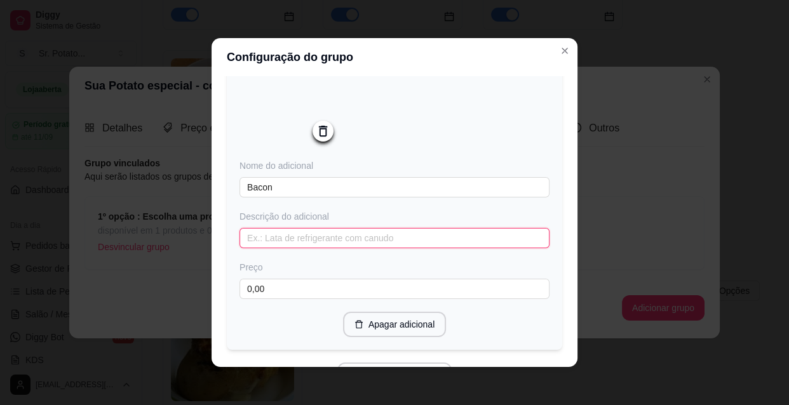
click at [276, 245] on input "text" at bounding box center [394, 238] width 310 height 20
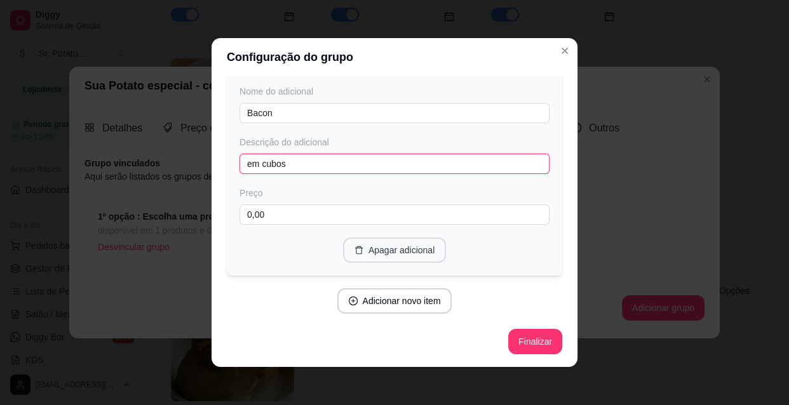
scroll to position [493, 0]
type input "em cubos"
click at [396, 302] on button "Adicionar novo item" at bounding box center [394, 300] width 115 height 25
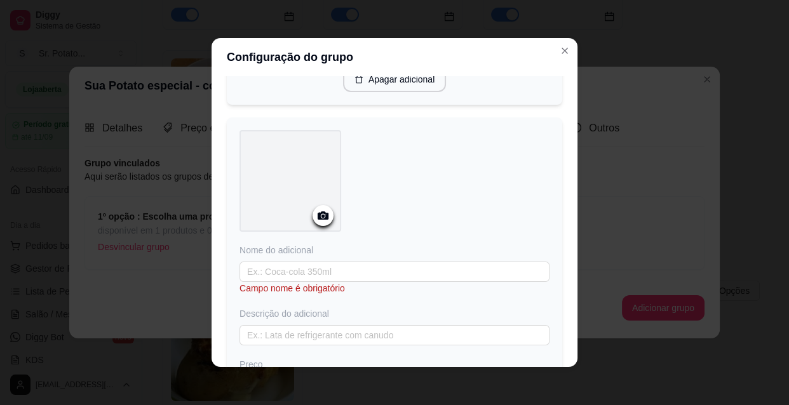
scroll to position [666, 0]
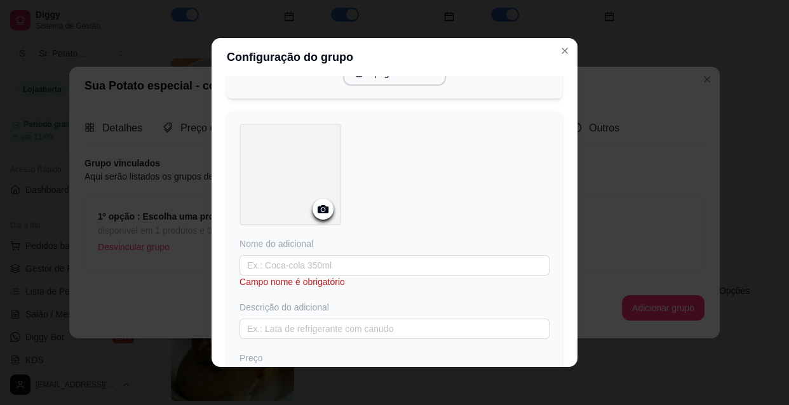
click at [313, 210] on div at bounding box center [323, 209] width 21 height 21
click at [318, 213] on icon at bounding box center [323, 209] width 11 height 8
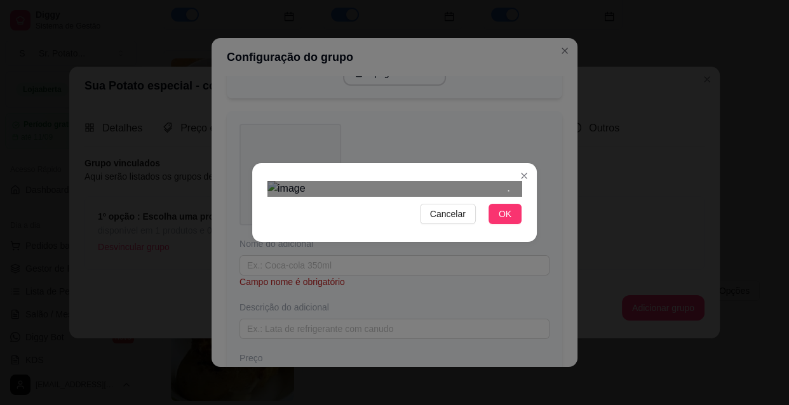
click at [508, 181] on div at bounding box center [394, 188] width 254 height 15
click at [457, 191] on div "Use the arrow keys to move the crop selection area" at bounding box center [482, 216] width 51 height 51
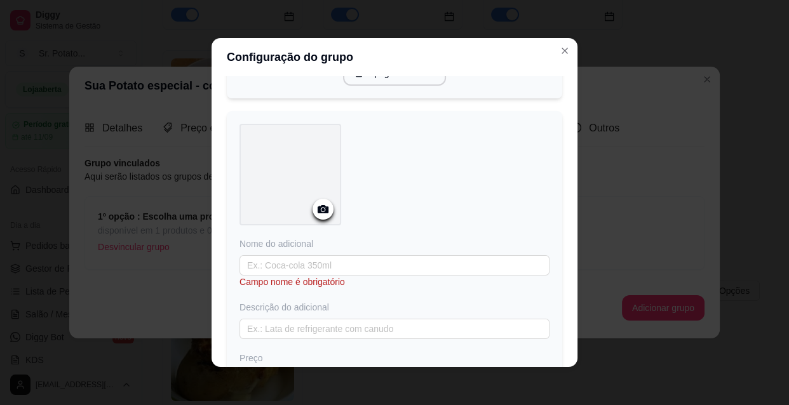
click at [318, 212] on icon at bounding box center [323, 209] width 11 height 8
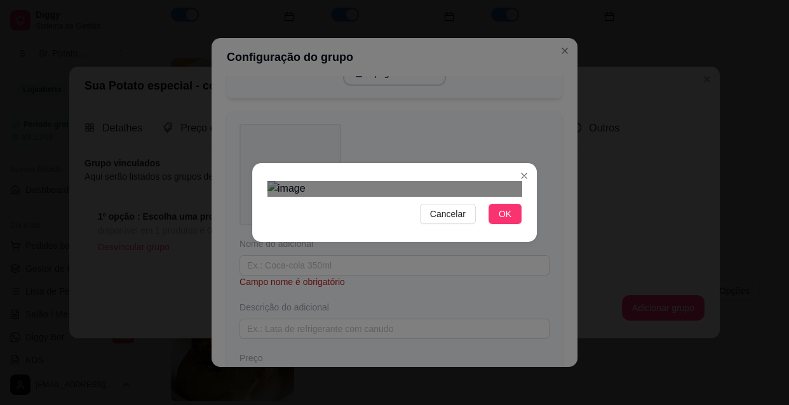
click at [389, 204] on div "Use the arrow keys to move the crop selection area" at bounding box center [336, 260] width 112 height 112
click at [495, 224] on button "OK" at bounding box center [504, 214] width 33 height 20
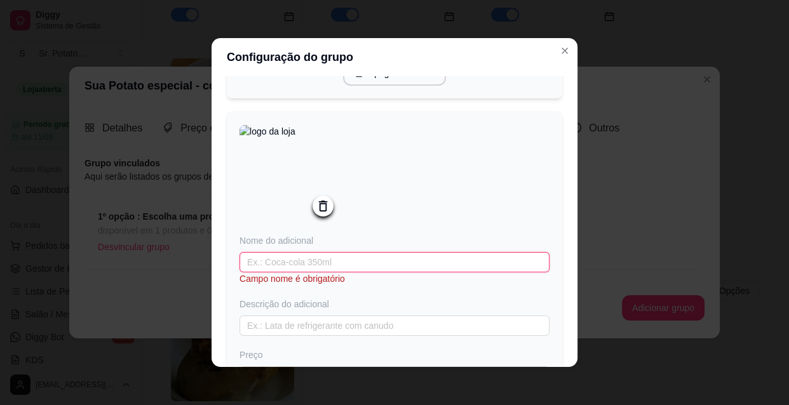
click at [333, 264] on input "text" at bounding box center [394, 262] width 310 height 20
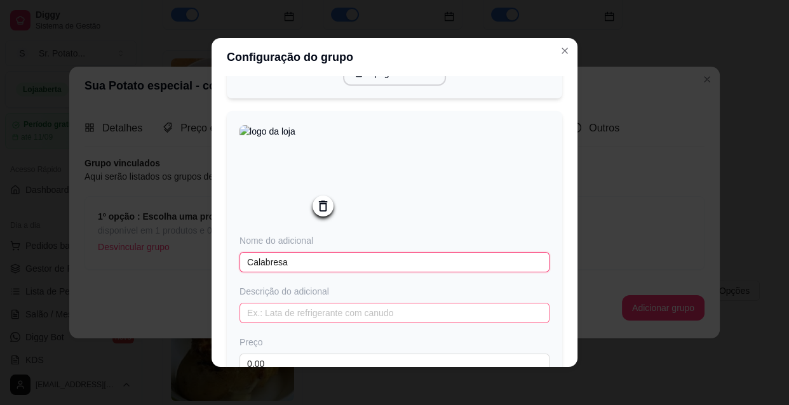
type input "Calabresa"
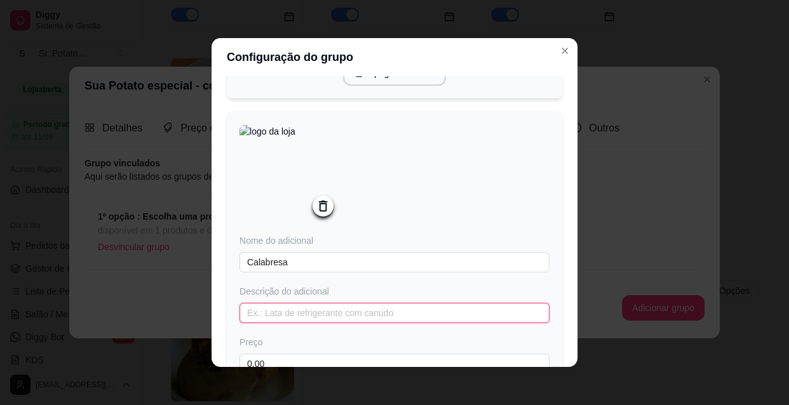
click at [317, 318] on input "text" at bounding box center [394, 313] width 310 height 20
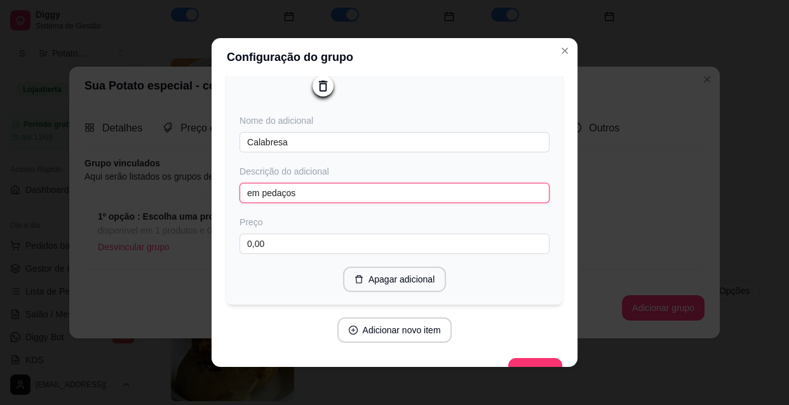
scroll to position [821, 0]
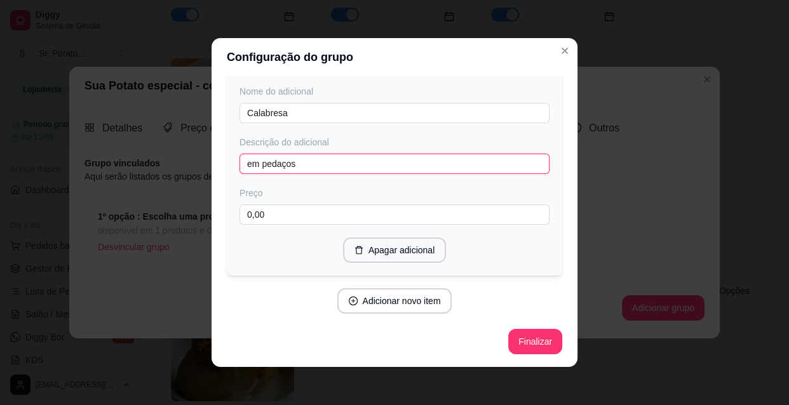
click at [244, 165] on input "em pedaços" at bounding box center [394, 164] width 310 height 20
click at [246, 164] on input "em pedaços" at bounding box center [394, 164] width 310 height 20
type input "Em pedaços"
click at [391, 302] on button "Adicionar novo item" at bounding box center [395, 301] width 112 height 25
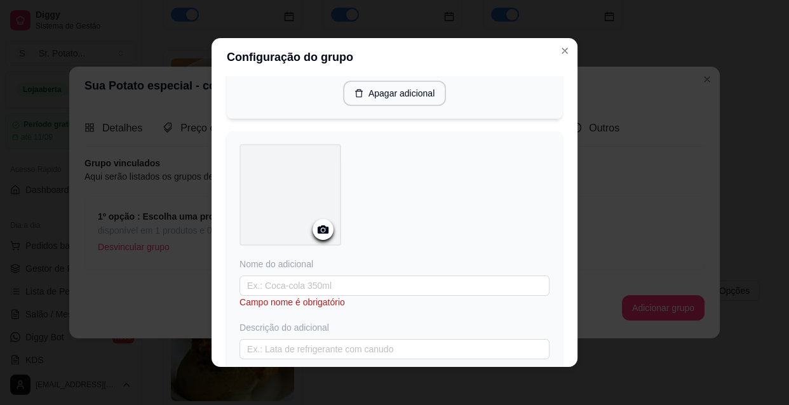
scroll to position [994, 0]
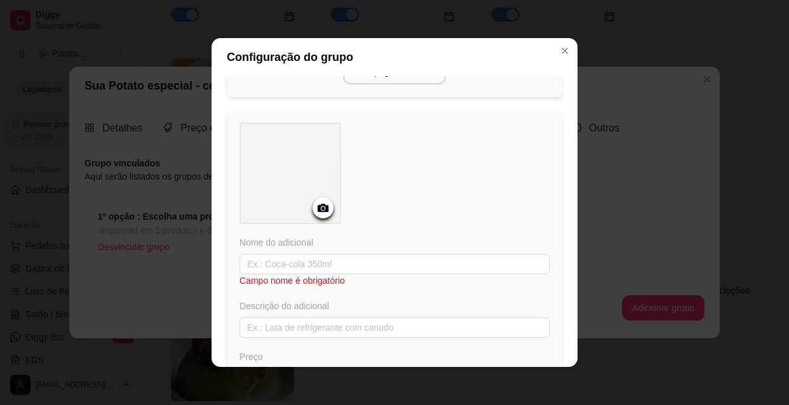
click at [318, 215] on icon at bounding box center [323, 208] width 15 height 15
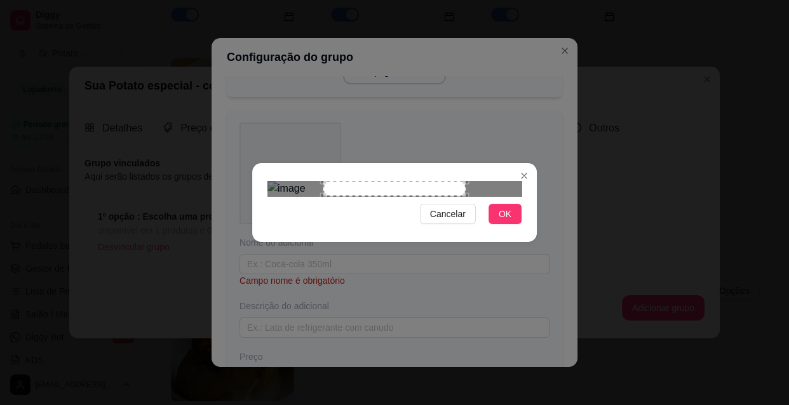
click at [378, 196] on div "Use the arrow keys to move the crop selection area" at bounding box center [394, 188] width 142 height 15
click at [344, 195] on div "Use the arrow keys to move the crop selection area" at bounding box center [371, 234] width 142 height 107
click at [332, 194] on div "Use the arrow keys to move the crop selection area" at bounding box center [361, 234] width 142 height 107
click at [506, 221] on span "OK" at bounding box center [505, 214] width 13 height 14
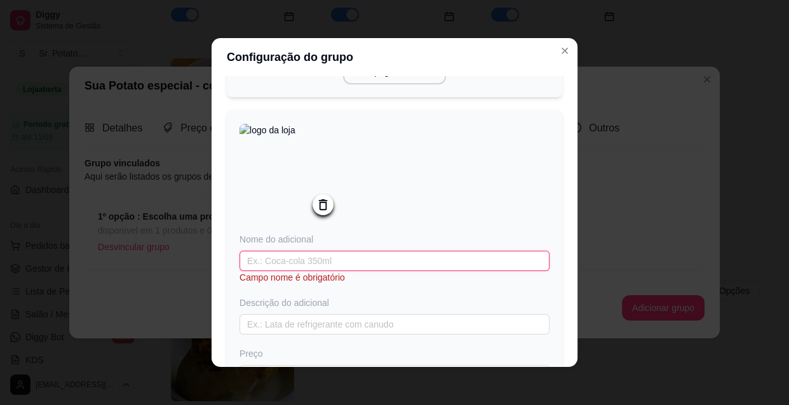
click at [310, 269] on input "text" at bounding box center [394, 261] width 310 height 20
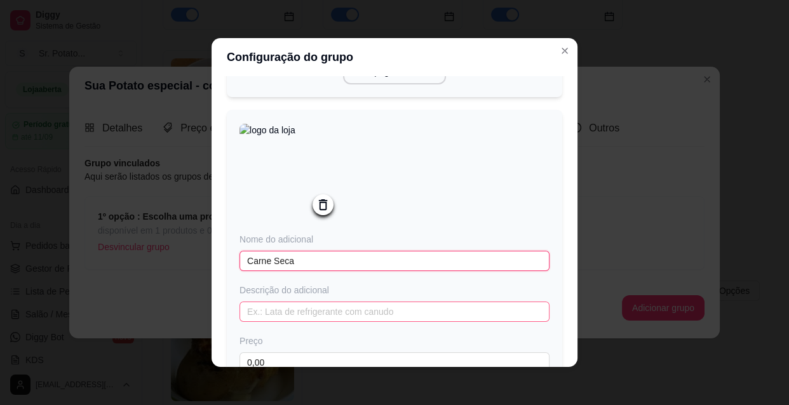
type input "Carne Seca"
click at [301, 320] on input "text" at bounding box center [394, 312] width 310 height 20
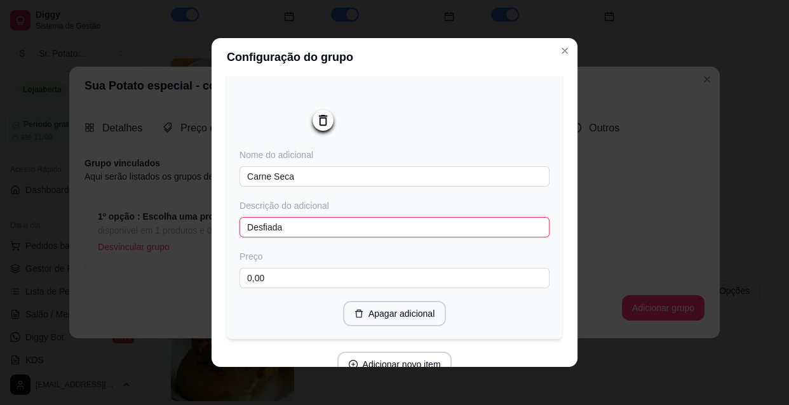
scroll to position [1110, 0]
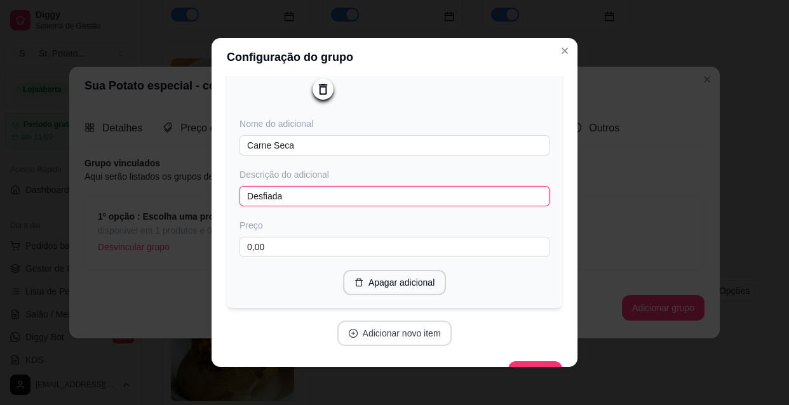
type input "Desfiada"
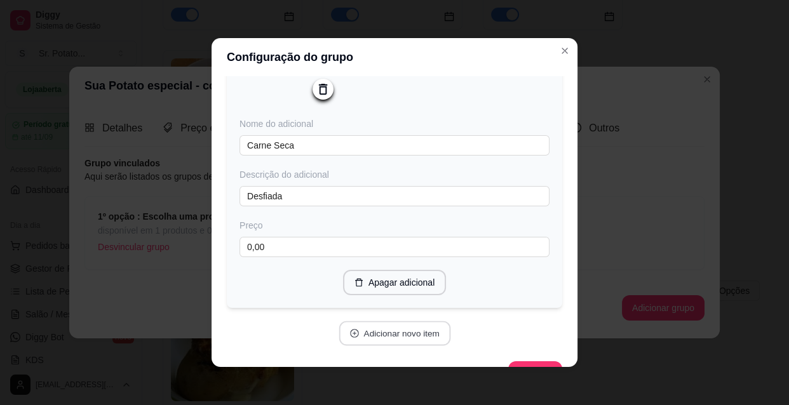
click at [390, 339] on button "Adicionar novo item" at bounding box center [395, 333] width 112 height 25
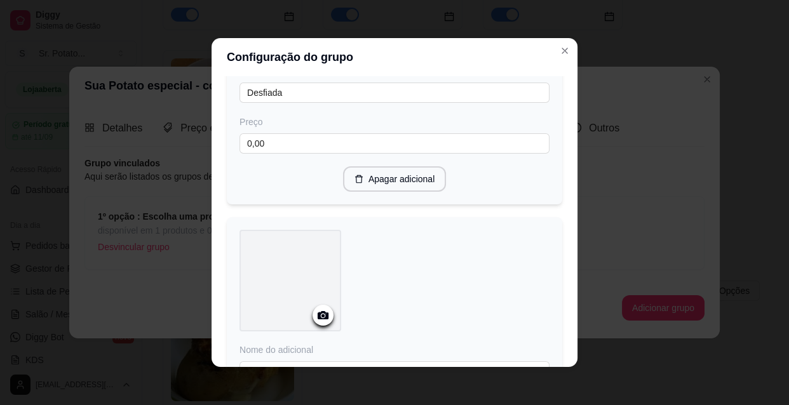
scroll to position [1283, 0]
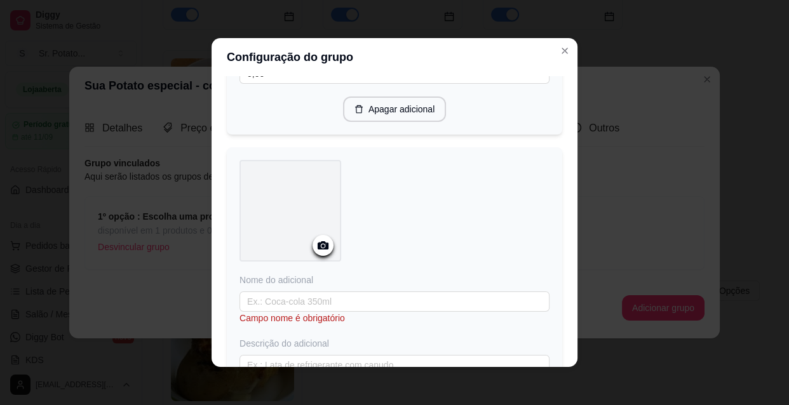
click at [321, 248] on circle at bounding box center [322, 246] width 3 height 3
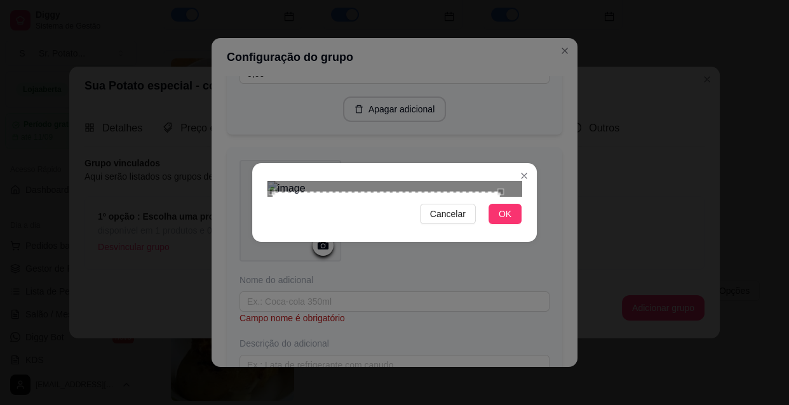
click at [442, 225] on div "Use the arrow keys to move the crop selection area" at bounding box center [386, 306] width 229 height 229
click at [502, 221] on span "OK" at bounding box center [505, 214] width 13 height 14
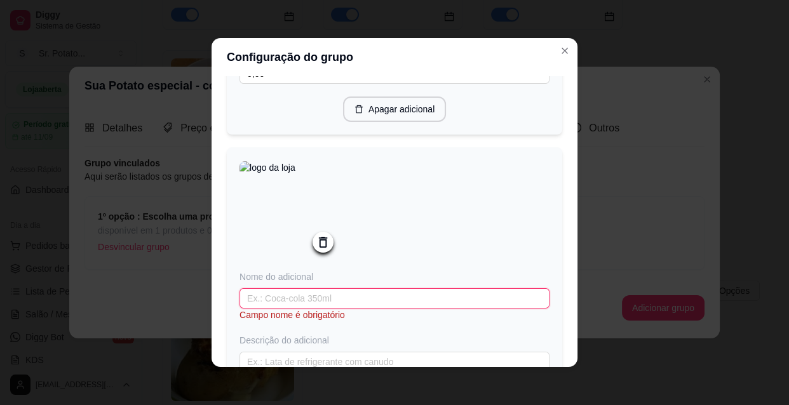
click at [337, 307] on input "text" at bounding box center [394, 298] width 310 height 20
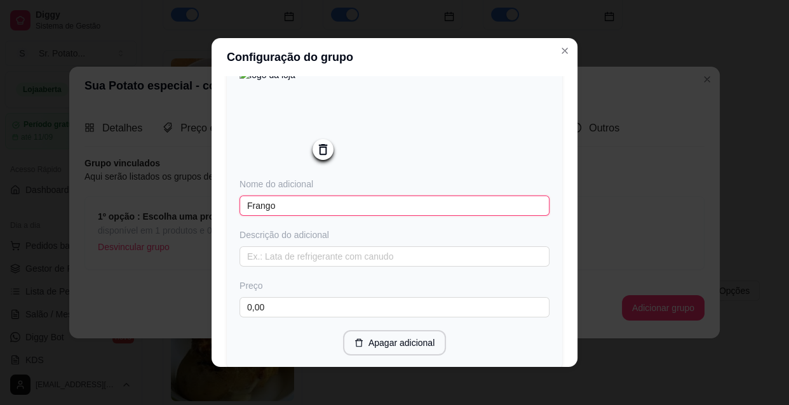
scroll to position [1398, 0]
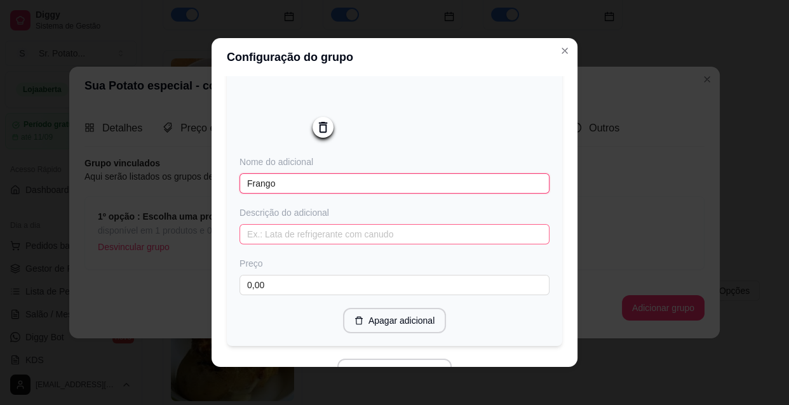
type input "Frango"
click at [288, 242] on input "text" at bounding box center [394, 234] width 310 height 20
type input "d"
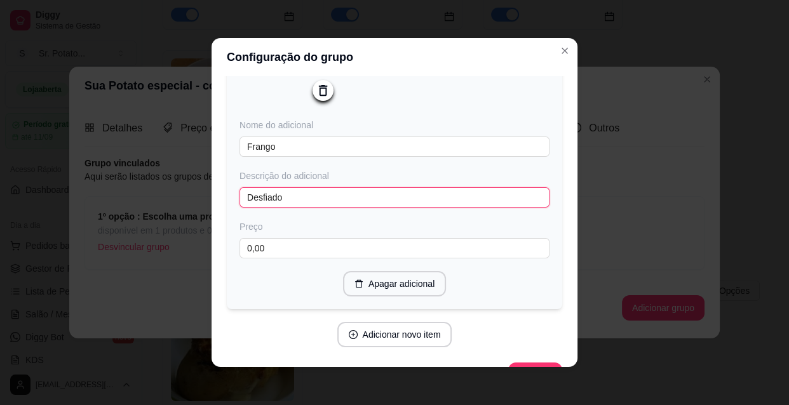
scroll to position [1478, 0]
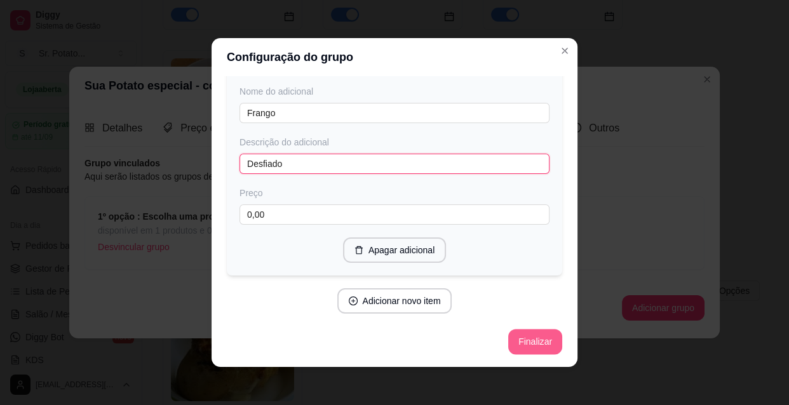
type input "Desfiado"
click at [516, 342] on button "Finalizar" at bounding box center [535, 342] width 52 height 25
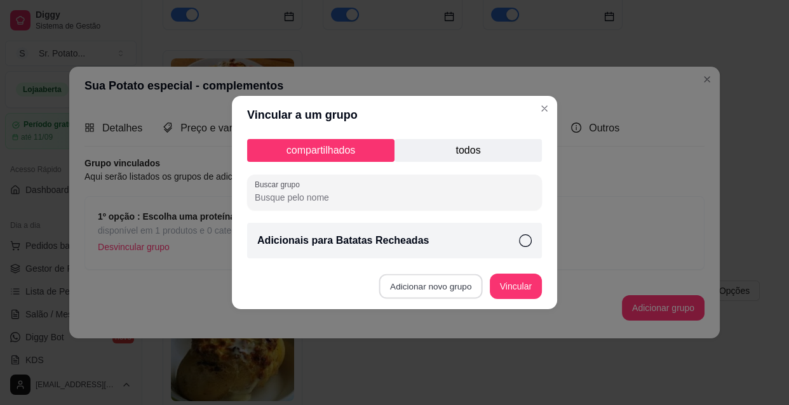
click at [438, 285] on button "Adicionar novo grupo" at bounding box center [431, 286] width 104 height 25
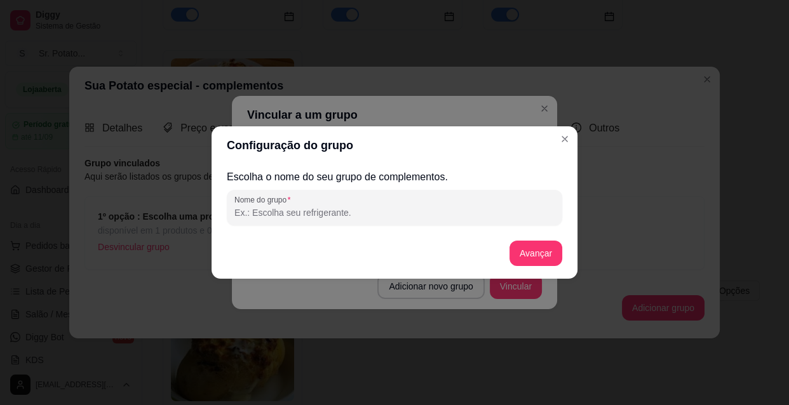
click at [368, 213] on input "Nome do grupo" at bounding box center [394, 212] width 320 height 13
click at [271, 213] on input "2º opção Escolha um tipo de queijo" at bounding box center [394, 212] width 320 height 13
click at [384, 215] on input "2º opção: Escolha um tipo de queijo" at bounding box center [394, 212] width 320 height 13
type input "2º opção: Escolha um tipo de queijo."
click at [538, 254] on button "Avançar" at bounding box center [535, 253] width 53 height 25
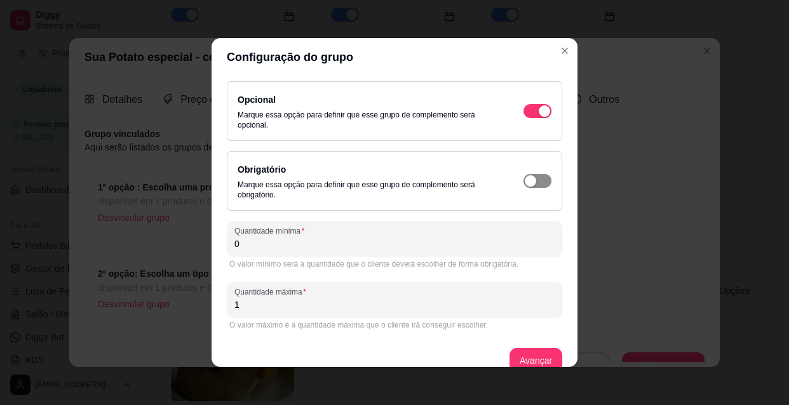
click at [525, 178] on div "button" at bounding box center [530, 180] width 11 height 11
click at [244, 245] on input "0" at bounding box center [394, 244] width 320 height 13
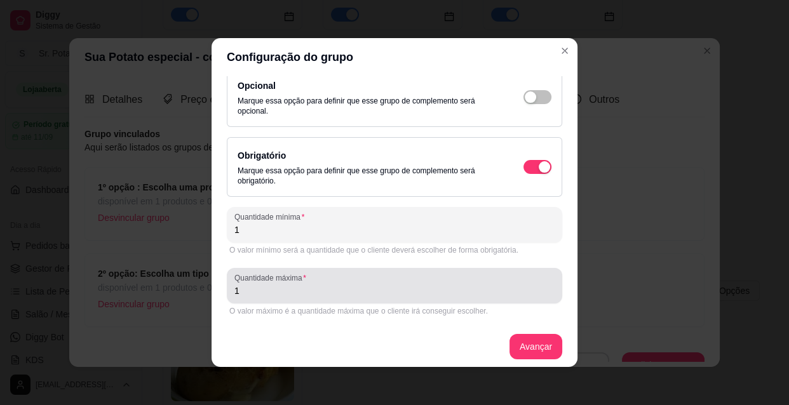
scroll to position [18, 0]
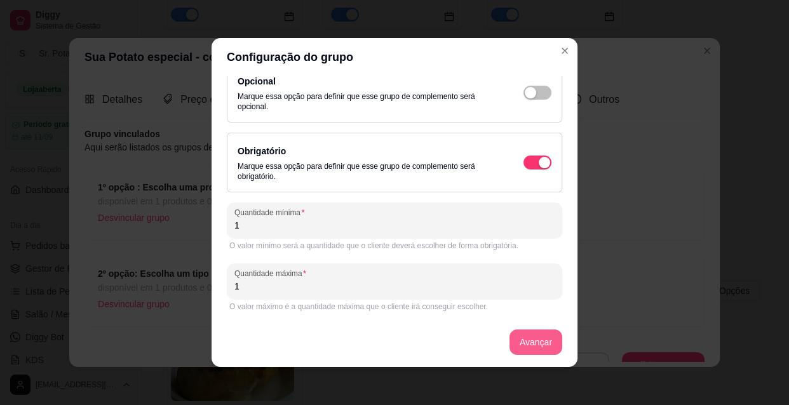
type input "1"
click at [531, 340] on button "Avançar" at bounding box center [535, 342] width 51 height 25
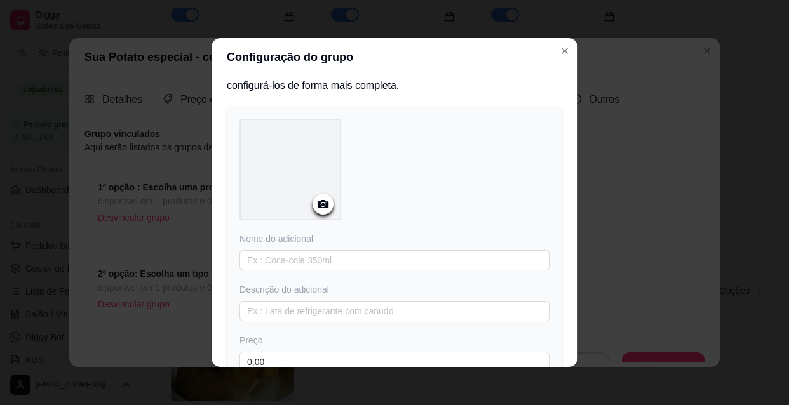
click at [318, 204] on icon at bounding box center [323, 204] width 11 height 8
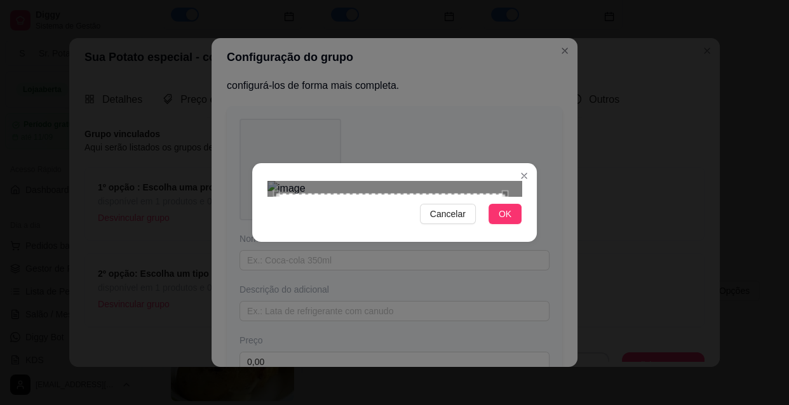
click at [486, 239] on div "Use the arrow keys to move the crop selection area" at bounding box center [390, 308] width 229 height 229
click at [506, 221] on span "OK" at bounding box center [505, 214] width 13 height 14
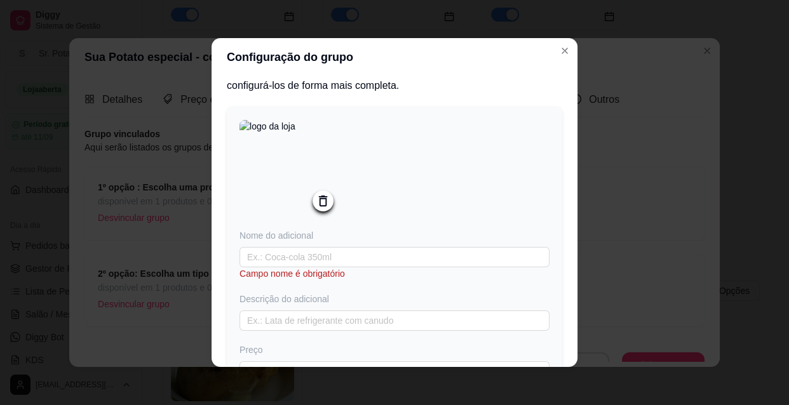
drag, startPoint x: 432, startPoint y: 158, endPoint x: 500, endPoint y: 158, distance: 68.0
click at [500, 158] on div at bounding box center [394, 170] width 310 height 103
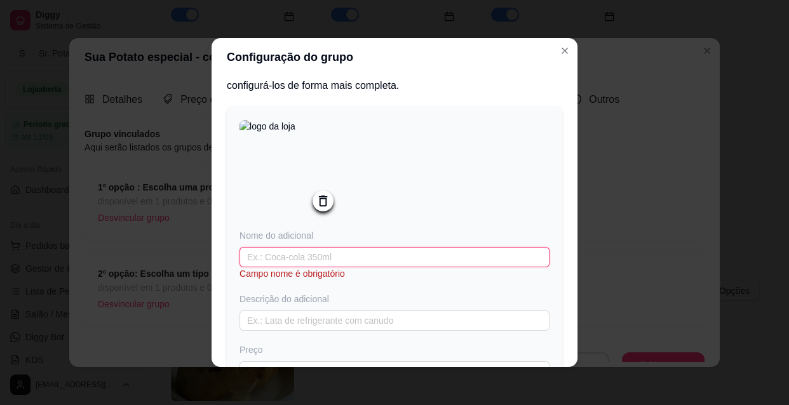
click at [359, 262] on input "text" at bounding box center [394, 257] width 310 height 20
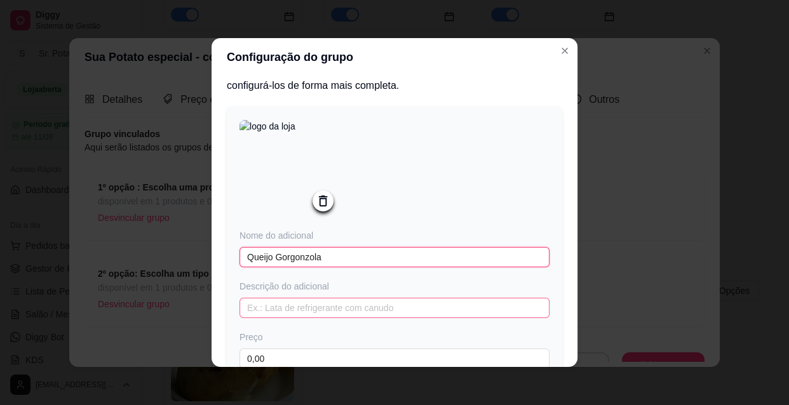
type input "Queijo Gorgonzola"
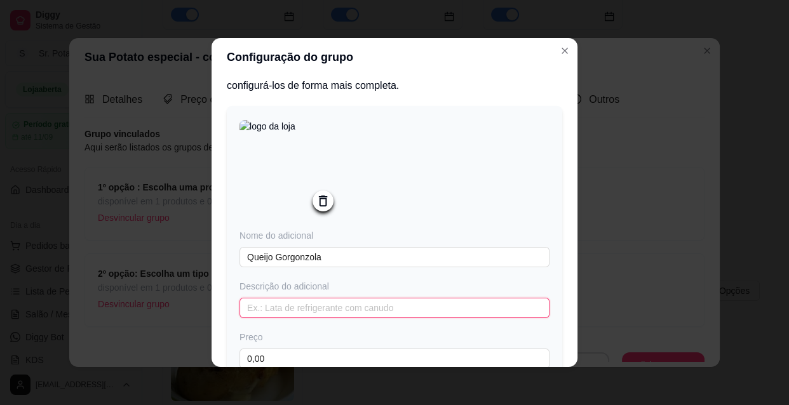
click at [347, 309] on input "text" at bounding box center [394, 308] width 310 height 20
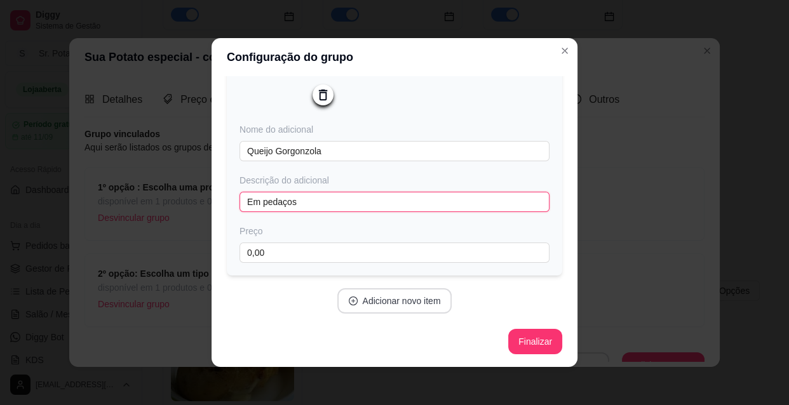
type input "Em pedaços"
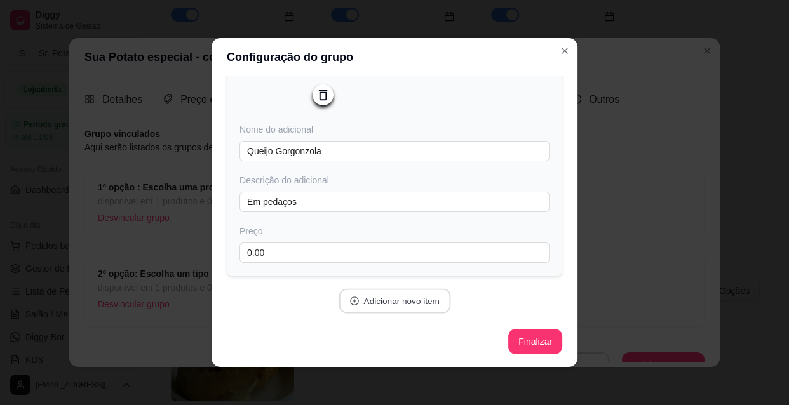
click at [396, 302] on button "Adicionar novo item" at bounding box center [395, 301] width 112 height 25
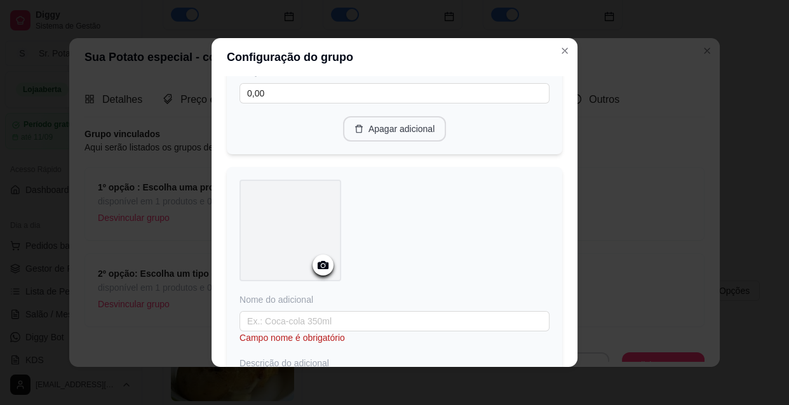
scroll to position [299, 0]
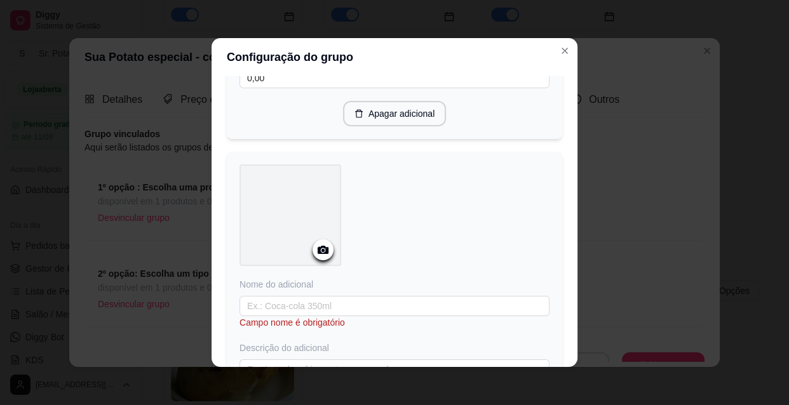
click at [322, 253] on icon at bounding box center [323, 250] width 11 height 8
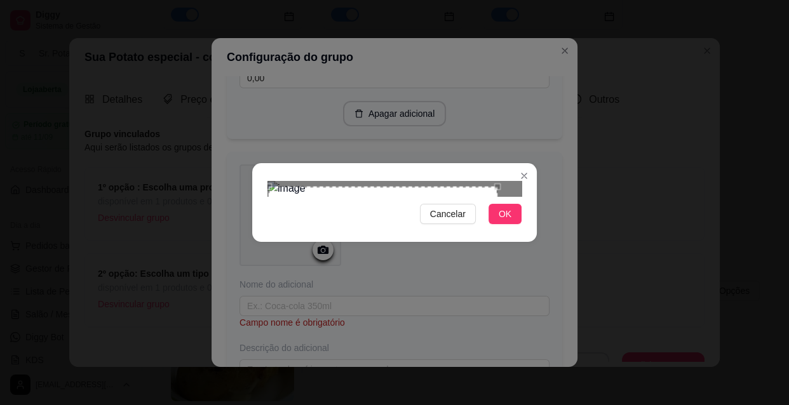
click at [347, 187] on div "Use the arrow keys to move the crop selection area" at bounding box center [383, 251] width 229 height 129
click at [477, 181] on div at bounding box center [394, 188] width 254 height 15
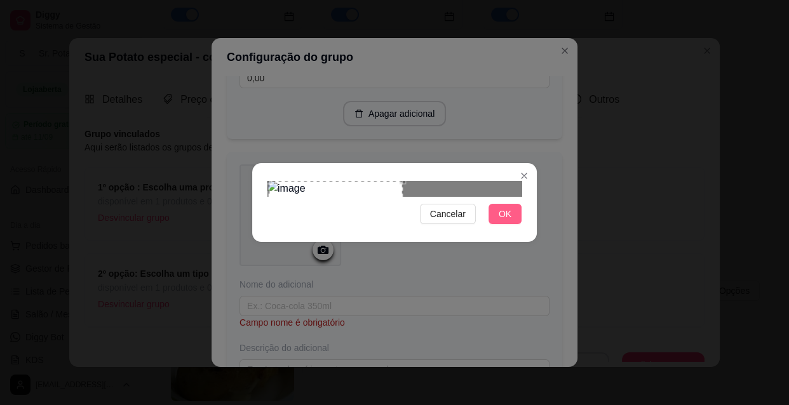
click at [512, 224] on button "OK" at bounding box center [504, 214] width 33 height 20
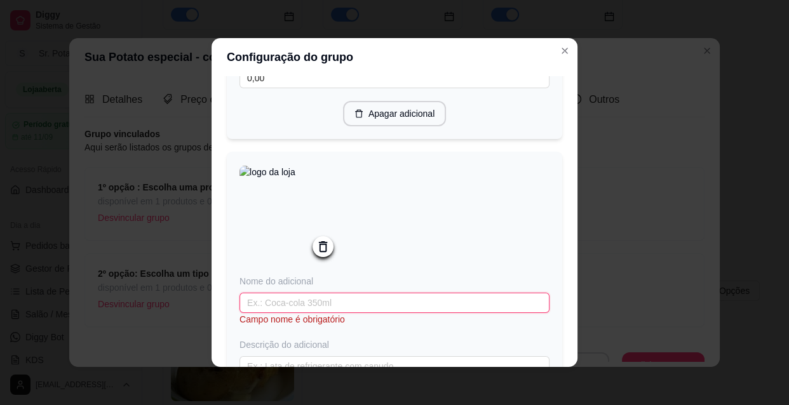
click at [365, 299] on input "text" at bounding box center [394, 303] width 310 height 20
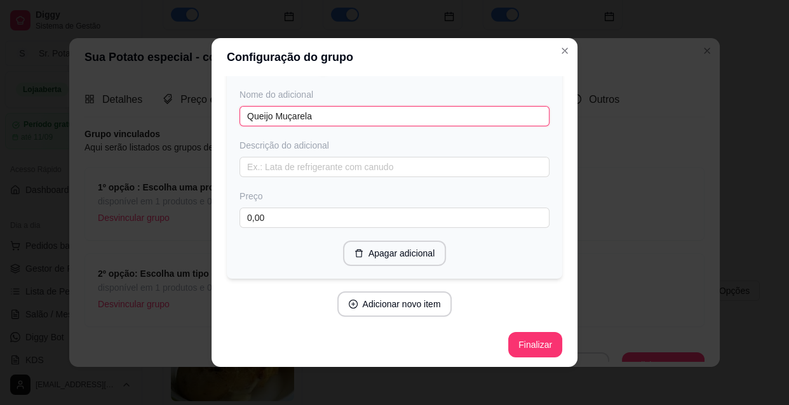
scroll to position [493, 0]
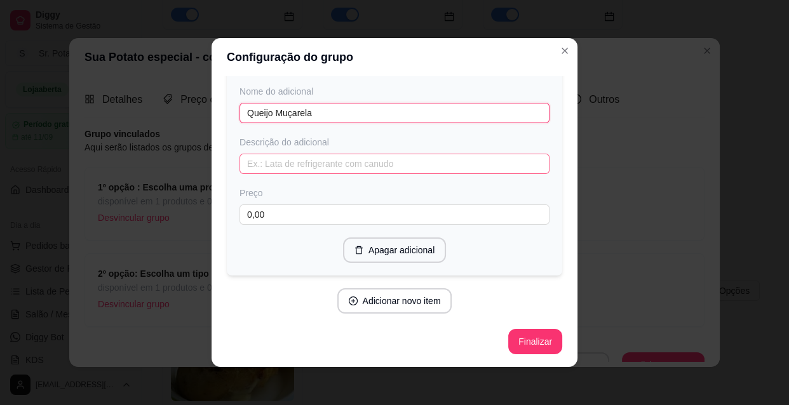
type input "Queijo Muçarela"
click at [342, 163] on input "text" at bounding box center [394, 164] width 310 height 20
type input "Ralada"
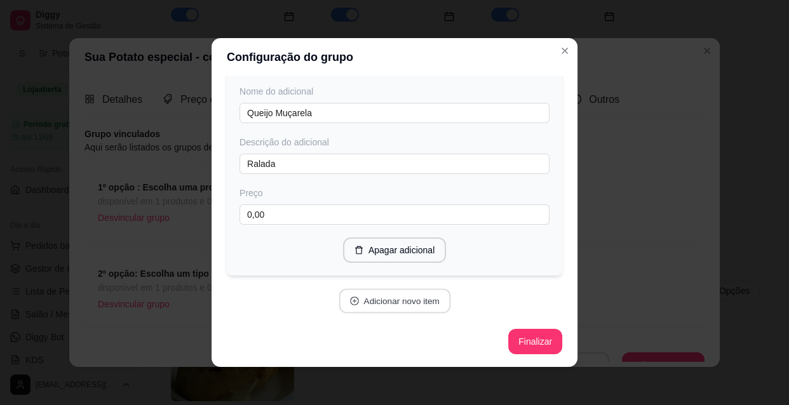
click at [412, 303] on button "Adicionar novo item" at bounding box center [395, 301] width 112 height 25
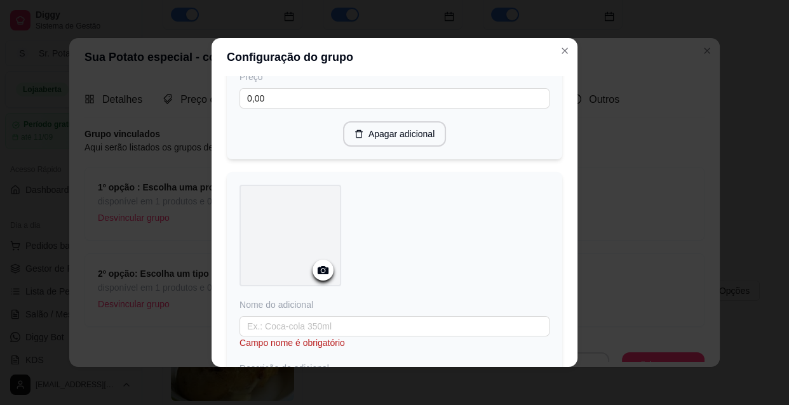
scroll to position [609, 0]
click at [318, 265] on icon at bounding box center [323, 267] width 15 height 15
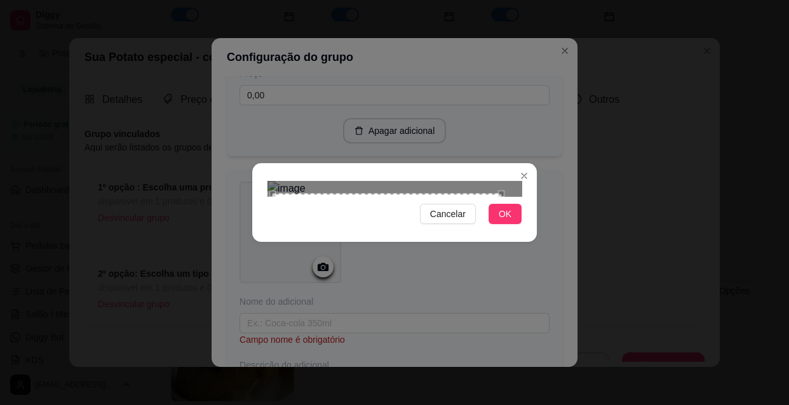
click at [372, 259] on div "Use the arrow keys to move the crop selection area" at bounding box center [386, 308] width 229 height 229
click at [500, 221] on span "OK" at bounding box center [505, 214] width 13 height 14
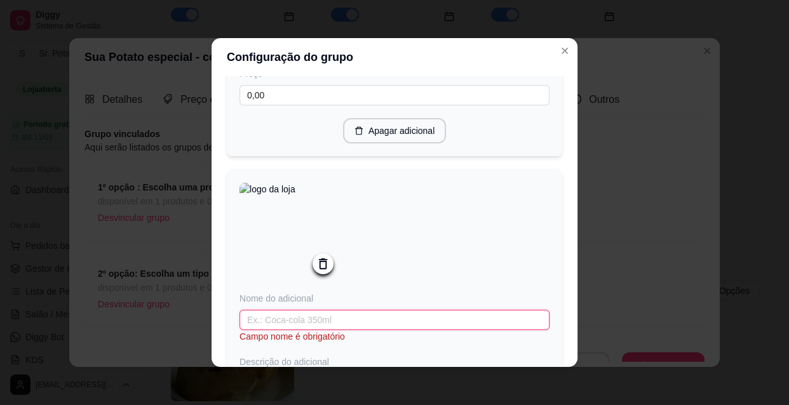
click at [380, 323] on input "text" at bounding box center [394, 320] width 310 height 20
type input "Queijo Parmesão"
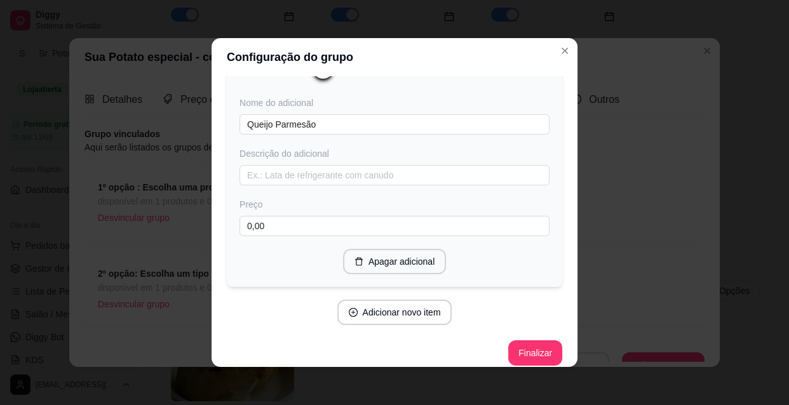
scroll to position [821, 0]
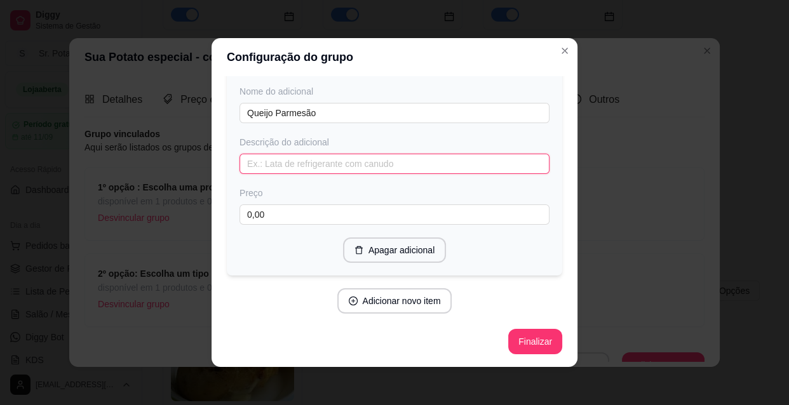
click at [333, 173] on input "text" at bounding box center [394, 164] width 310 height 20
type input "Ralado"
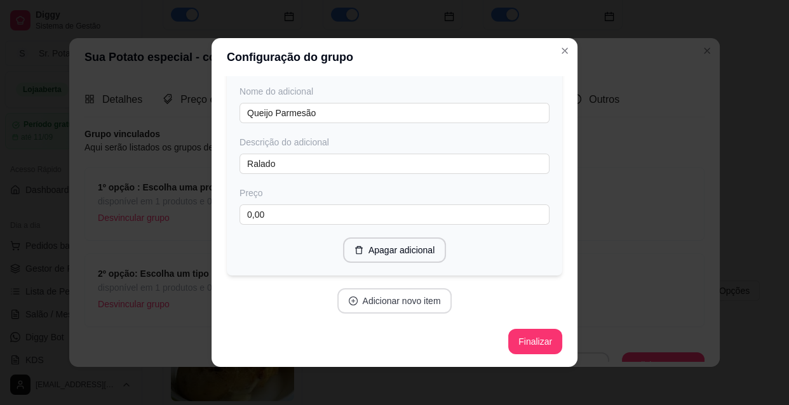
click at [382, 305] on button "Adicionar novo item" at bounding box center [394, 300] width 115 height 25
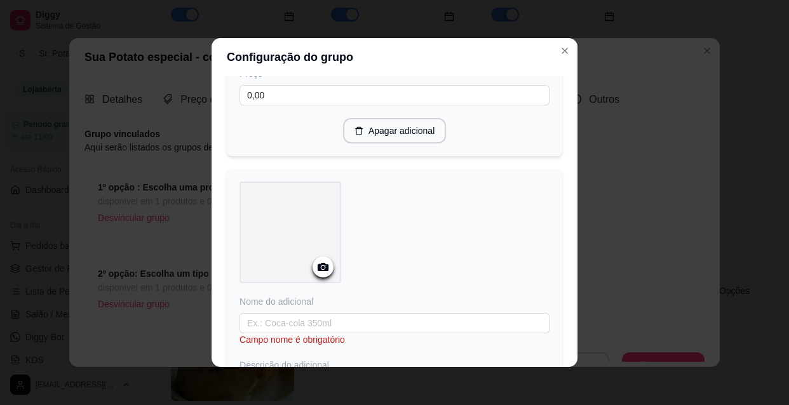
scroll to position [936, 0]
click at [318, 270] on icon at bounding box center [323, 266] width 11 height 8
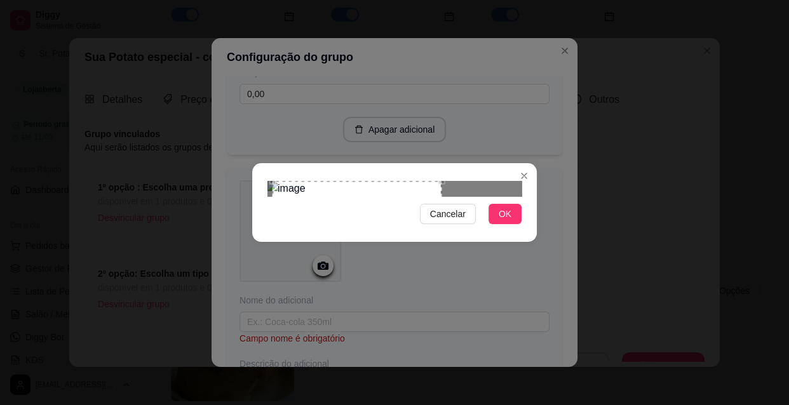
click at [313, 216] on div "Use the arrow keys to move the crop selection area" at bounding box center [356, 239] width 169 height 116
click at [509, 221] on span "OK" at bounding box center [505, 214] width 13 height 14
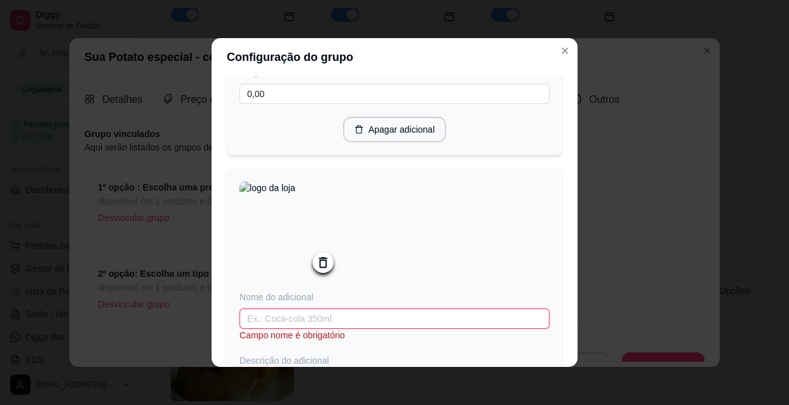
click at [368, 328] on input "text" at bounding box center [394, 319] width 310 height 20
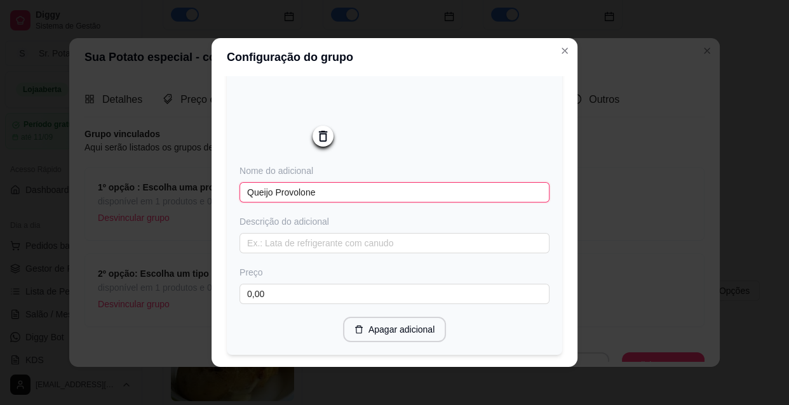
scroll to position [1110, 0]
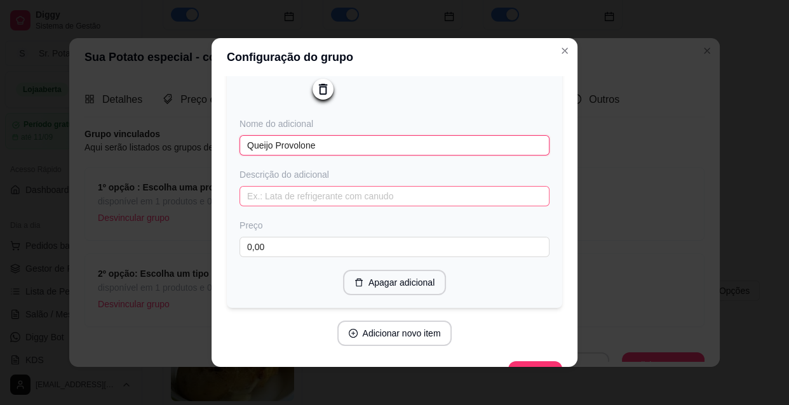
type input "Queijo Provolone"
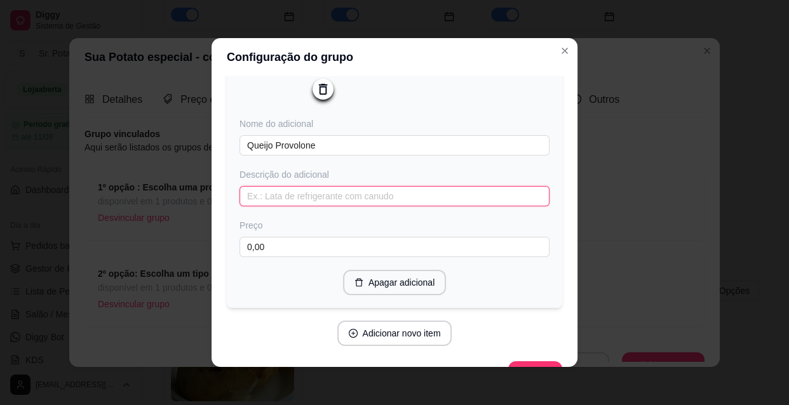
click at [316, 206] on input "text" at bounding box center [394, 196] width 310 height 20
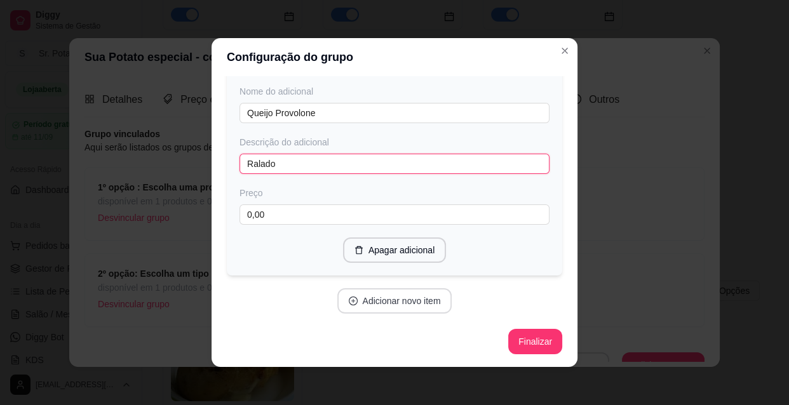
scroll to position [2, 0]
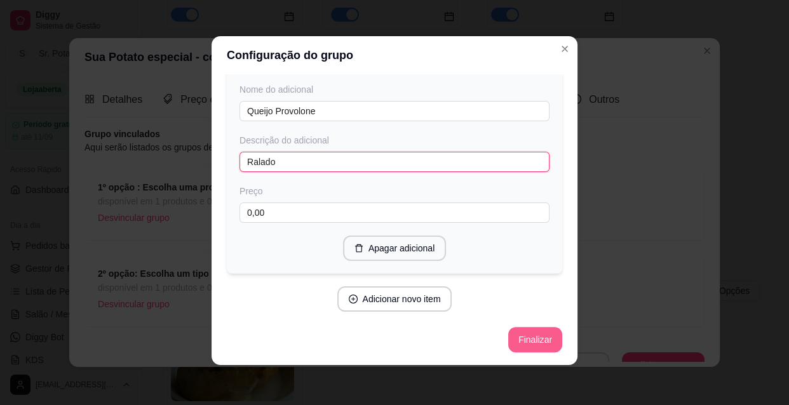
type input "Ralado"
click at [521, 335] on button "Finalizar" at bounding box center [535, 340] width 52 height 25
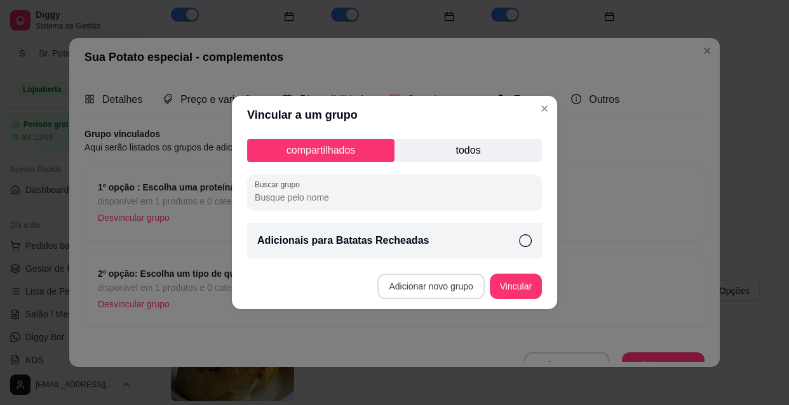
click at [457, 283] on button "Adicionar novo grupo" at bounding box center [430, 286] width 107 height 25
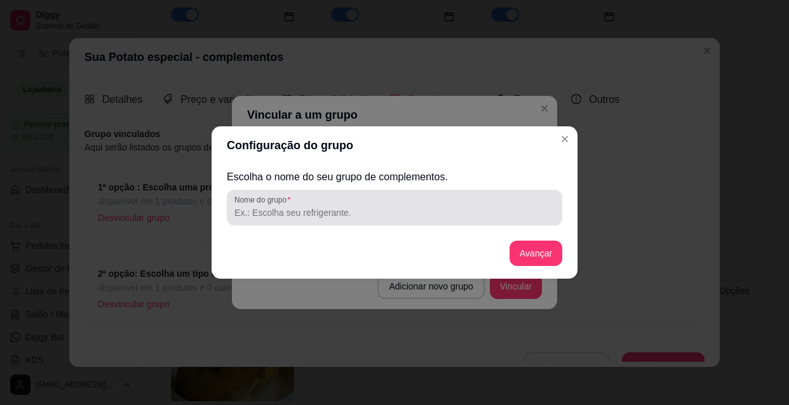
click at [361, 210] on input "Nome do grupo" at bounding box center [394, 212] width 320 height 13
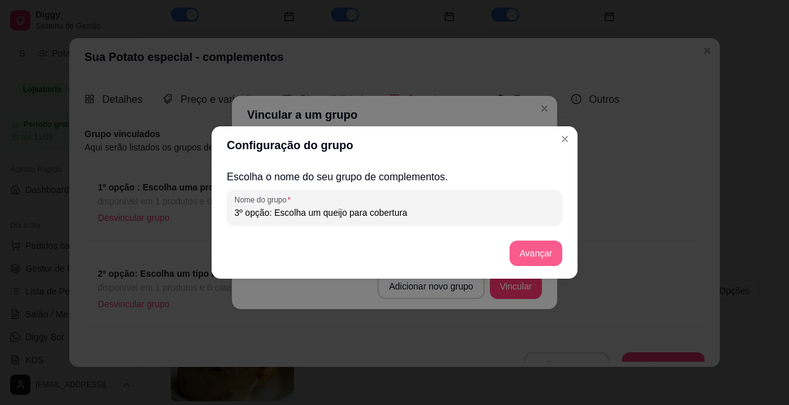
type input "3º opção: Escolha um queijo para cobertura"
click at [552, 252] on button "Avançar" at bounding box center [535, 253] width 53 height 25
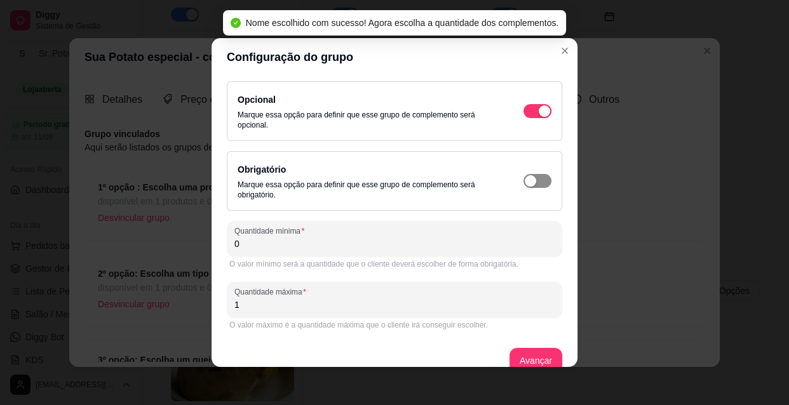
click at [525, 182] on div "button" at bounding box center [530, 180] width 11 height 11
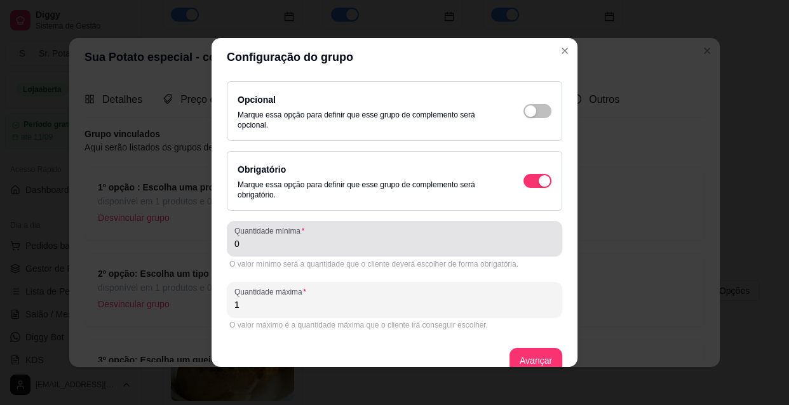
click at [243, 246] on input "0" at bounding box center [394, 244] width 320 height 13
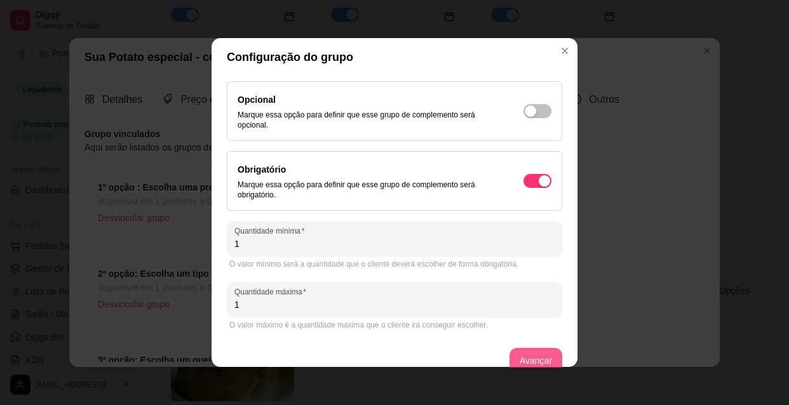
type input "1"
click at [517, 358] on button "Avançar" at bounding box center [535, 360] width 53 height 25
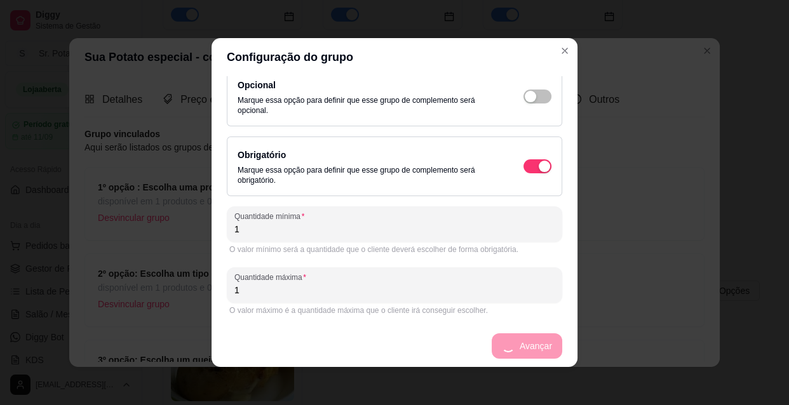
scroll to position [18, 0]
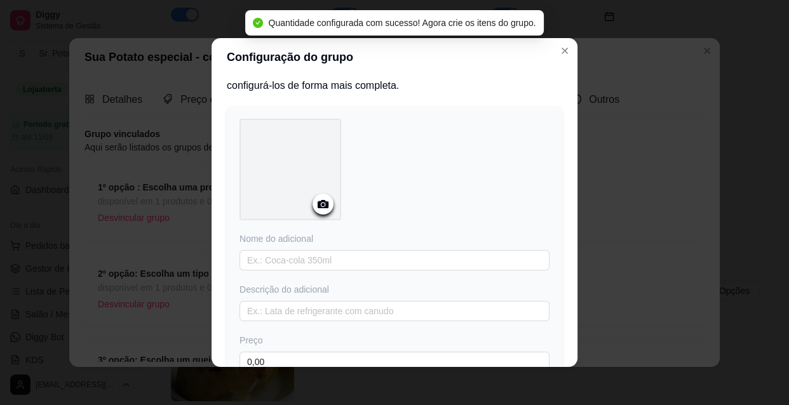
click at [325, 203] on icon at bounding box center [323, 204] width 15 height 15
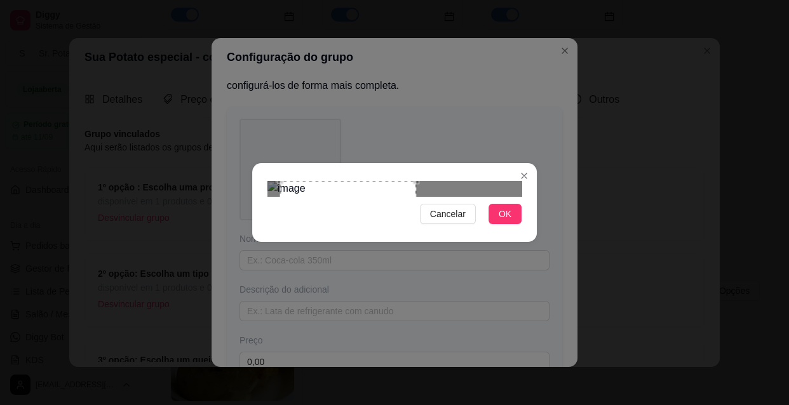
click at [497, 181] on div at bounding box center [394, 188] width 254 height 15
click at [509, 221] on span "OK" at bounding box center [505, 214] width 13 height 14
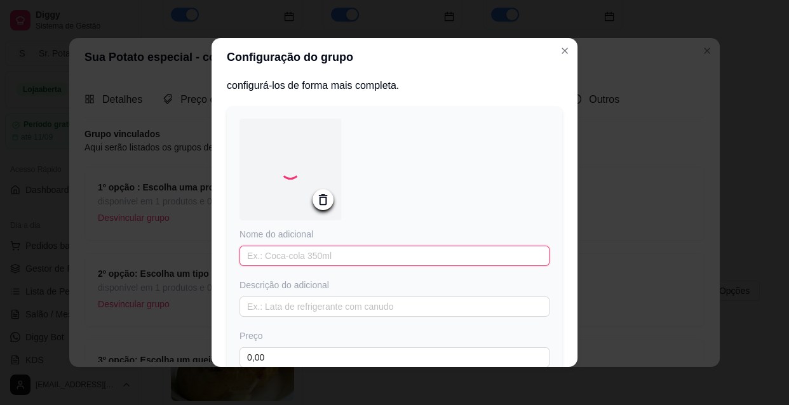
click at [344, 254] on input "text" at bounding box center [394, 256] width 310 height 20
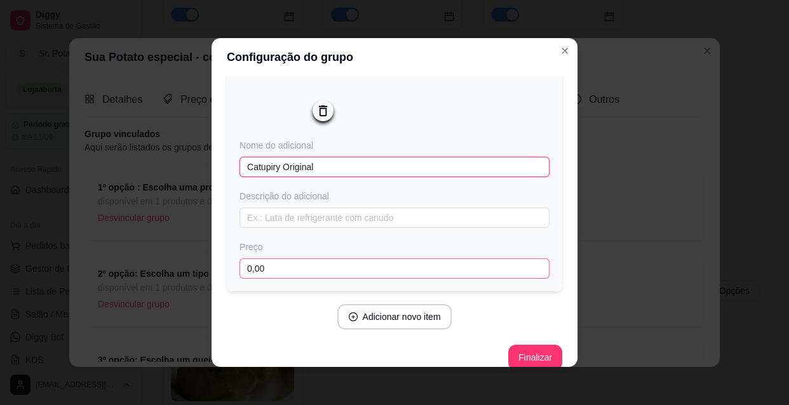
scroll to position [126, 0]
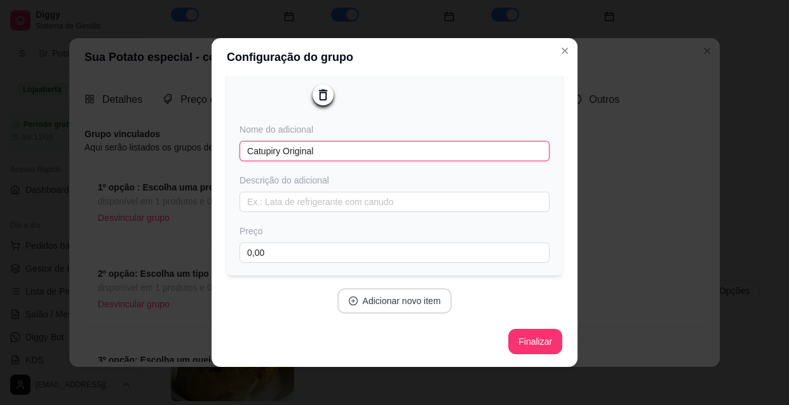
type input "Catupiry Original"
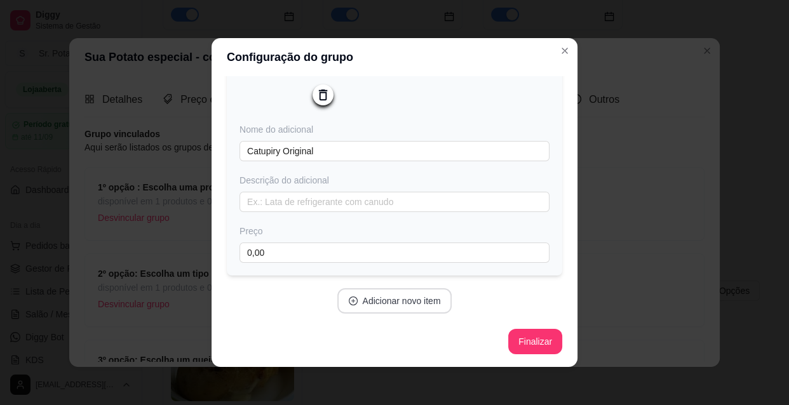
click at [410, 299] on button "Adicionar novo item" at bounding box center [394, 300] width 115 height 25
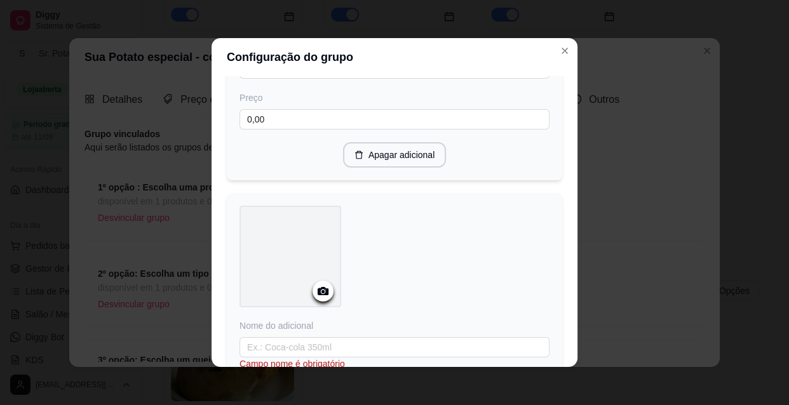
scroll to position [299, 0]
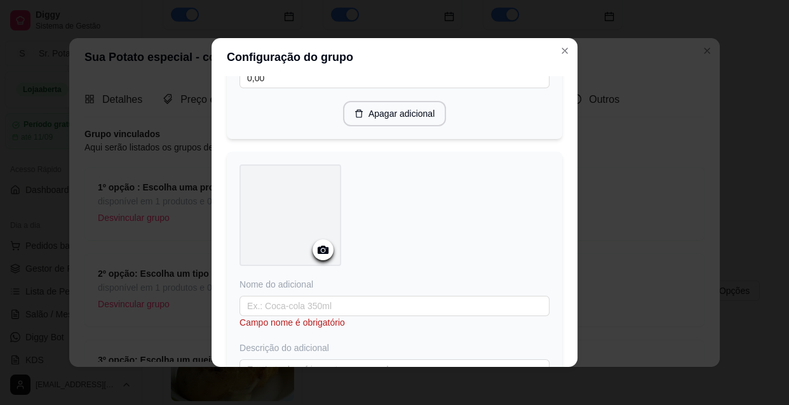
click at [321, 250] on circle at bounding box center [322, 250] width 3 height 3
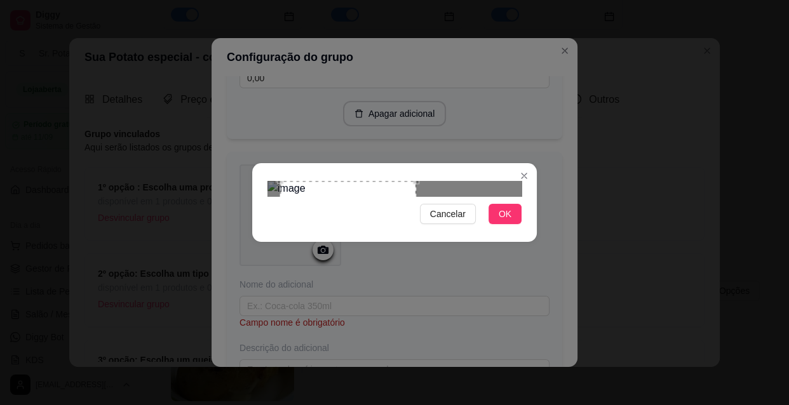
click at [495, 181] on div at bounding box center [394, 188] width 254 height 15
click at [508, 221] on span "OK" at bounding box center [505, 214] width 13 height 14
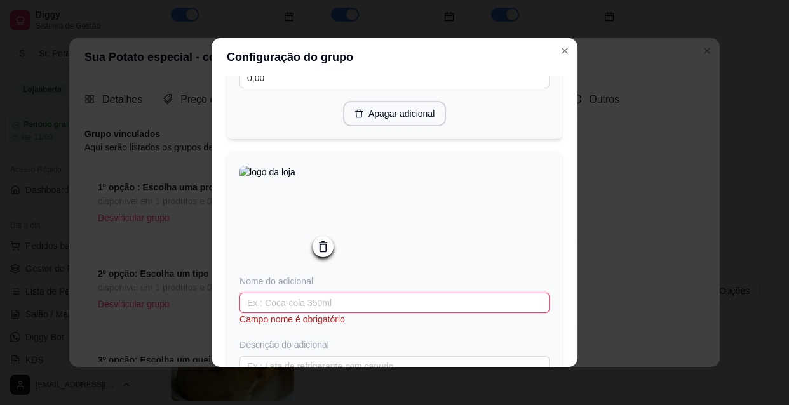
click at [313, 304] on input "text" at bounding box center [394, 303] width 310 height 20
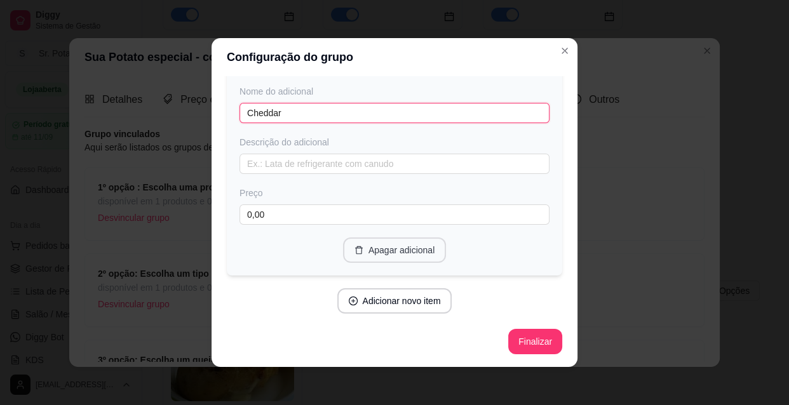
scroll to position [493, 0]
type input "Cheddar"
click at [395, 300] on button "Adicionar novo item" at bounding box center [394, 300] width 115 height 25
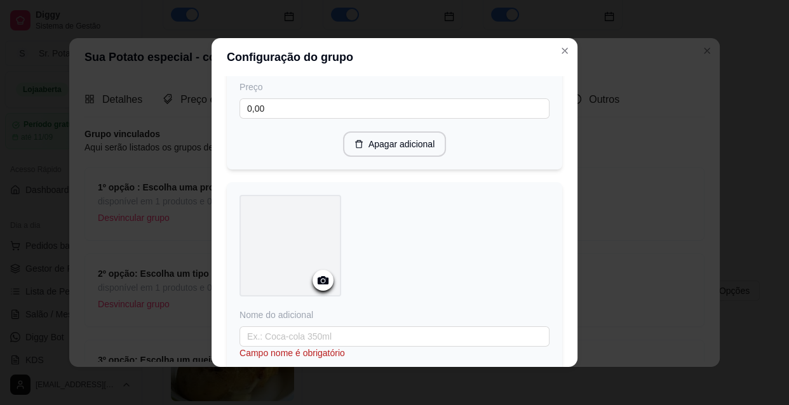
scroll to position [609, 0]
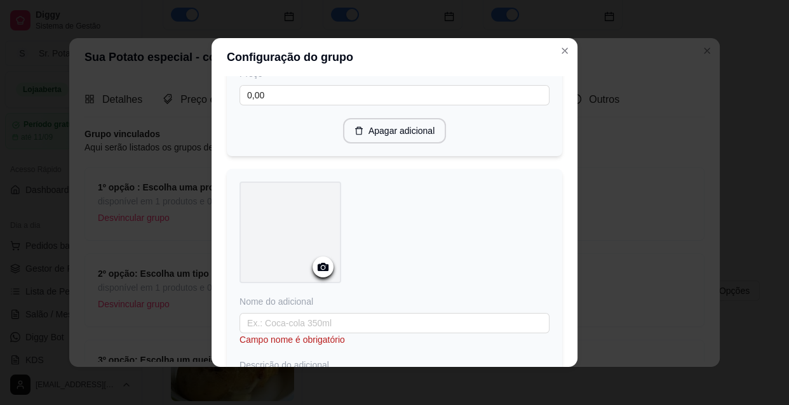
click at [321, 269] on circle at bounding box center [322, 267] width 3 height 3
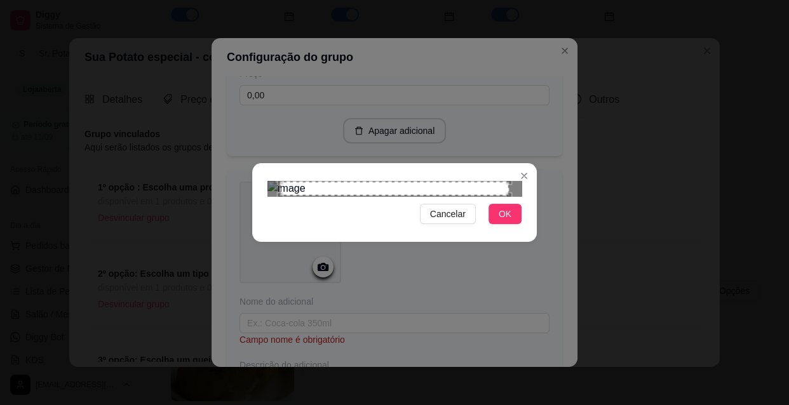
click at [512, 178] on div "Use the arrow keys to move the north east drag handle to change the crop select…" at bounding box center [512, 178] width 0 height 0
click at [492, 182] on div "Use the arrow keys to move the crop selection area" at bounding box center [394, 189] width 229 height 14
click at [489, 182] on div "Use the arrow keys to move the crop selection area" at bounding box center [394, 189] width 229 height 14
click at [489, 189] on div "Use the arrow keys to move the crop selection area" at bounding box center [392, 253] width 229 height 129
click at [464, 181] on div "Use the arrow keys to move the crop selection area" at bounding box center [381, 245] width 229 height 129
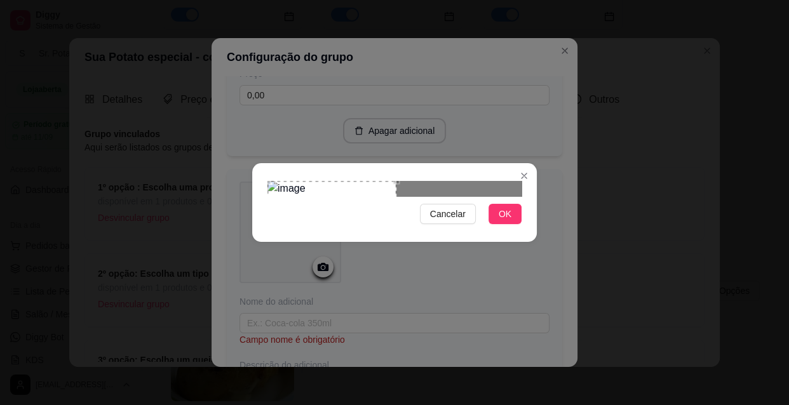
click at [480, 181] on div at bounding box center [394, 188] width 254 height 15
click at [402, 181] on div at bounding box center [394, 188] width 254 height 15
click at [512, 224] on button "OK" at bounding box center [504, 214] width 33 height 20
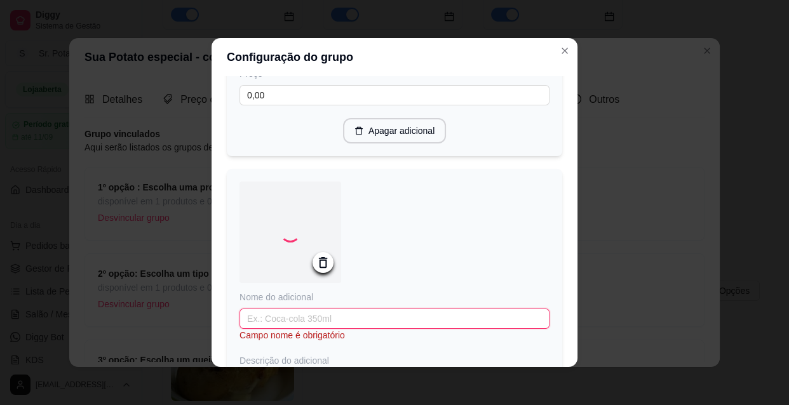
click at [433, 323] on input "text" at bounding box center [394, 319] width 310 height 20
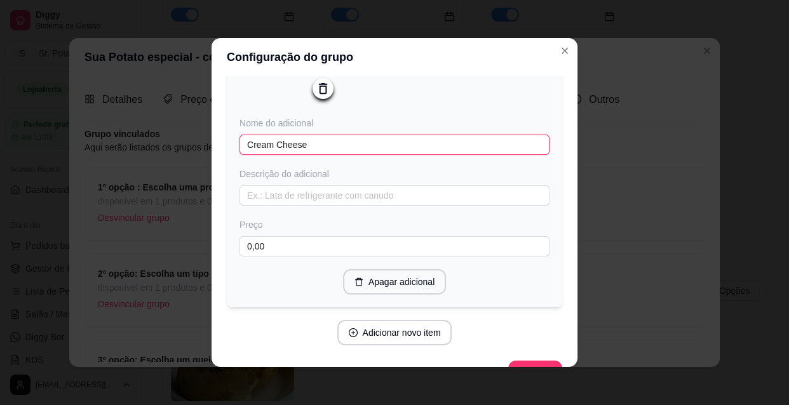
scroll to position [821, 0]
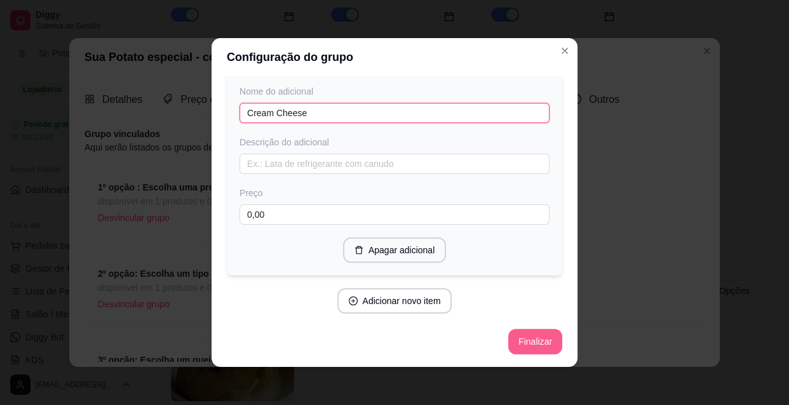
type input "Cream Cheese"
click at [532, 337] on button "Finalizar" at bounding box center [535, 342] width 52 height 25
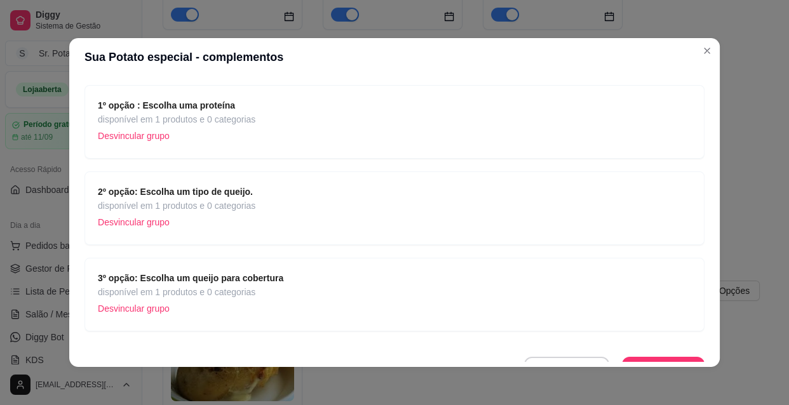
scroll to position [102, 0]
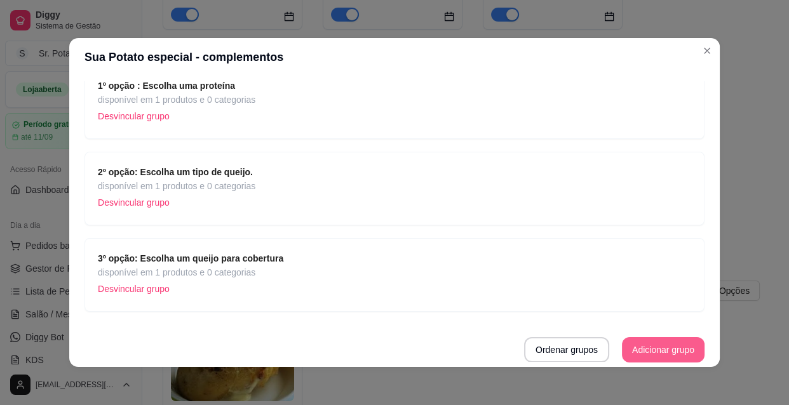
click at [671, 351] on button "Adicionar grupo" at bounding box center [663, 349] width 83 height 25
click at [559, 351] on button "Ordenar grupos" at bounding box center [566, 349] width 85 height 25
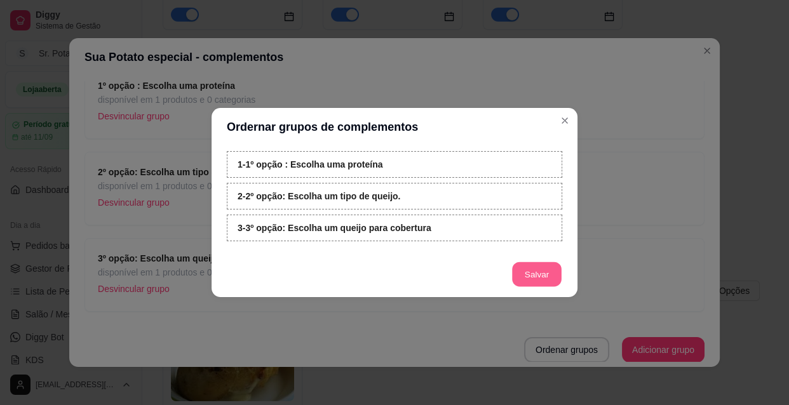
click at [542, 277] on button "Salvar" at bounding box center [537, 274] width 50 height 25
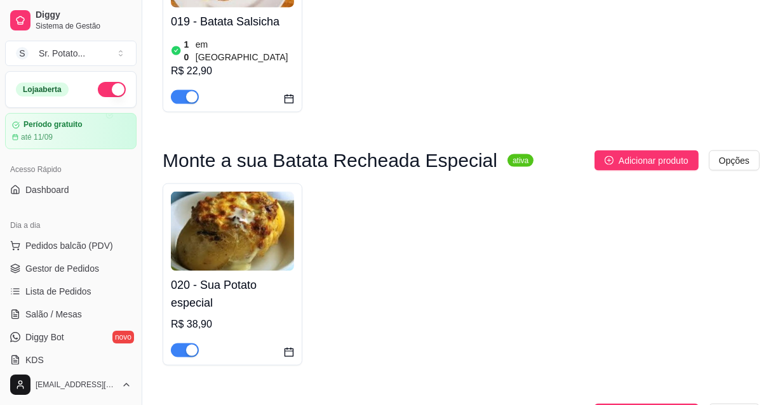
scroll to position [1578, 0]
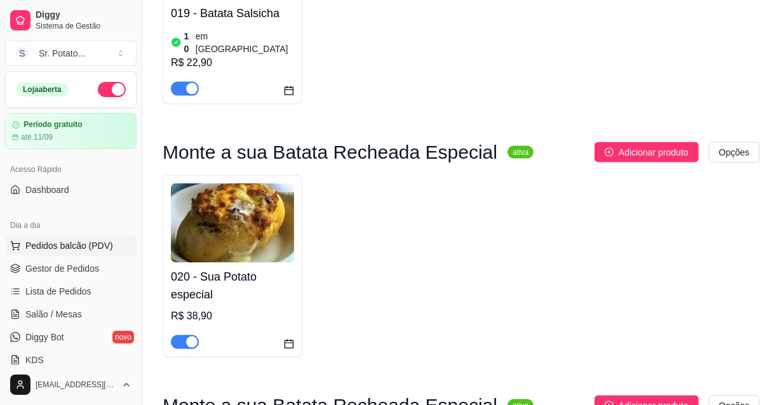
click at [79, 248] on span "Pedidos balcão (PDV)" at bounding box center [69, 245] width 88 height 13
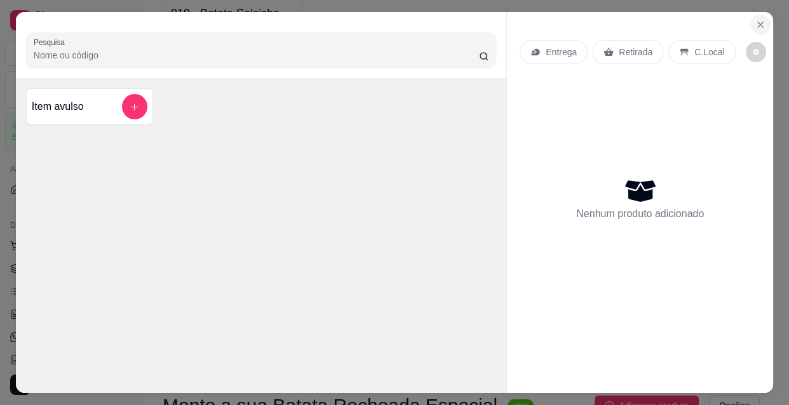
click at [758, 22] on icon "Close" at bounding box center [760, 24] width 5 height 5
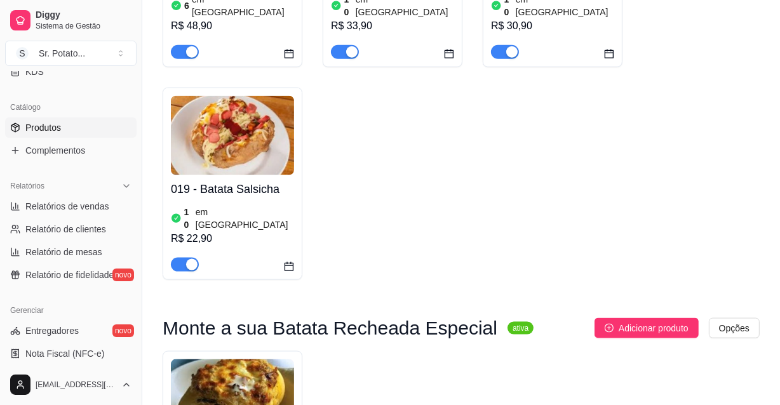
scroll to position [1501, 0]
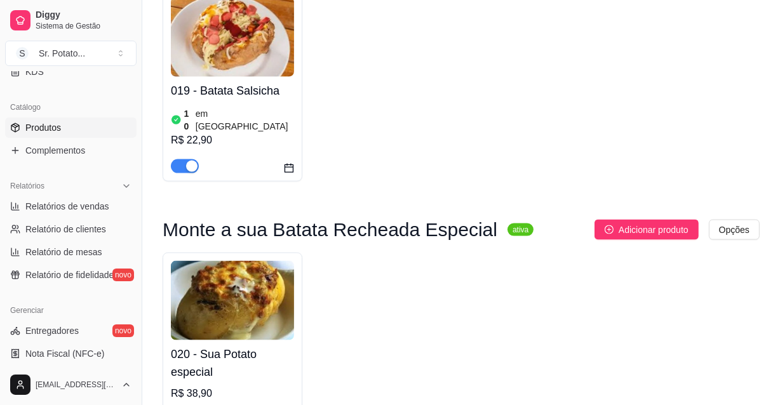
click at [207, 261] on img at bounding box center [232, 300] width 123 height 79
click at [56, 147] on span "Complementos" at bounding box center [55, 150] width 60 height 13
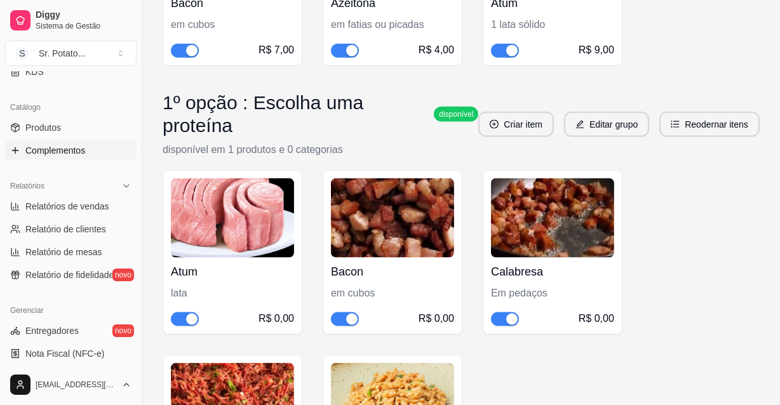
scroll to position [1499, 0]
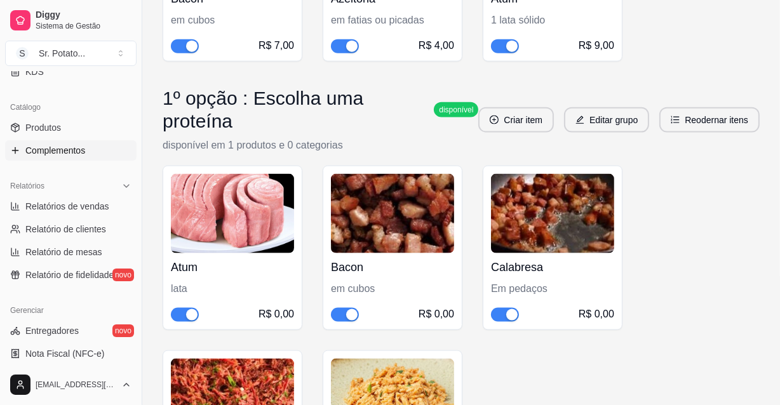
click at [103, 151] on link "Complementos" at bounding box center [70, 150] width 131 height 20
